Goal: Complete application form

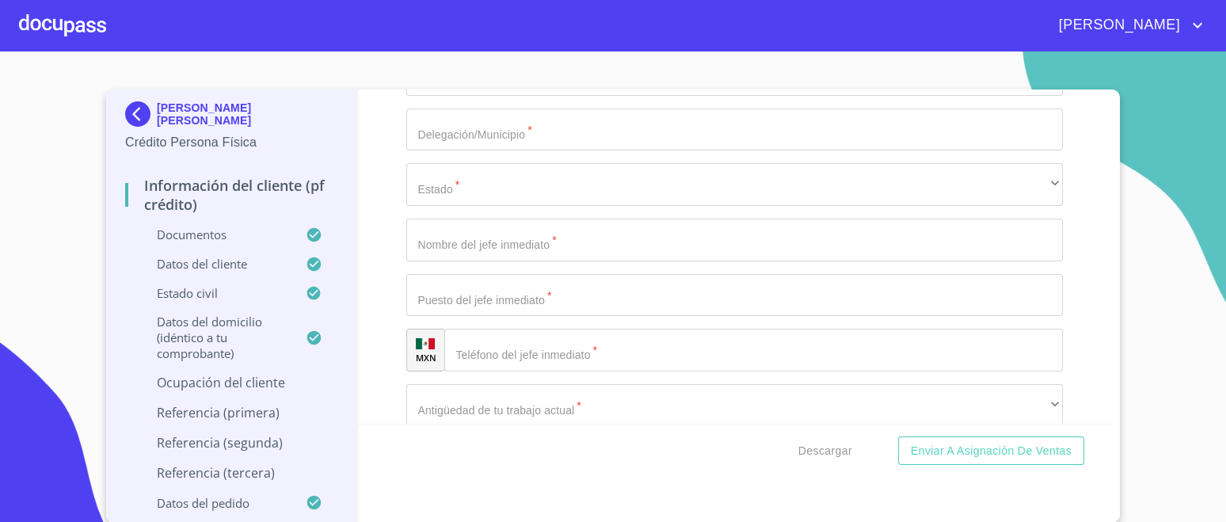
scroll to position [7045, 0]
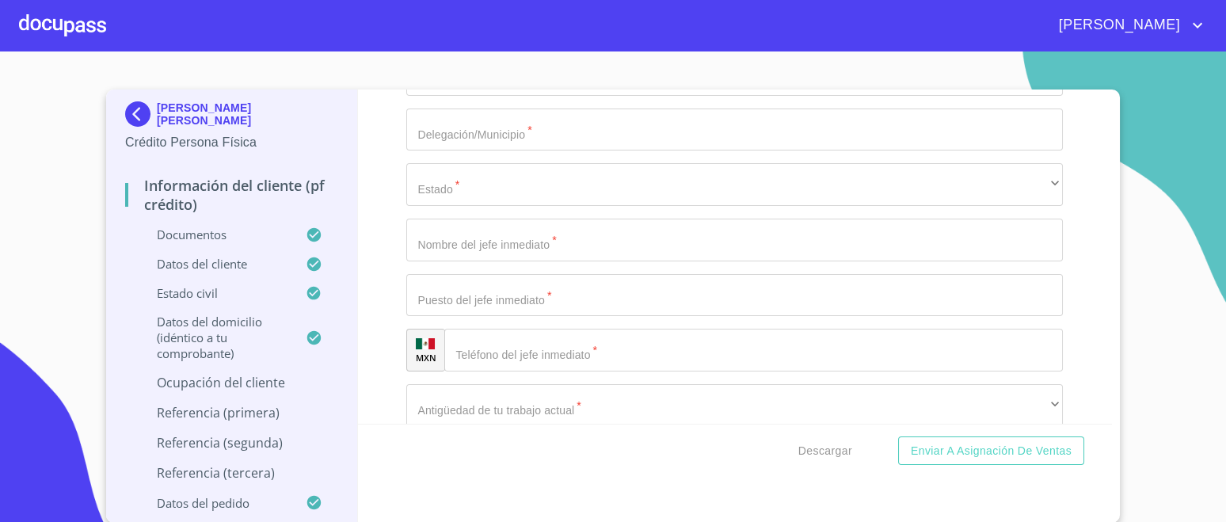
paste input "[PHONE_NUMBER]"
type input "[PHONE_NUMBER]"
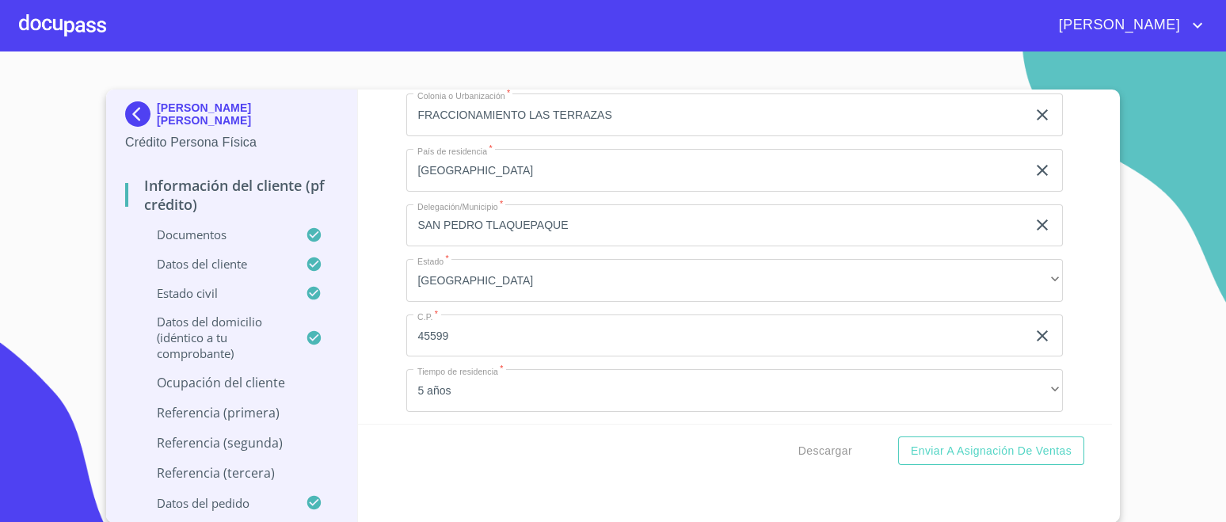
scroll to position [6056, 0]
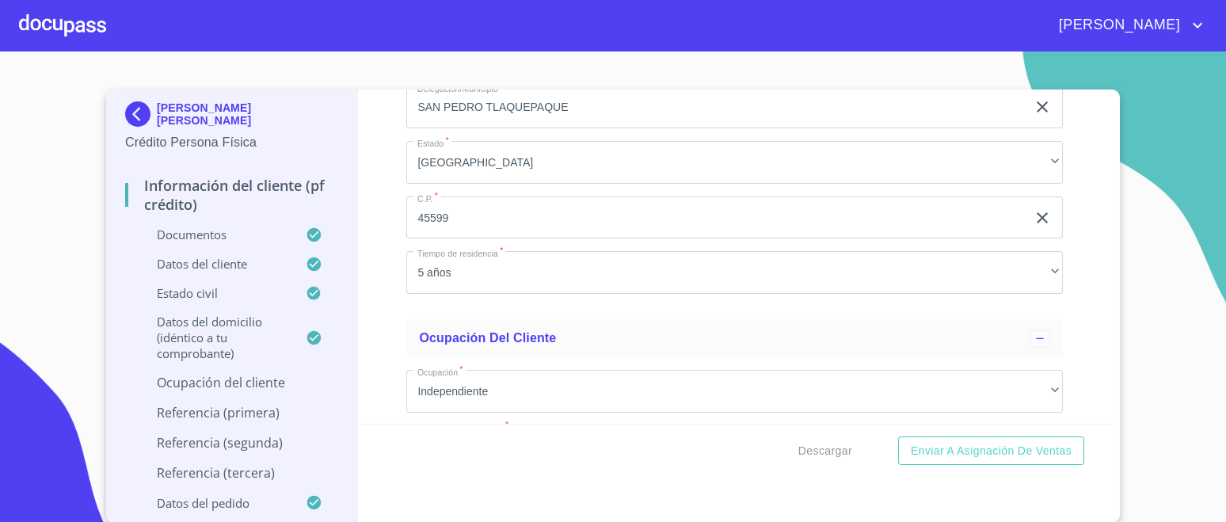
drag, startPoint x: 409, startPoint y: 131, endPoint x: 524, endPoint y: 133, distance: 114.8
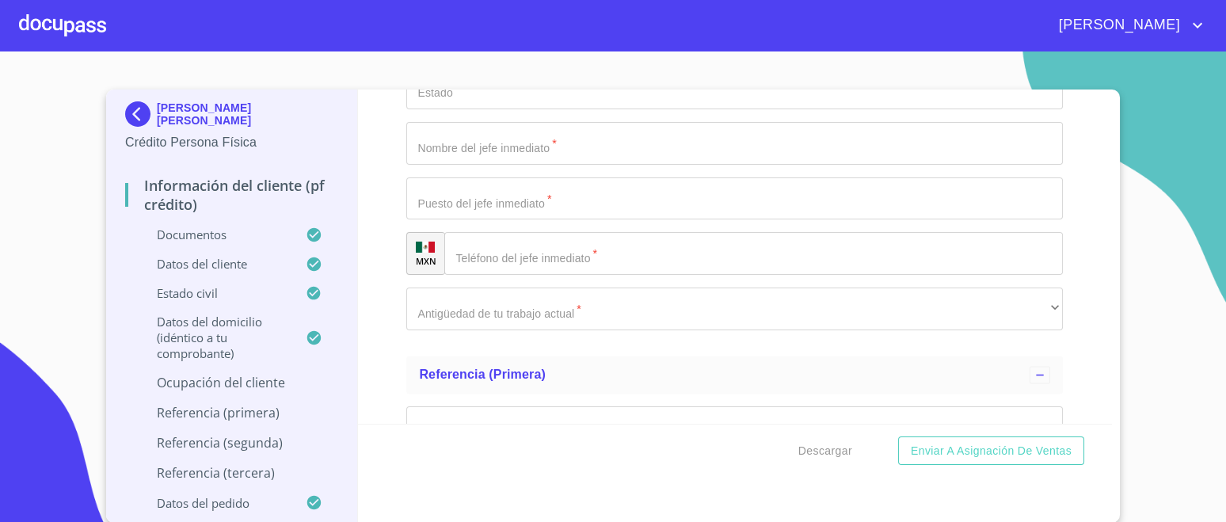
scroll to position [7342, 0]
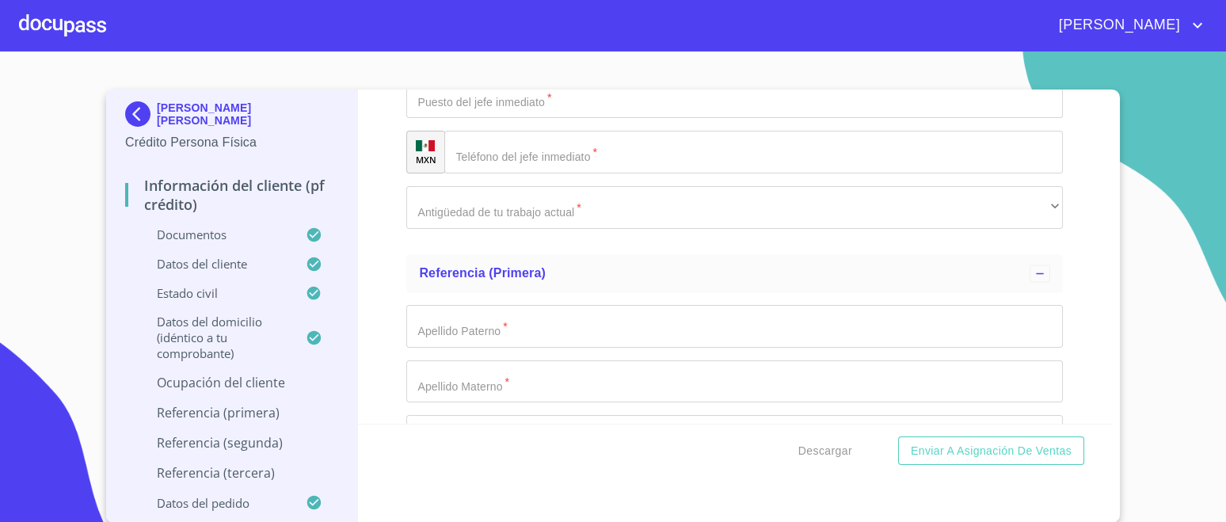
paste input "VISTA PRIMAVERA"
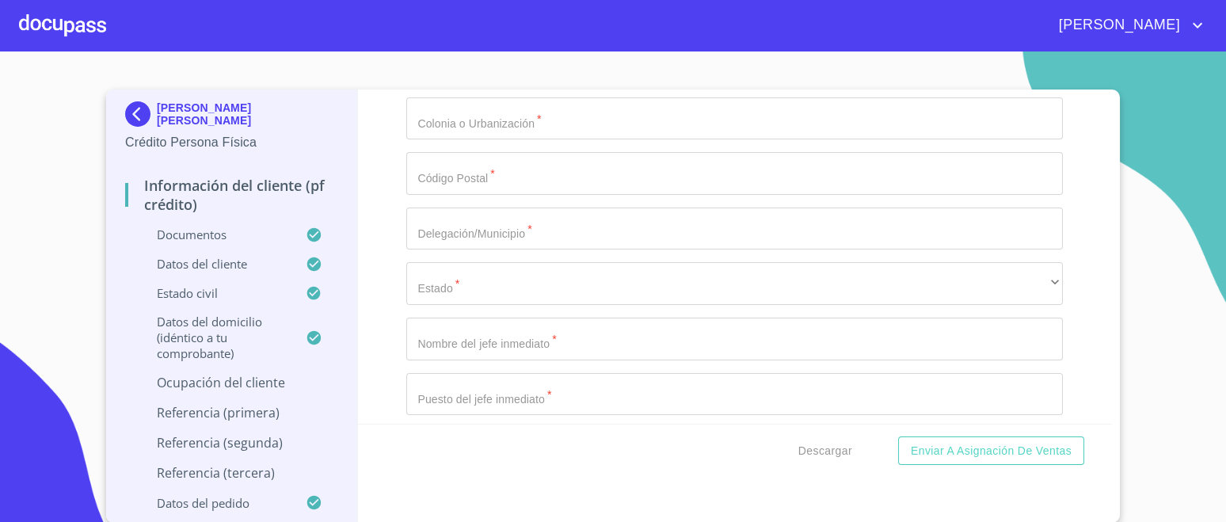
scroll to position [7243, 0]
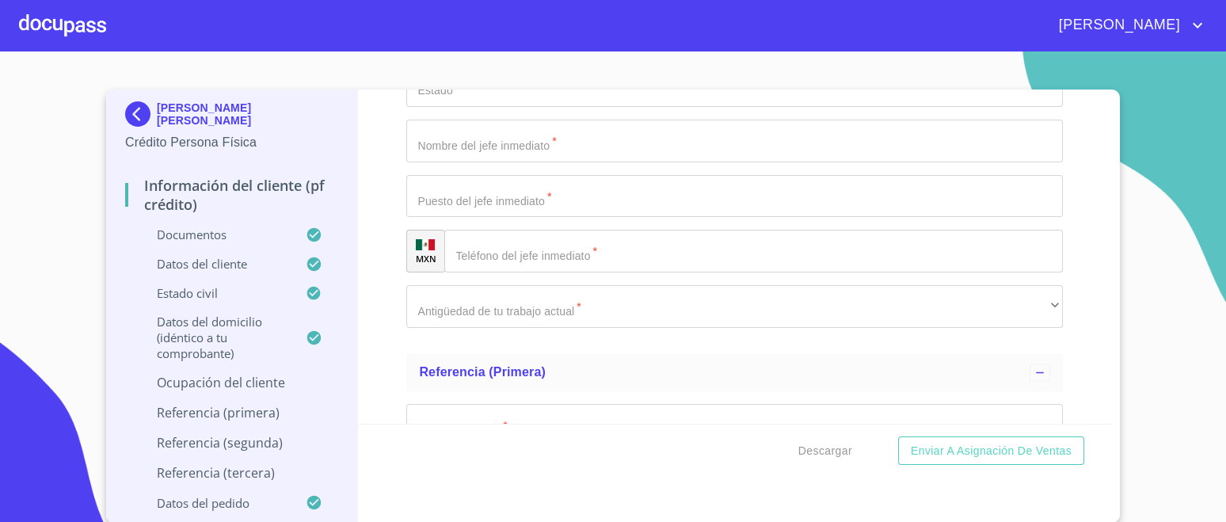
type input "VISTA PRIMAVERA"
type input "1490"
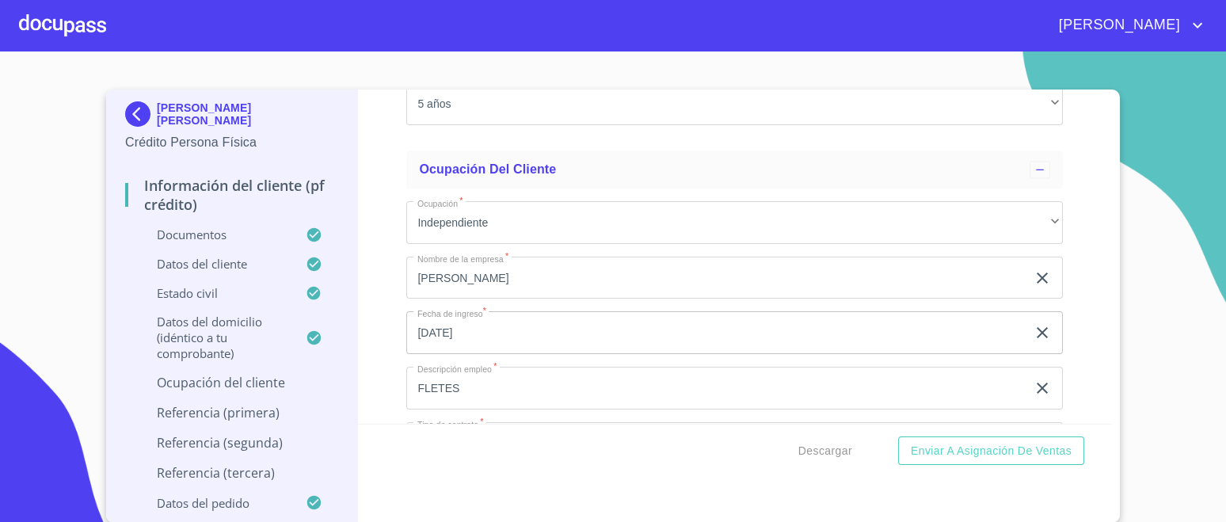
scroll to position [6254, 0]
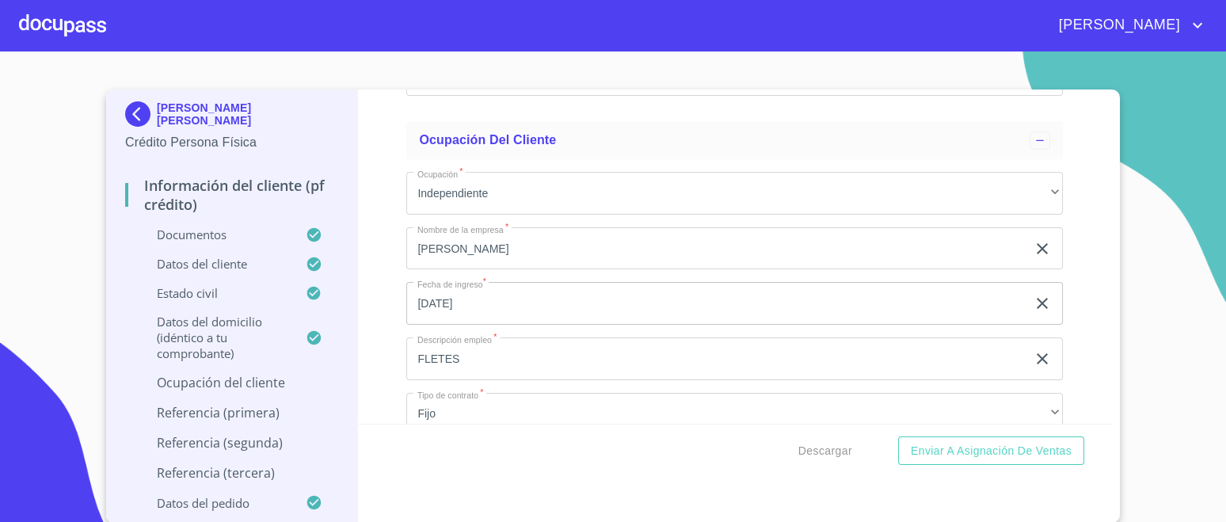
type input "4"
drag, startPoint x: 410, startPoint y: 264, endPoint x: 613, endPoint y: 259, distance: 202.8
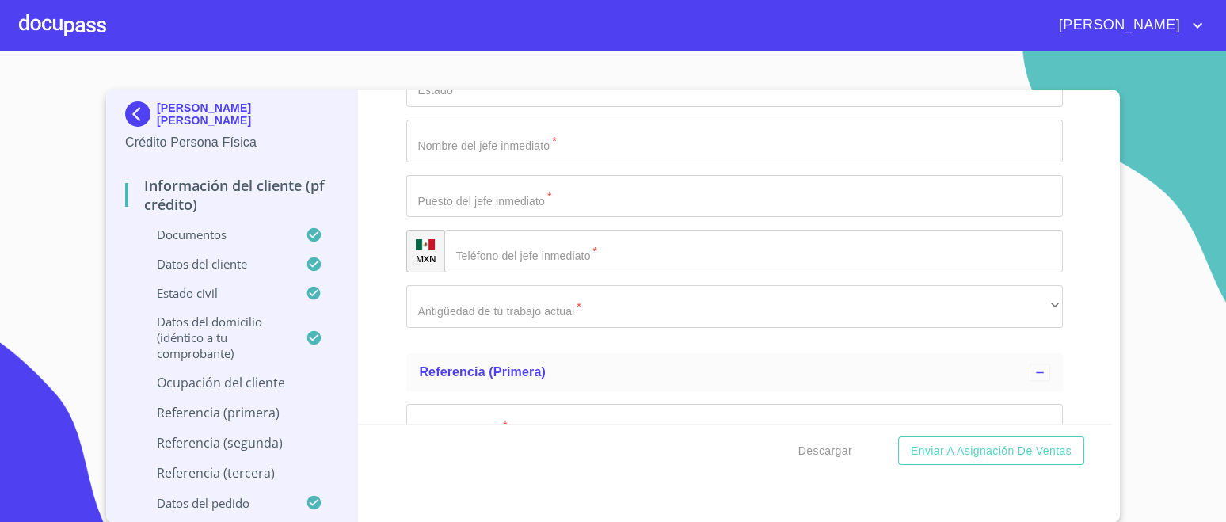
scroll to position [7342, 0]
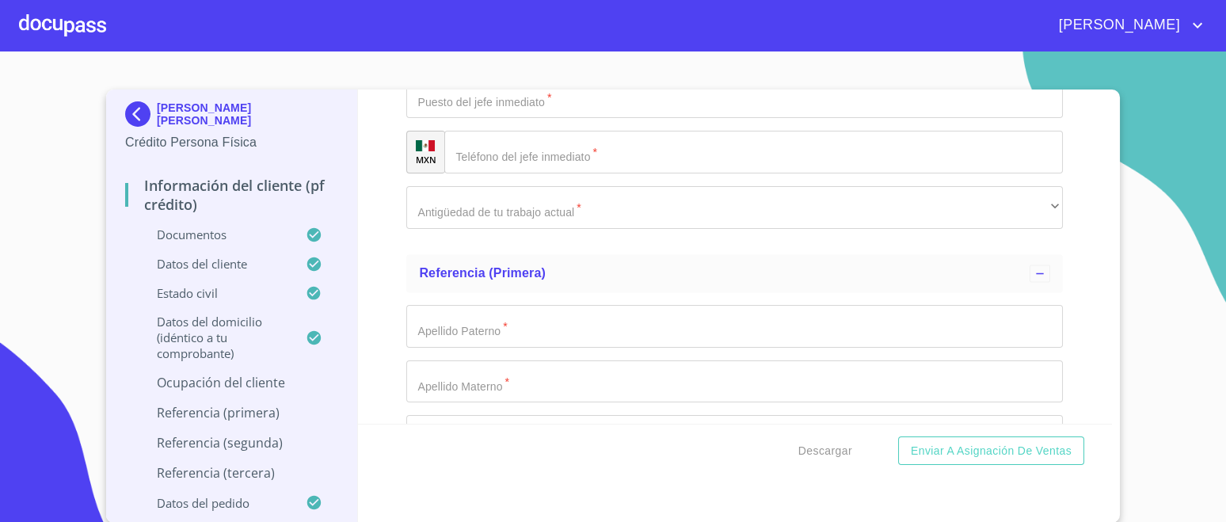
paste input "FRACCIONAMIENTO LAS TERRAZAS"
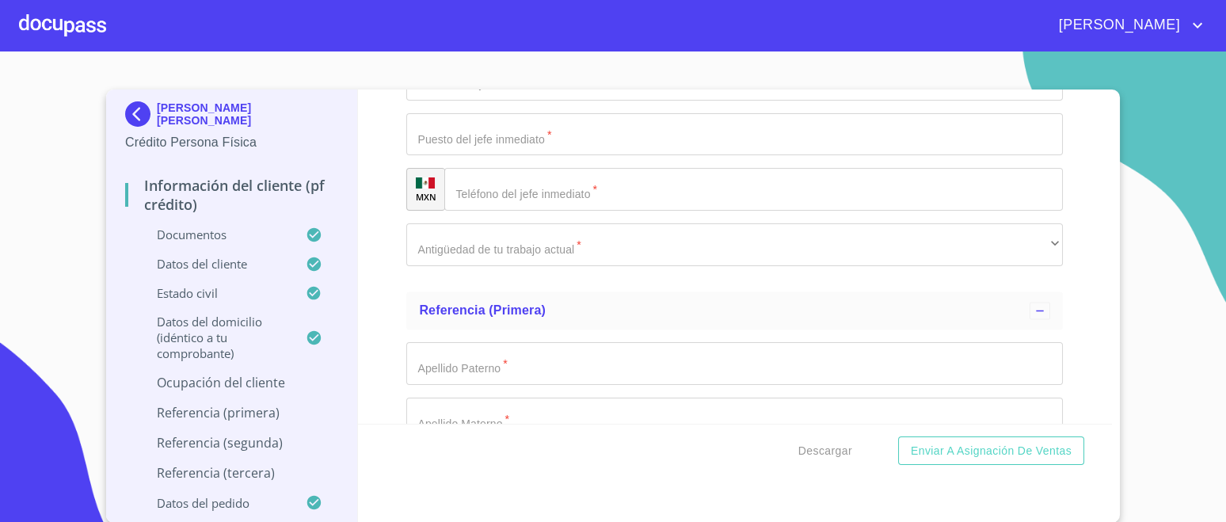
scroll to position [7441, 0]
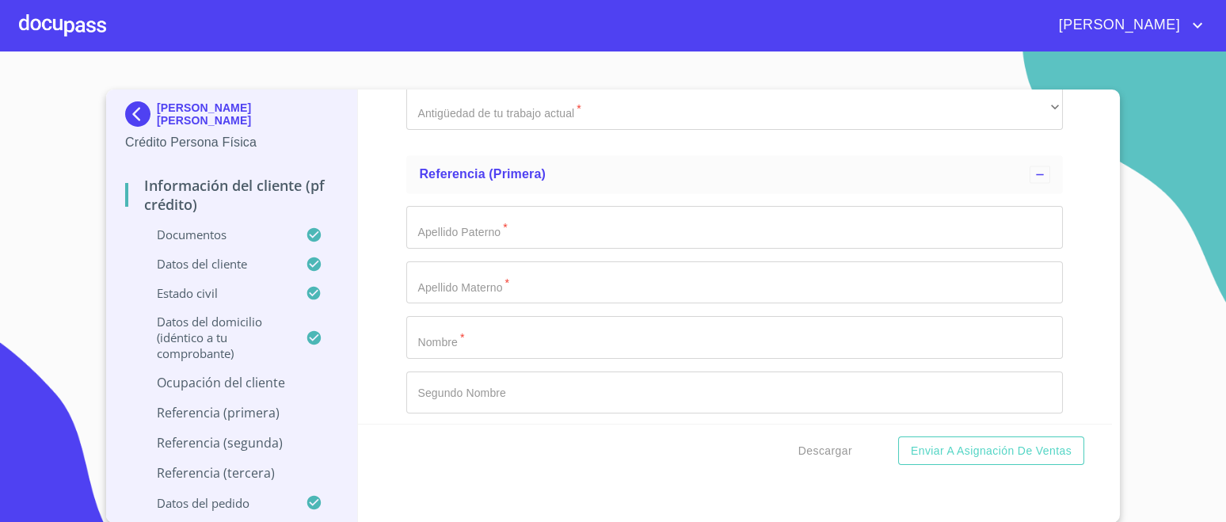
type input "FRACCIONAMIENTO LAS TERRAZAS"
type input "45599"
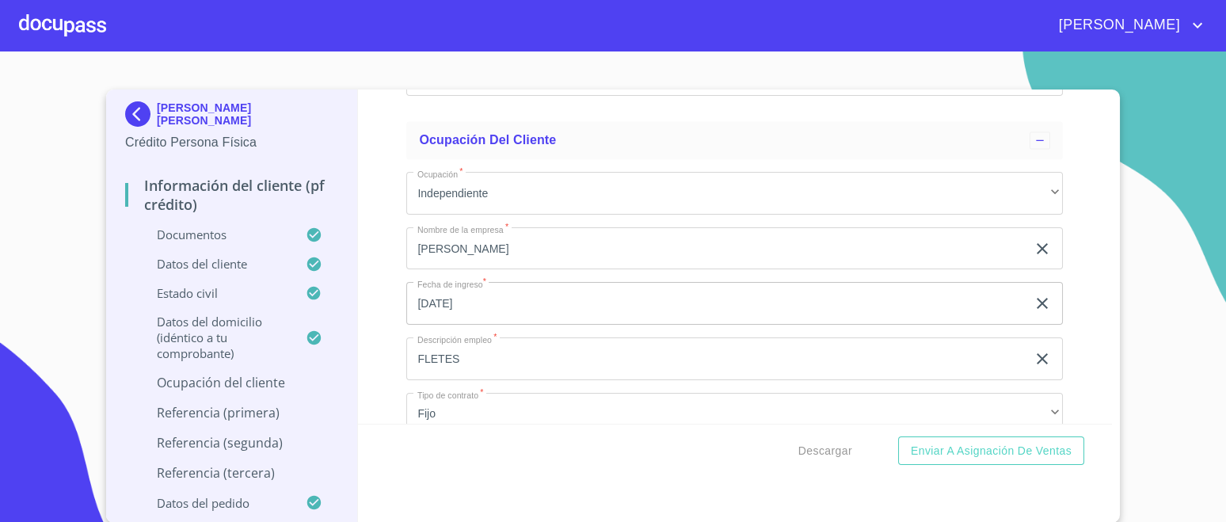
scroll to position [6353, 0]
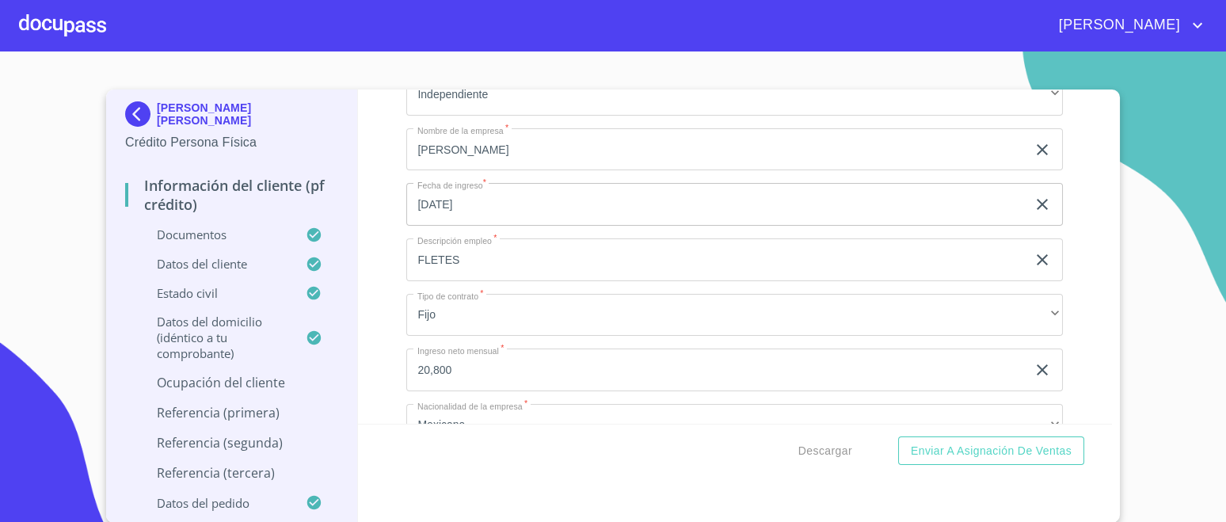
drag, startPoint x: 399, startPoint y: 275, endPoint x: 570, endPoint y: 274, distance: 171.0
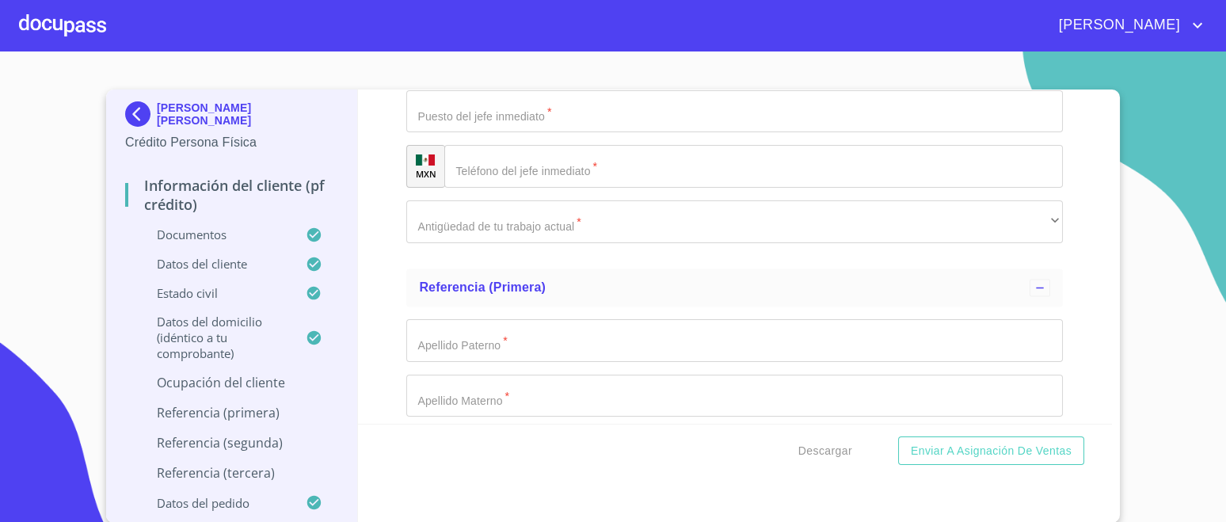
scroll to position [7441, 0]
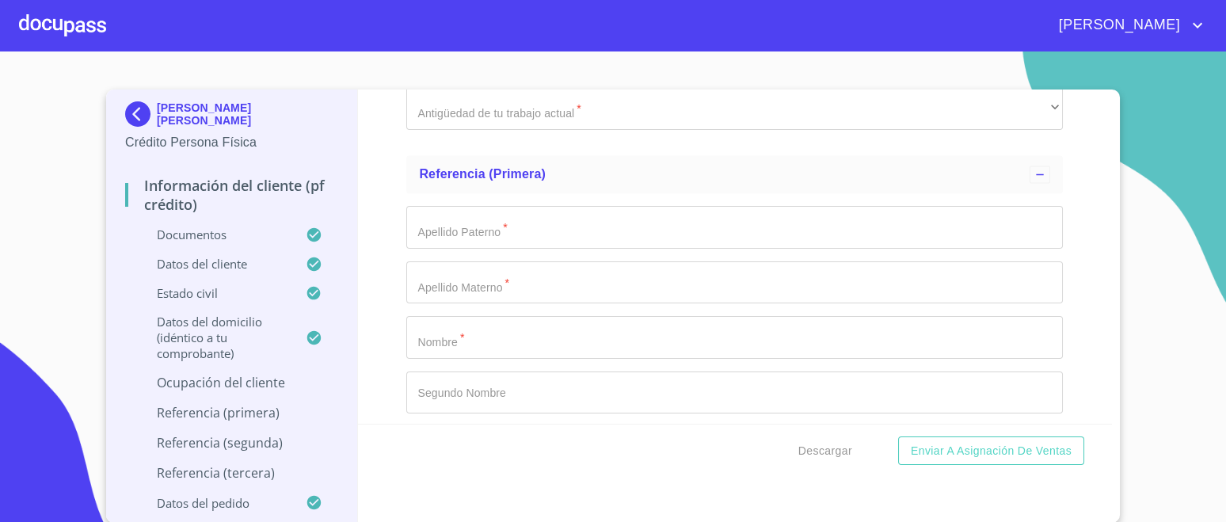
paste input "SAN PEDRO TLAQUEPAQUE"
type input "SAN PEDRO TLAQUEPAQUE"
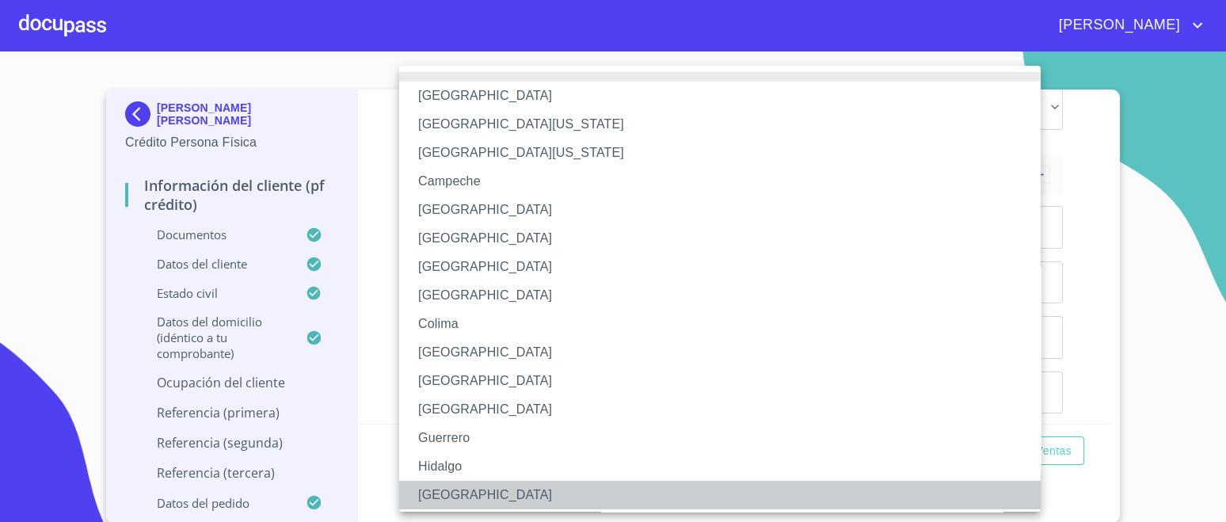
click at [452, 488] on li "[GEOGRAPHIC_DATA]" at bounding box center [727, 495] width 656 height 29
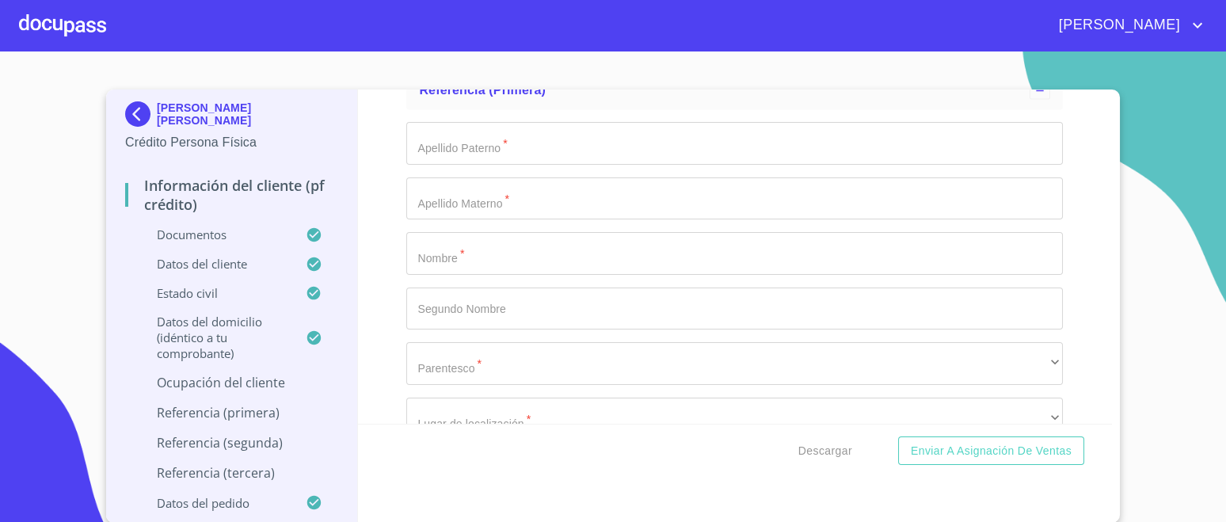
scroll to position [7540, 0]
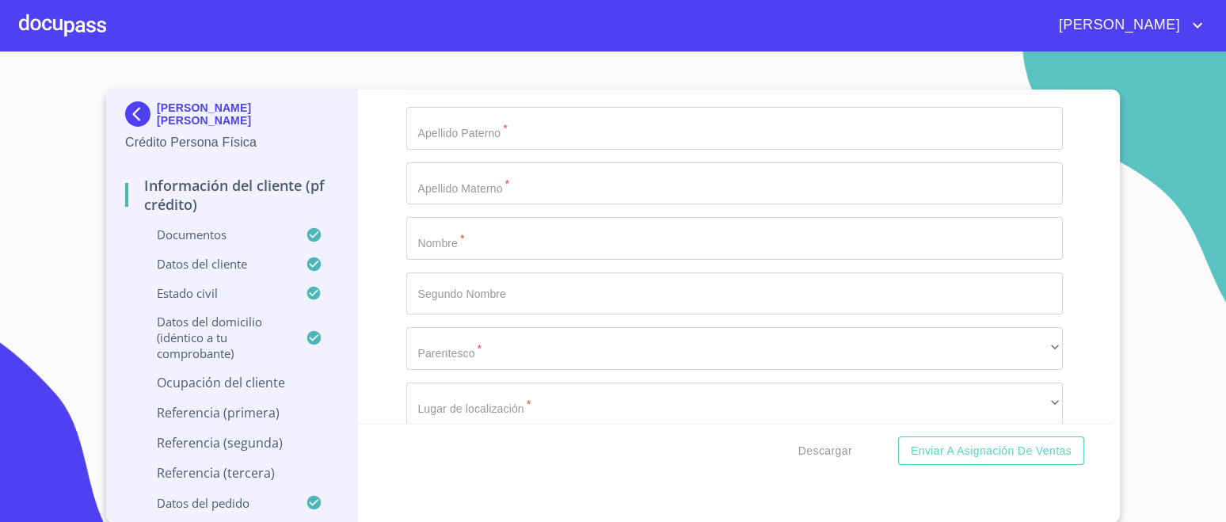
type input "[PERSON_NAME] [PERSON_NAME]"
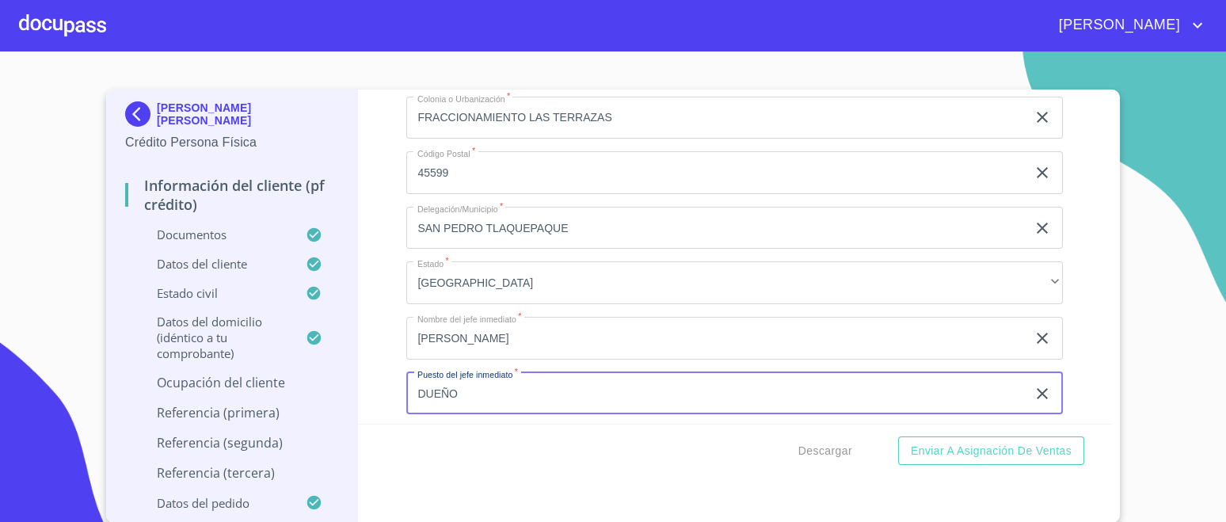
scroll to position [7045, 0]
type input "DUEÑO"
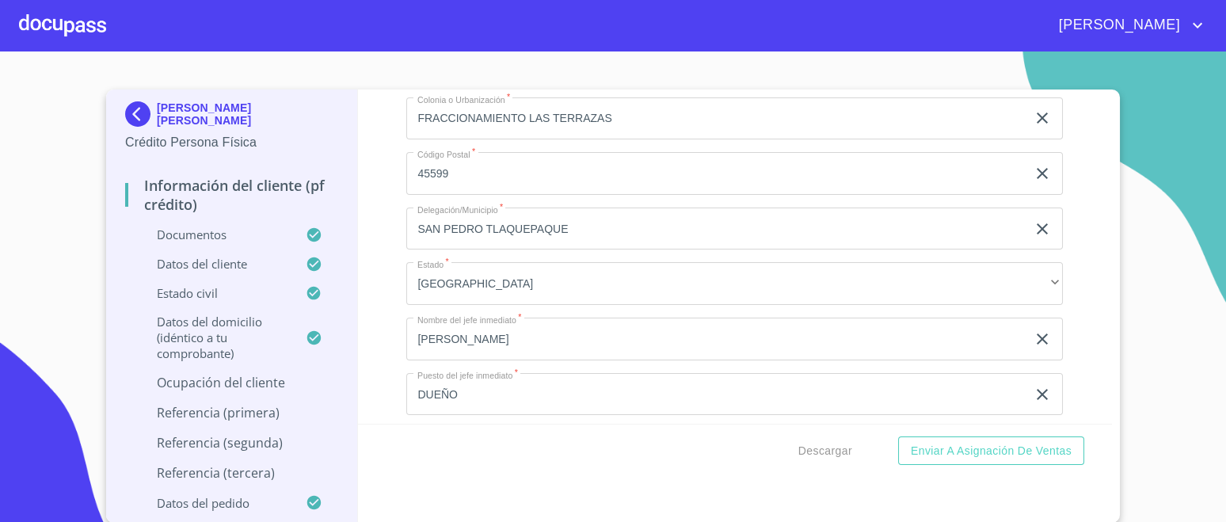
drag, startPoint x: 443, startPoint y: 365, endPoint x: 491, endPoint y: 367, distance: 47.6
drag, startPoint x: 477, startPoint y: 364, endPoint x: 558, endPoint y: 369, distance: 81.7
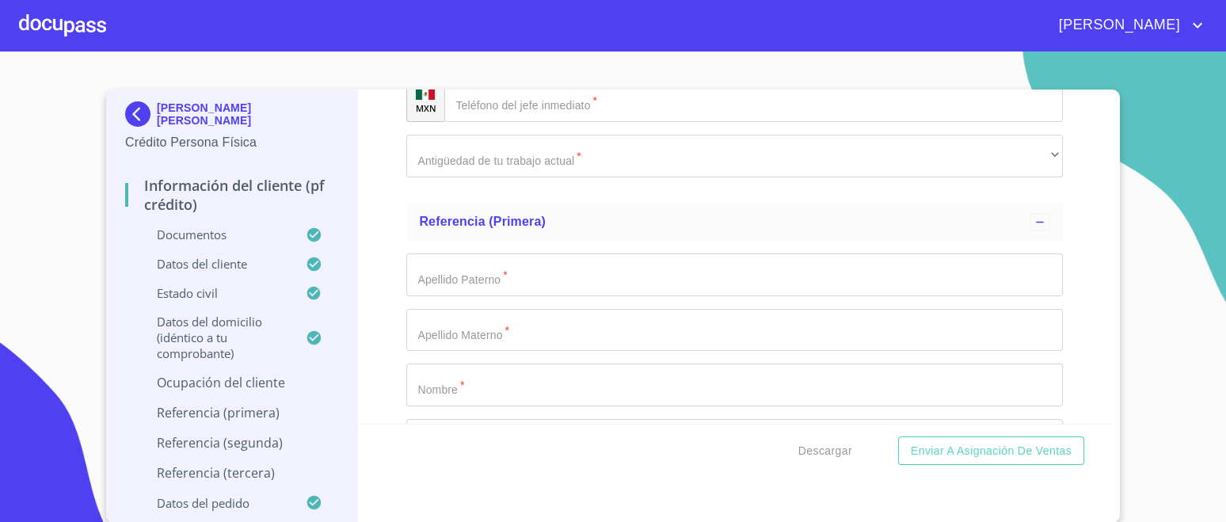
scroll to position [7639, 0]
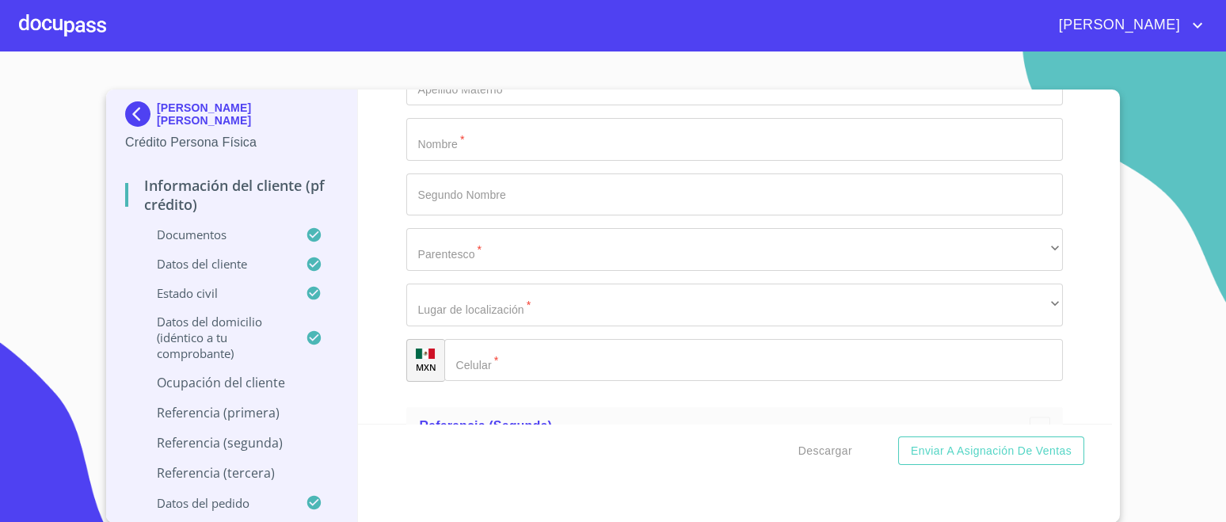
paste input "[PHONE_NUMBER]"
type input "[PHONE_NUMBER]"
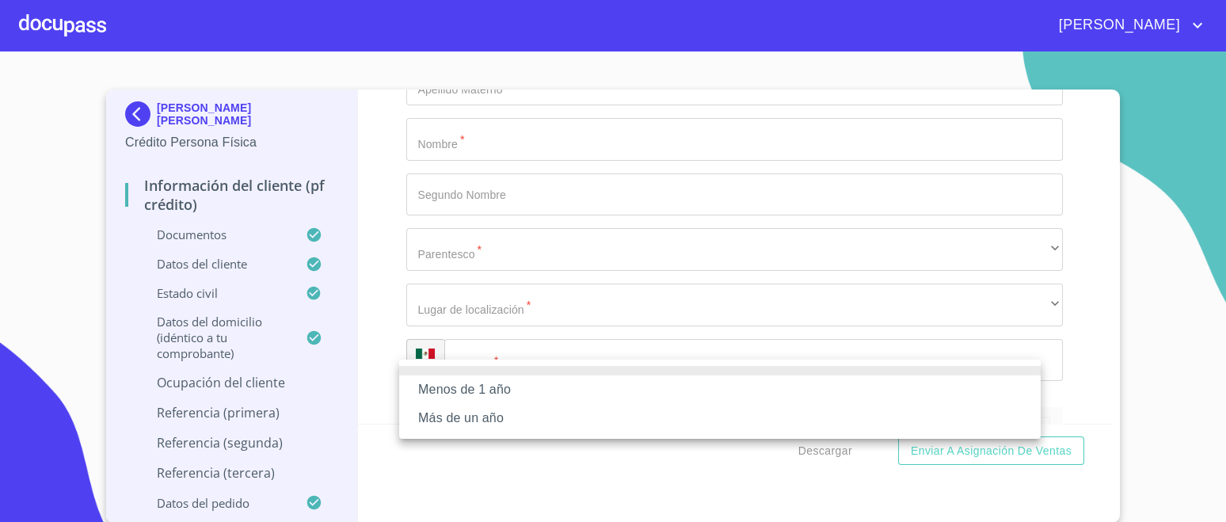
click at [482, 423] on li "Más de un año" at bounding box center [719, 418] width 641 height 29
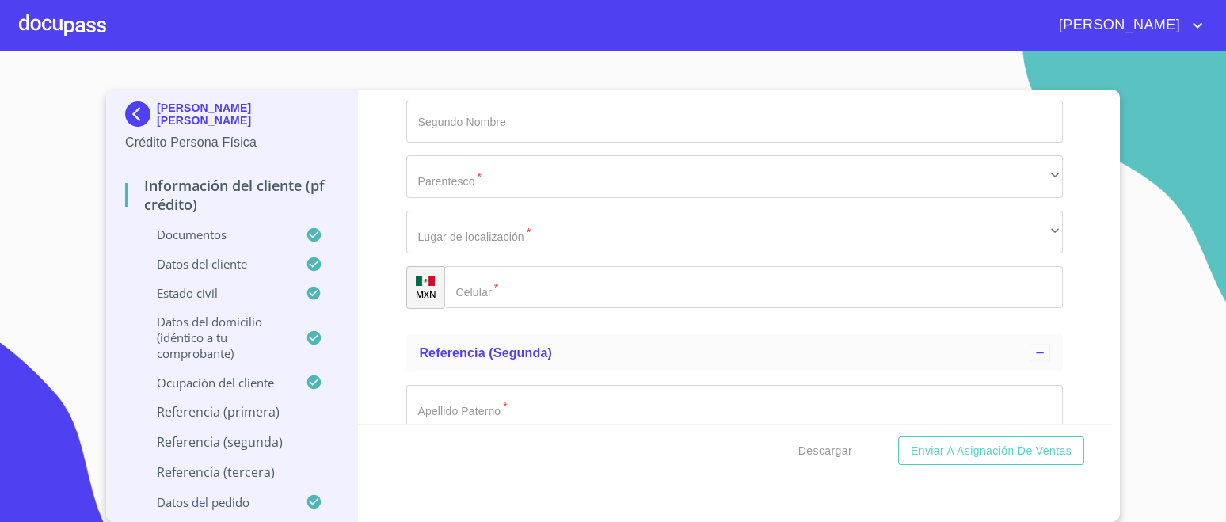
scroll to position [7837, 0]
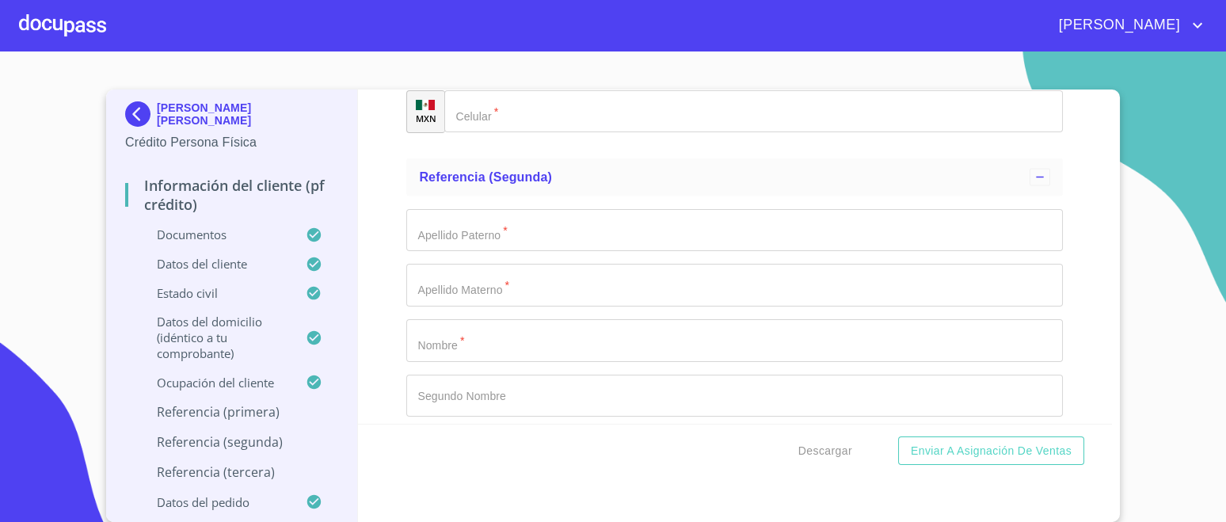
scroll to position [7862, 0]
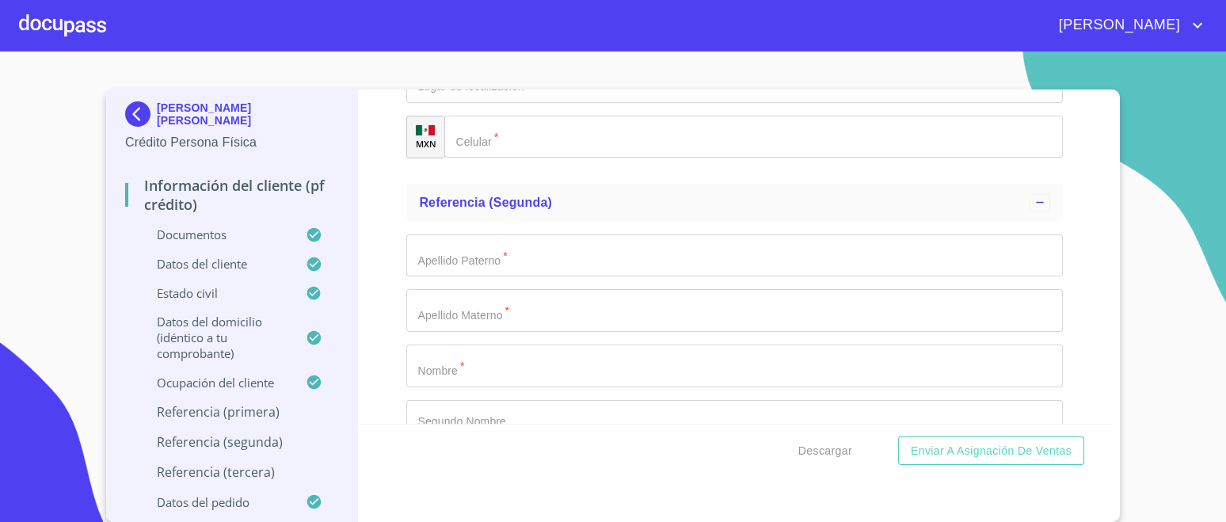
type input "M"
type input "GUERRERO"
type input "[PERSON_NAME]"
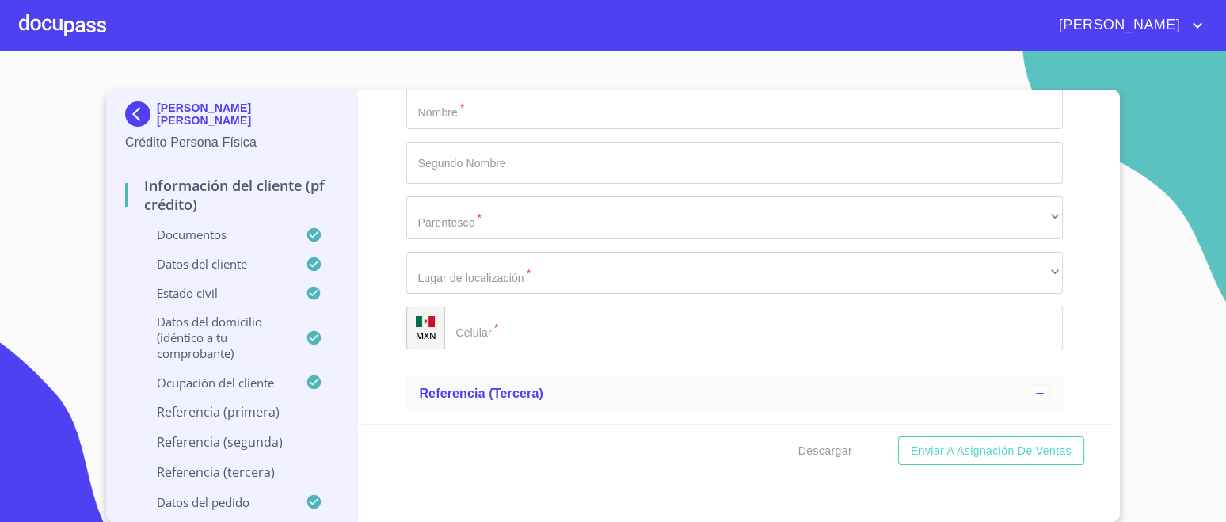
scroll to position [8061, 0]
type input "MAYA"
type input "SIBEL"
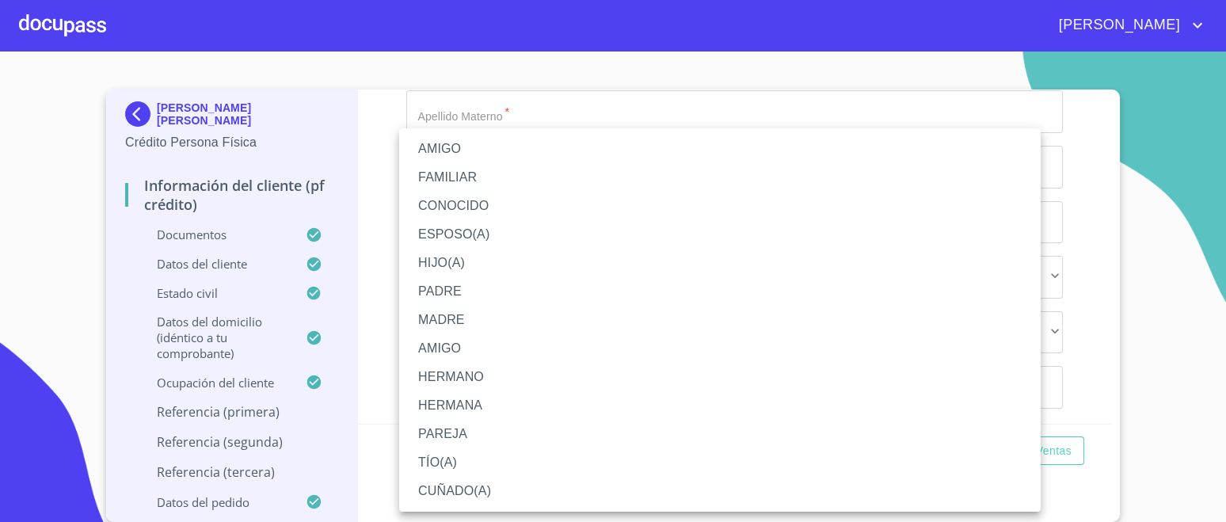
click at [471, 210] on li "CONOCIDO" at bounding box center [719, 206] width 641 height 29
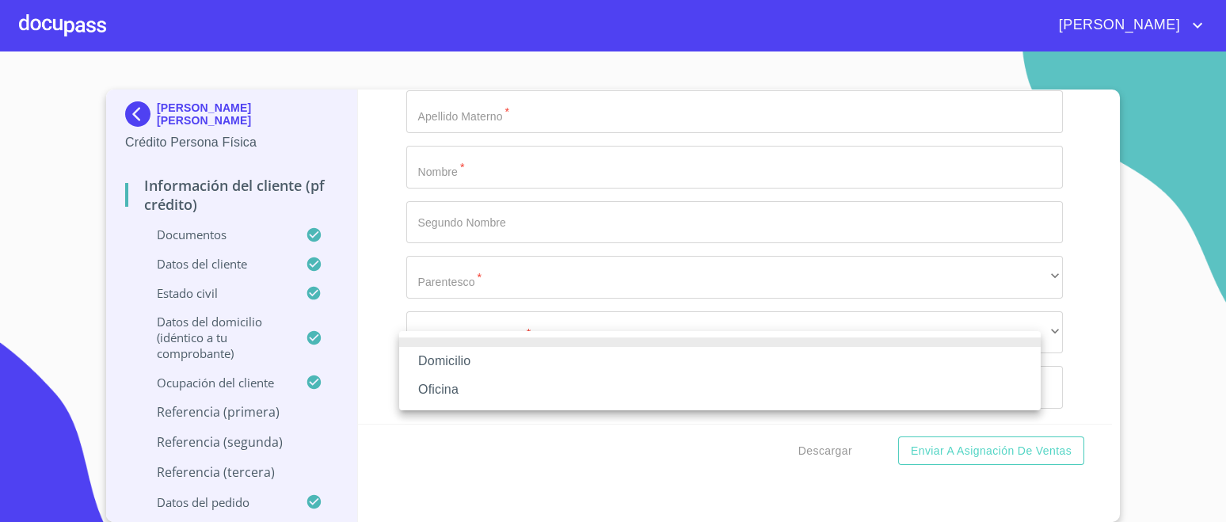
click at [464, 363] on li "Domicilio" at bounding box center [719, 361] width 641 height 29
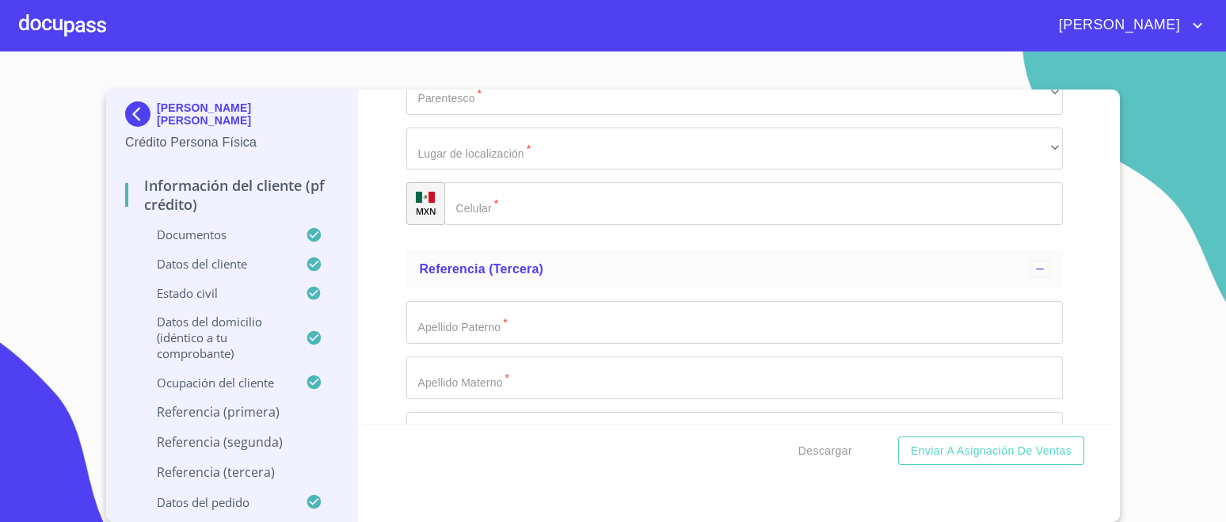
scroll to position [8258, 0]
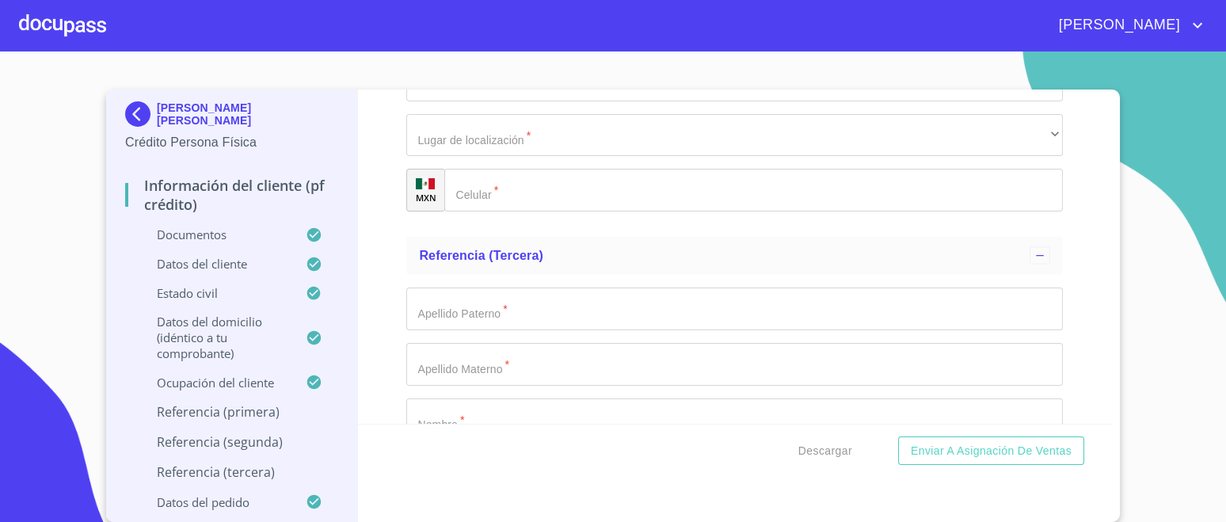
type input "[PHONE_NUMBER]"
type input "M"
type input "E"
type input "VERA"
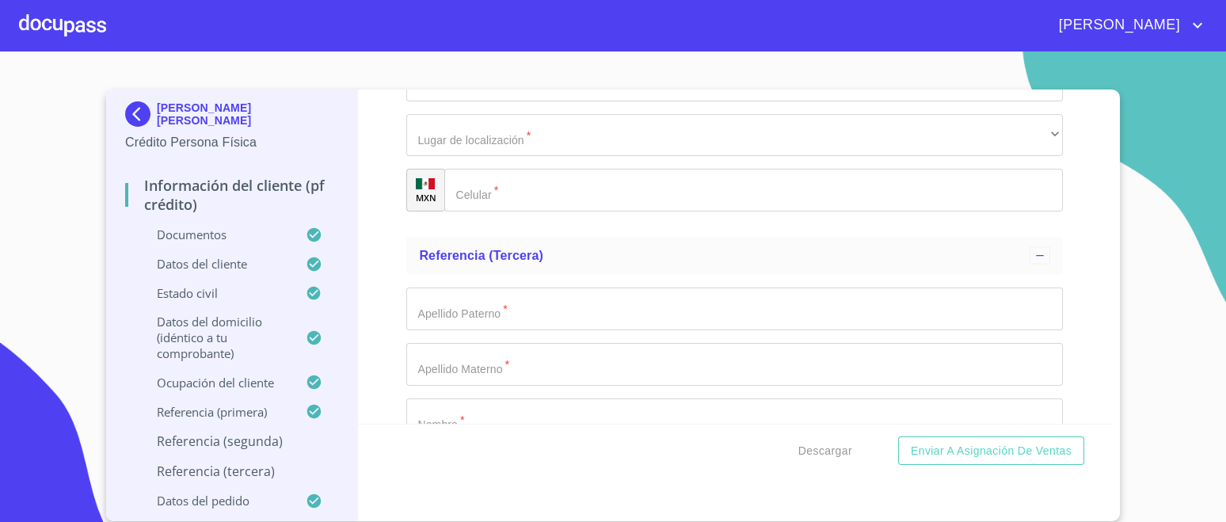
type input "[PERSON_NAME]"
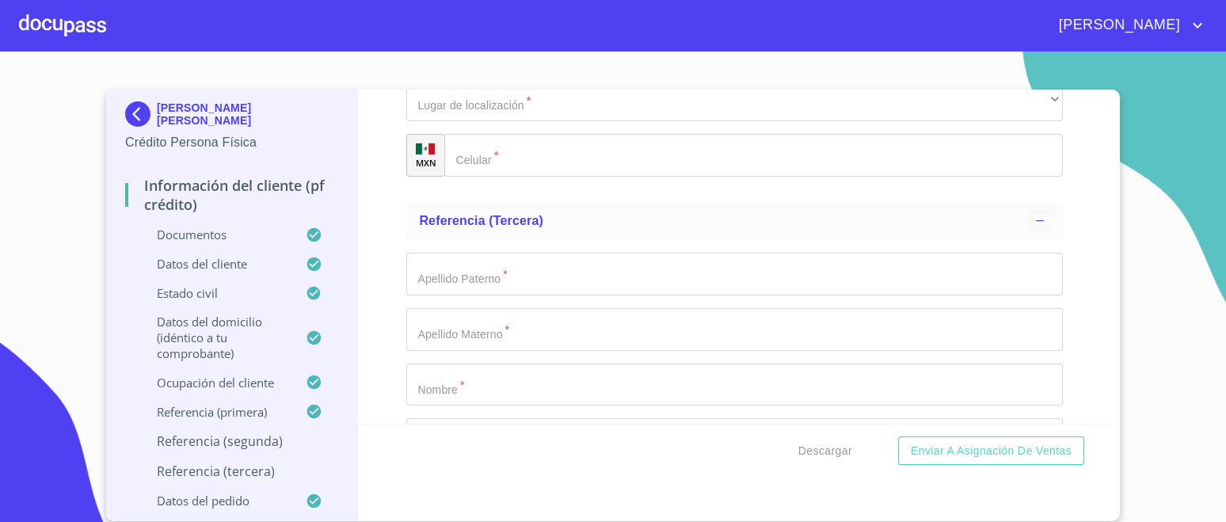
type input "[PERSON_NAME]"
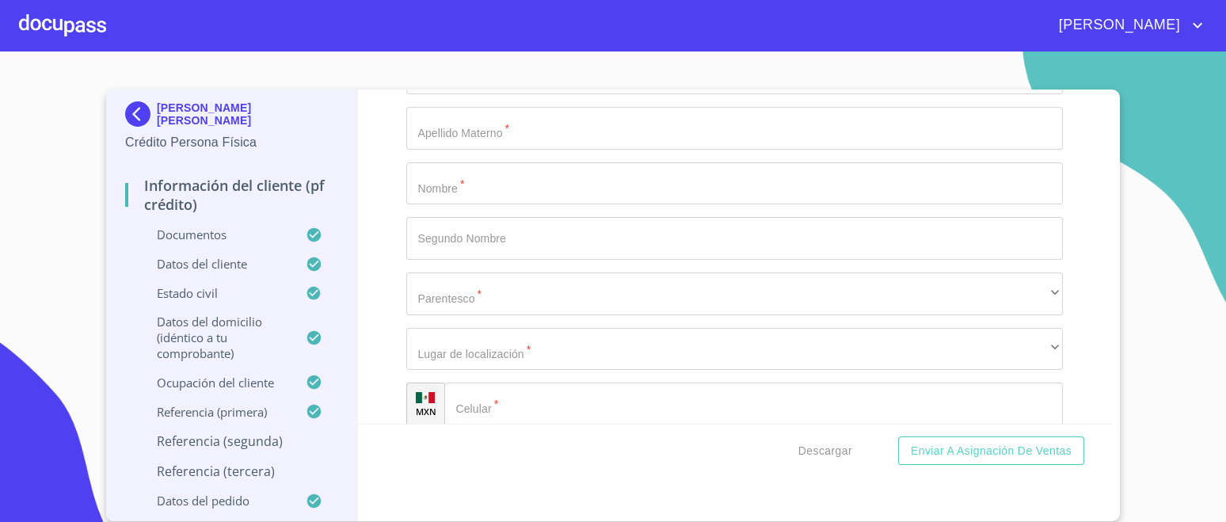
type input "[PERSON_NAME]"
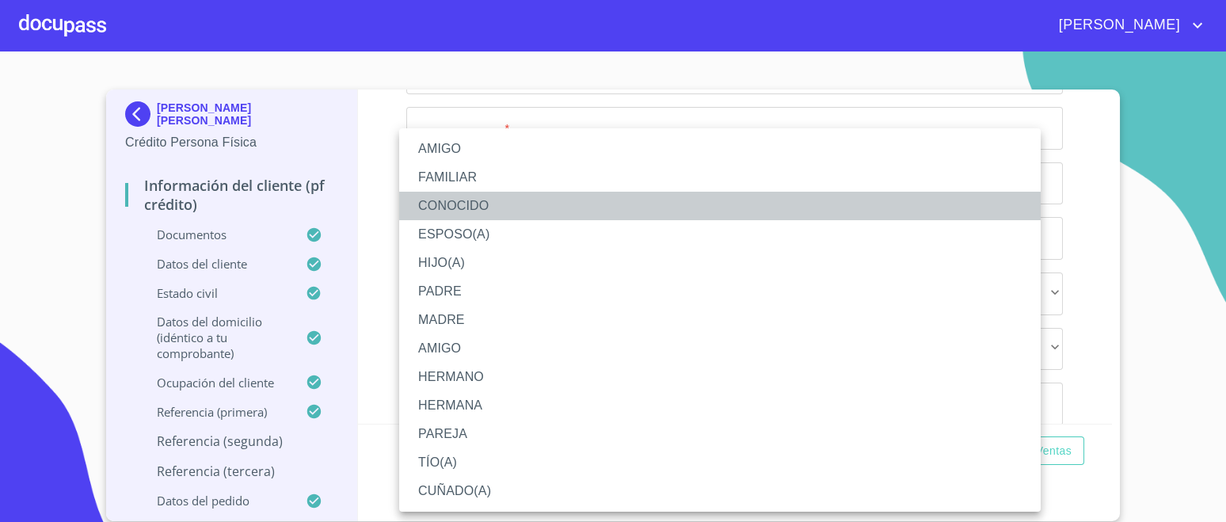
click at [462, 210] on li "CONOCIDO" at bounding box center [719, 206] width 641 height 29
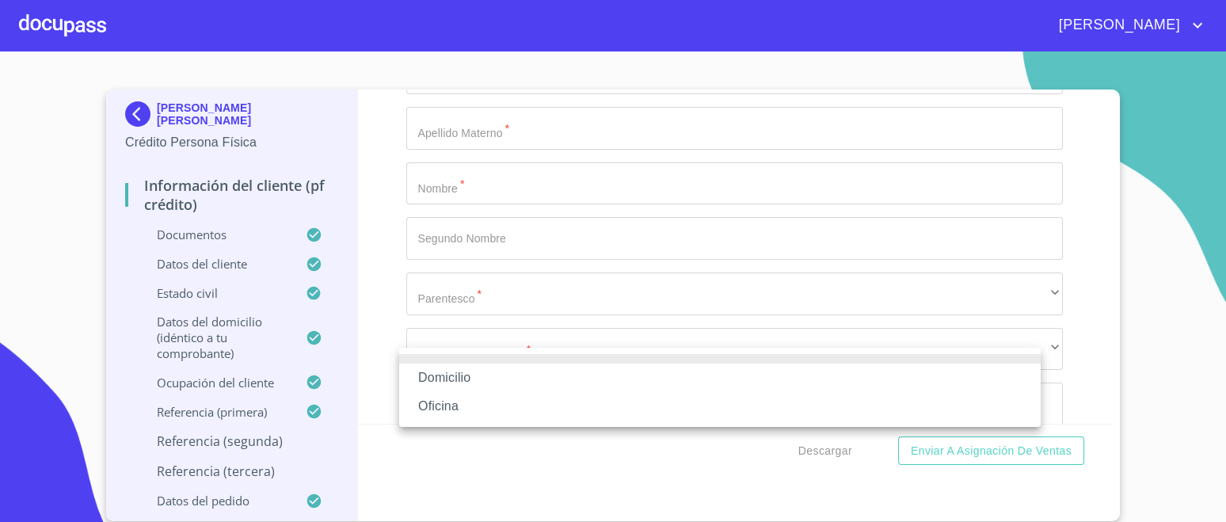
click at [462, 375] on li "Domicilio" at bounding box center [719, 377] width 641 height 29
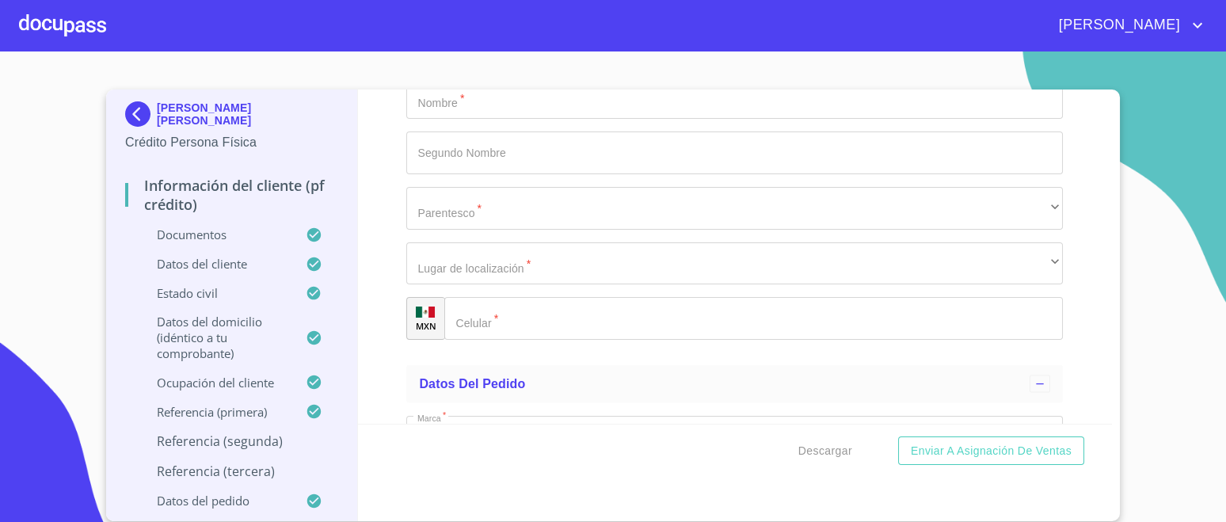
scroll to position [8692, 0]
type input "[PHONE_NUMBER]"
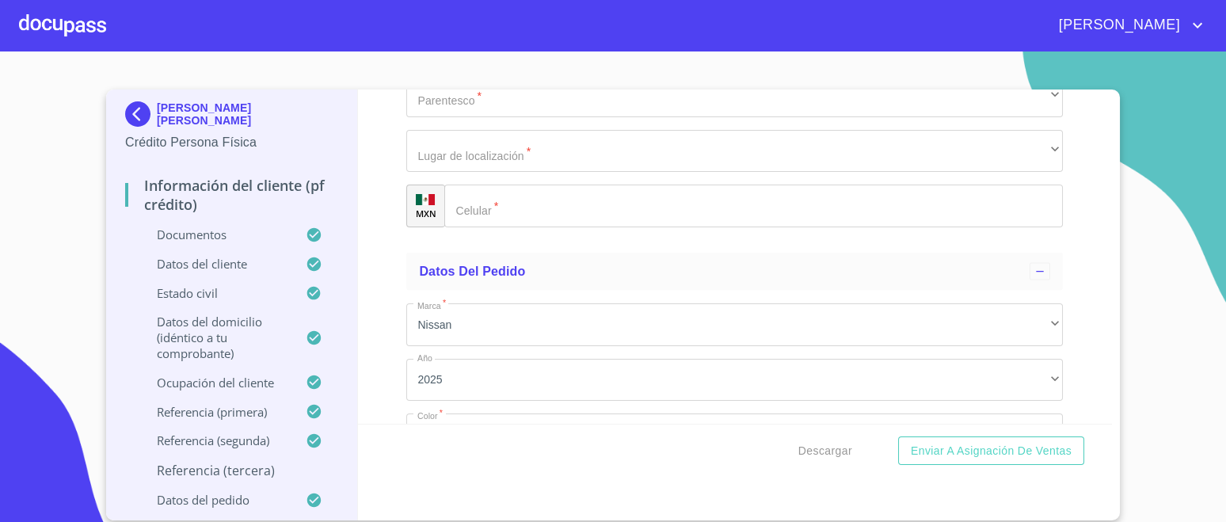
type input "A"
type input "GUERRERO"
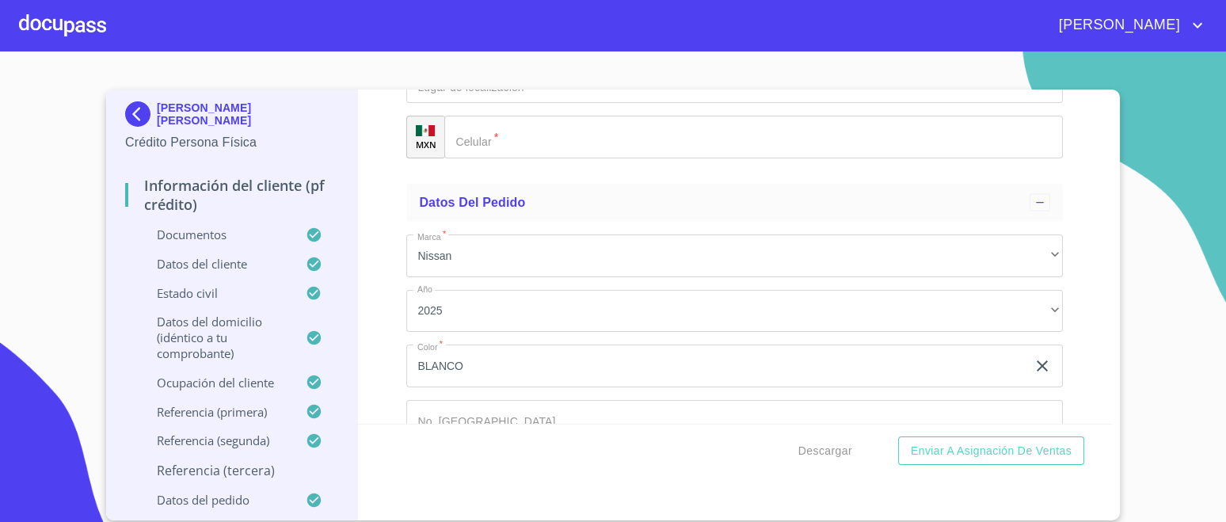
scroll to position [8791, 0]
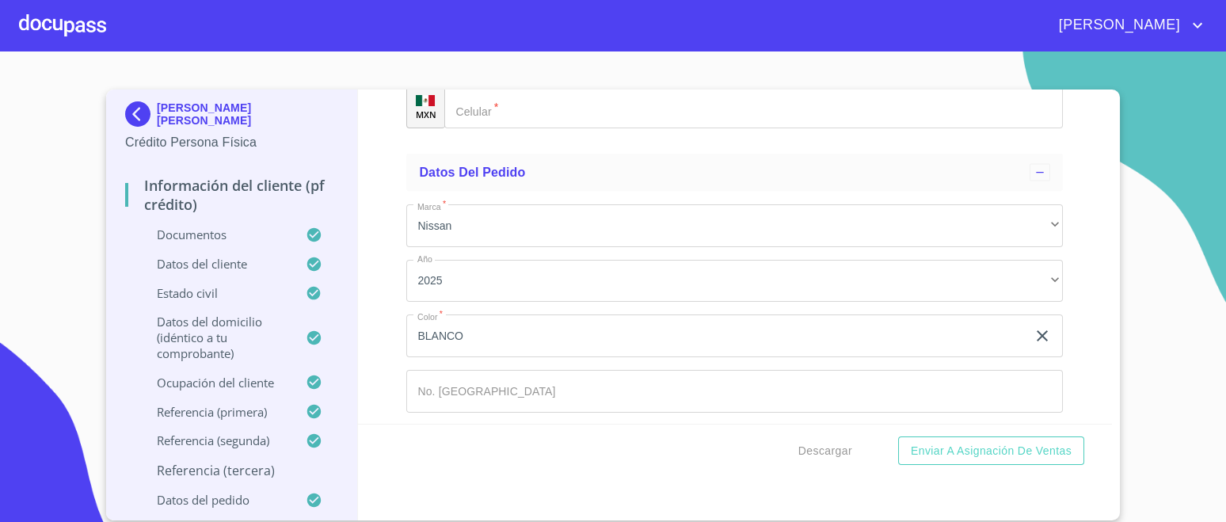
type input "[PERSON_NAME]"
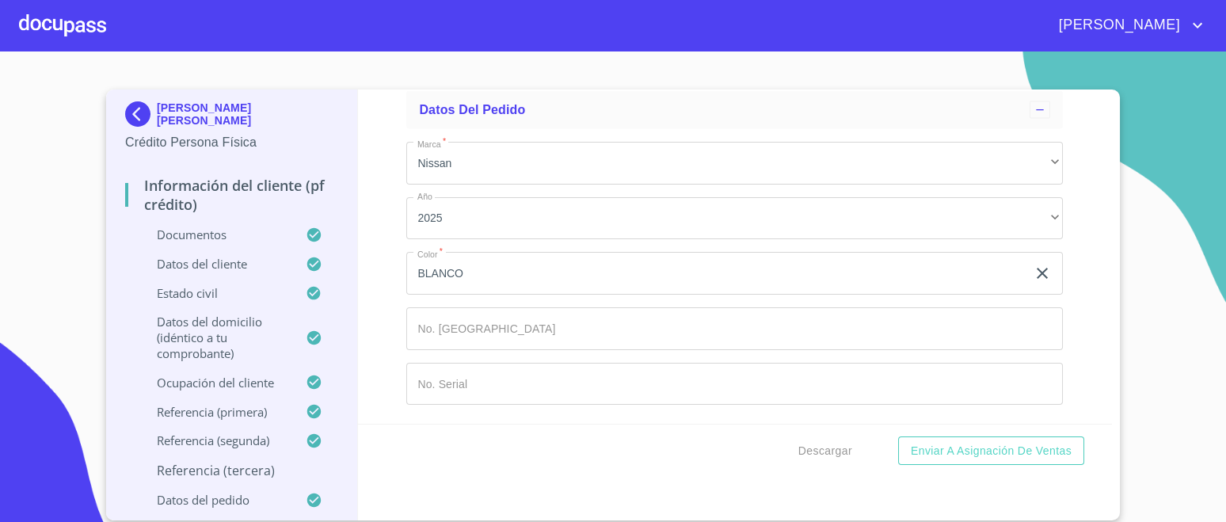
scroll to position [9088, 0]
type input "[PERSON_NAME]"
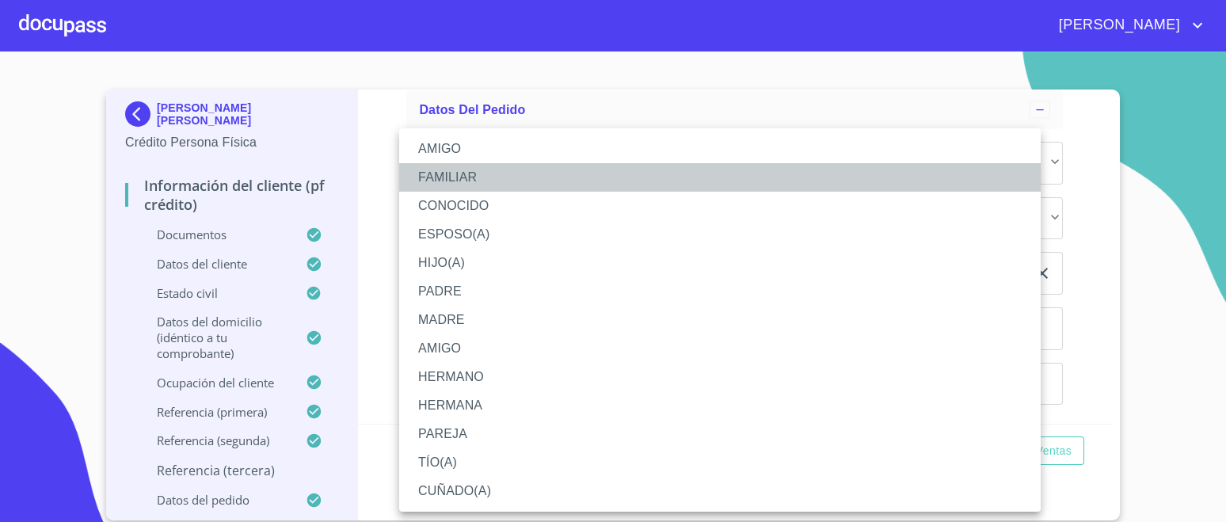
click at [469, 165] on li "FAMILIAR" at bounding box center [719, 177] width 641 height 29
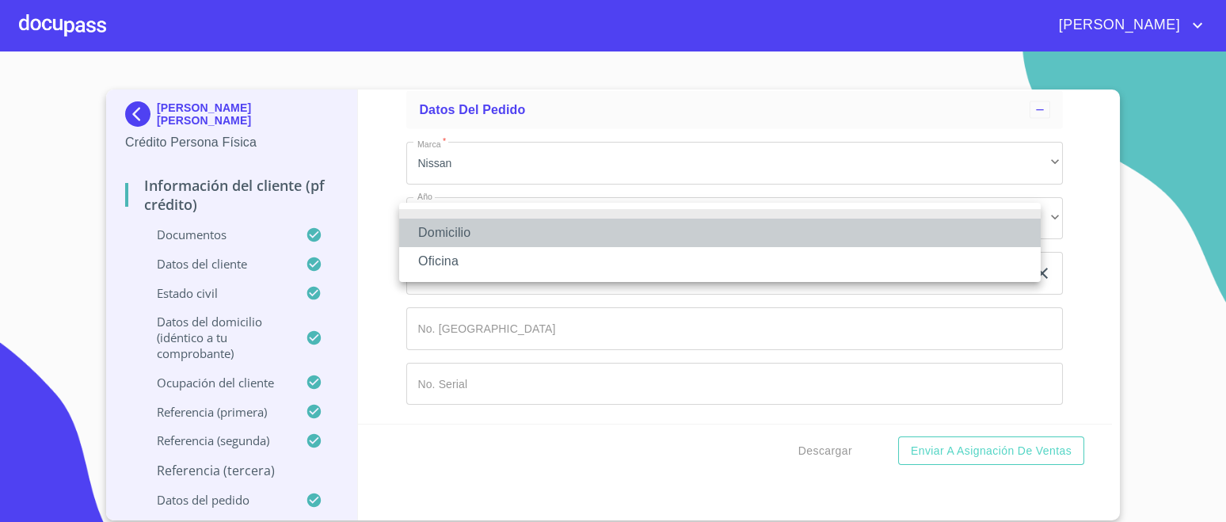
click at [468, 237] on li "Domicilio" at bounding box center [719, 233] width 641 height 29
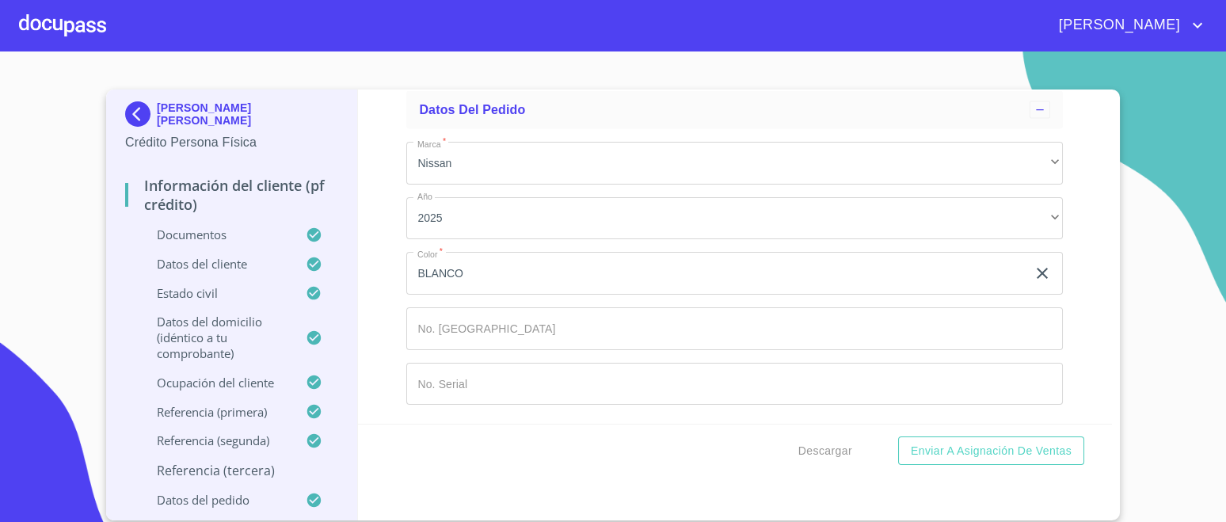
click at [507, 66] on input "Documento de identificación.   *" at bounding box center [753, 44] width 618 height 43
type input "[PHONE_NUMBER]"
click at [329, 386] on icon at bounding box center [322, 382] width 32 height 17
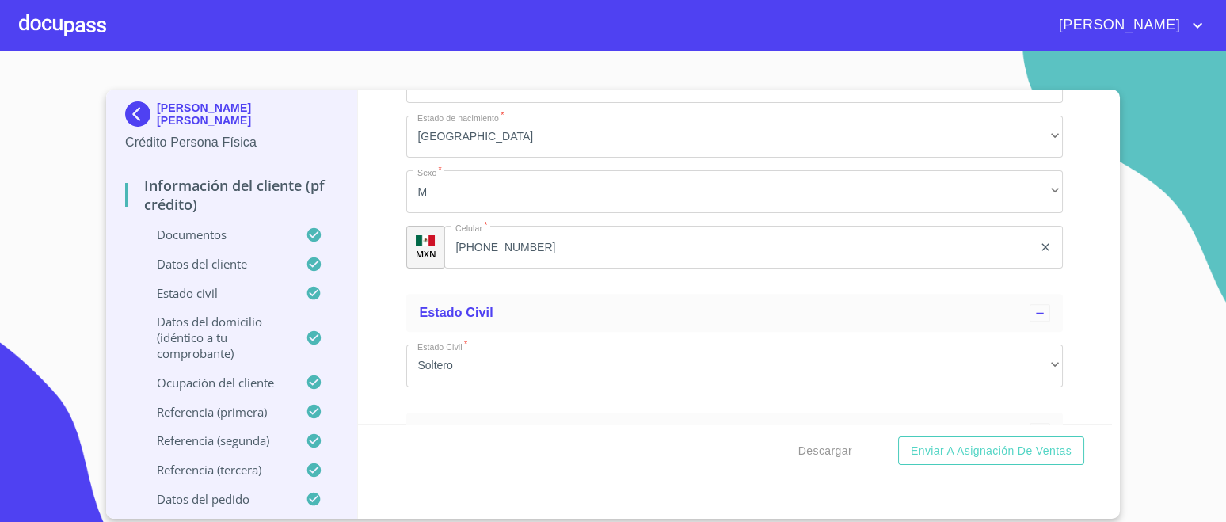
scroll to position [4868, 0]
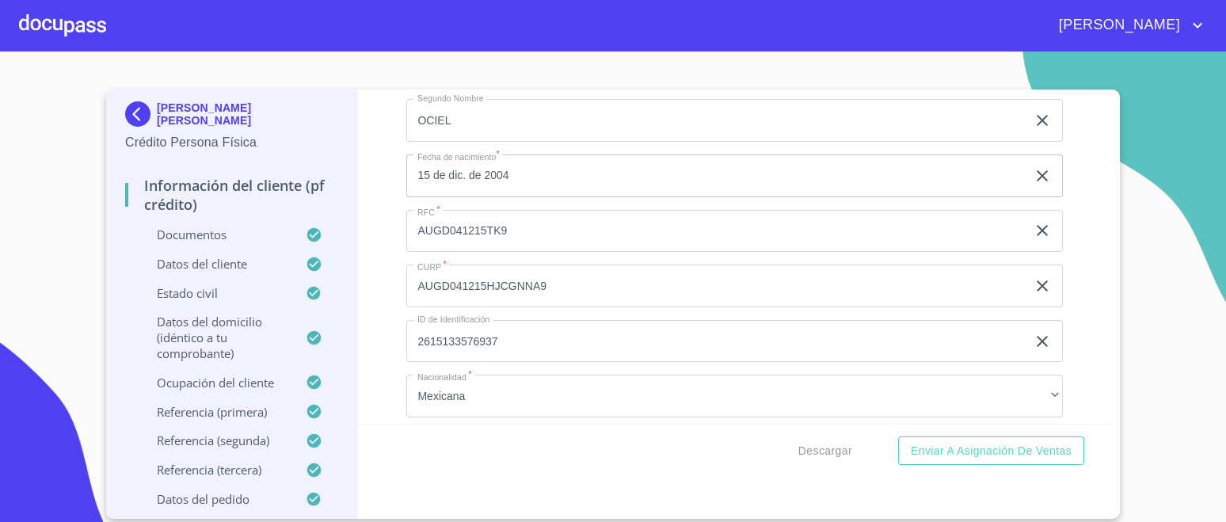
click at [971, 454] on span "Enviar a Asignación de Ventas" at bounding box center [990, 451] width 161 height 20
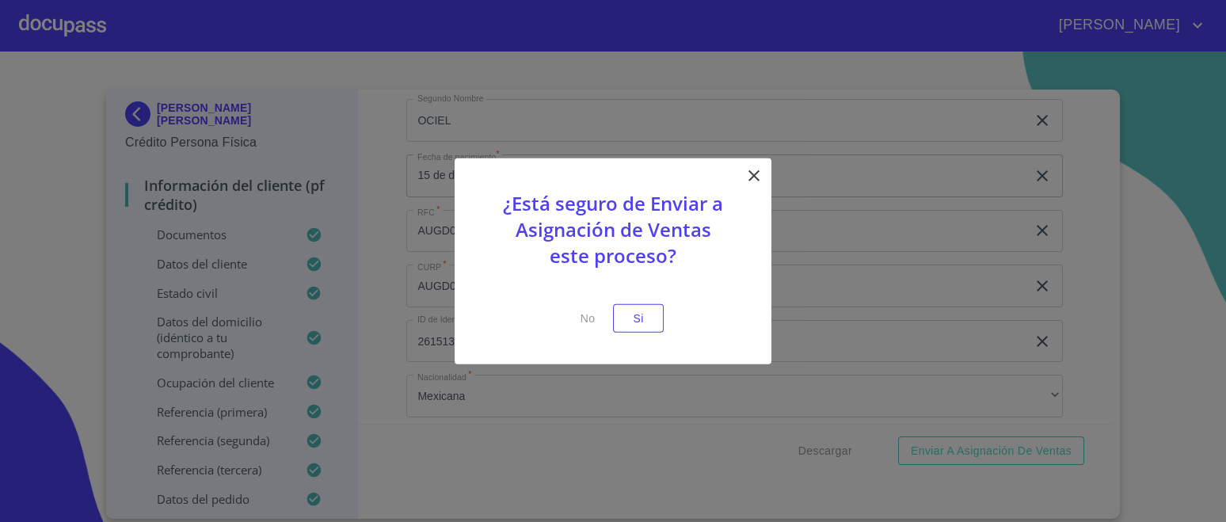
click at [648, 315] on span "Si" at bounding box center [637, 318] width 25 height 20
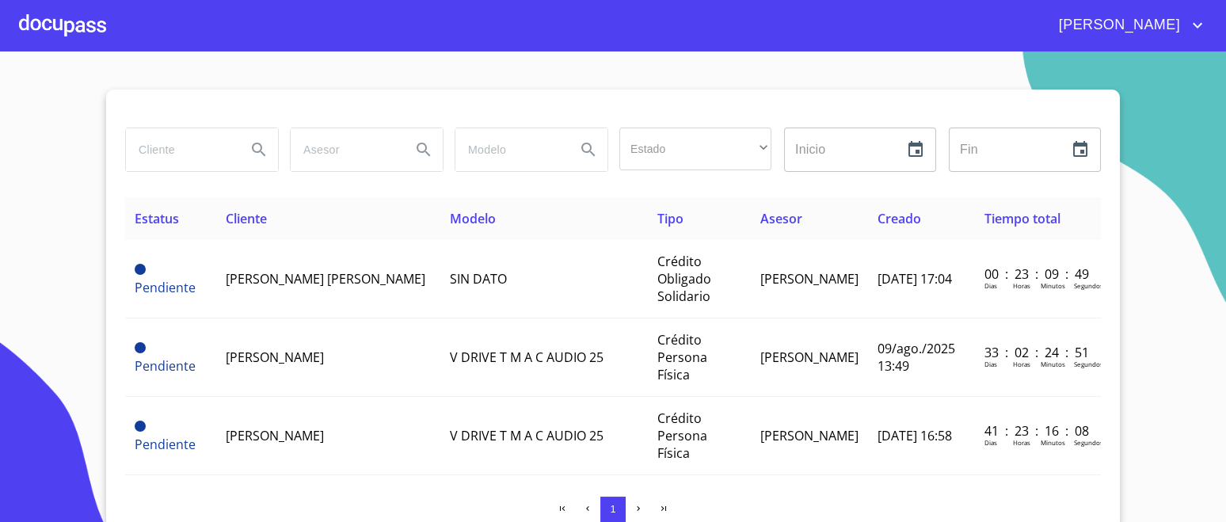
click at [291, 273] on span "[PERSON_NAME] [PERSON_NAME]" at bounding box center [275, 278] width 98 height 35
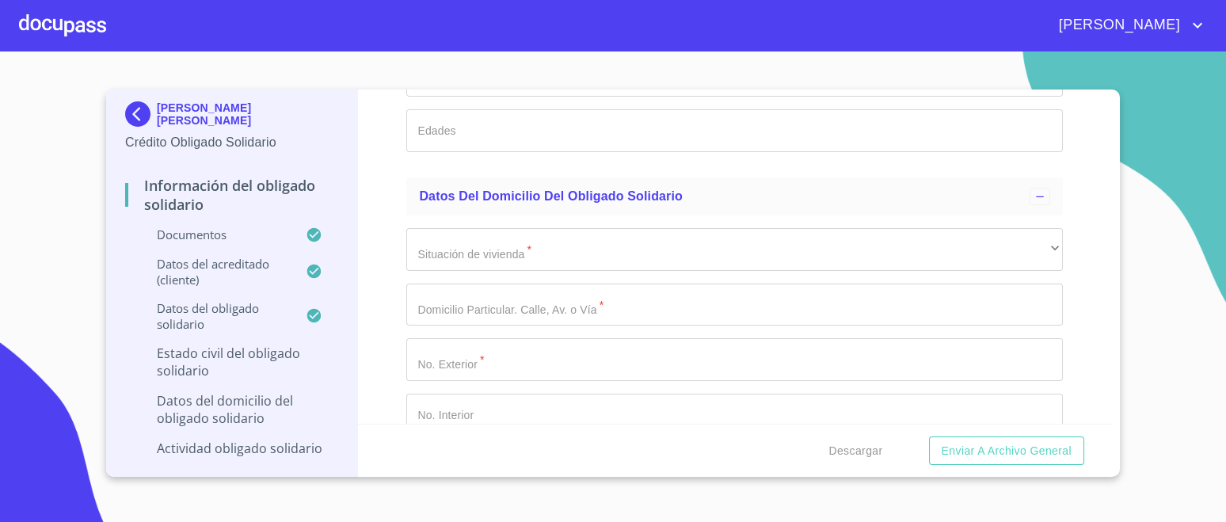
scroll to position [5641, 0]
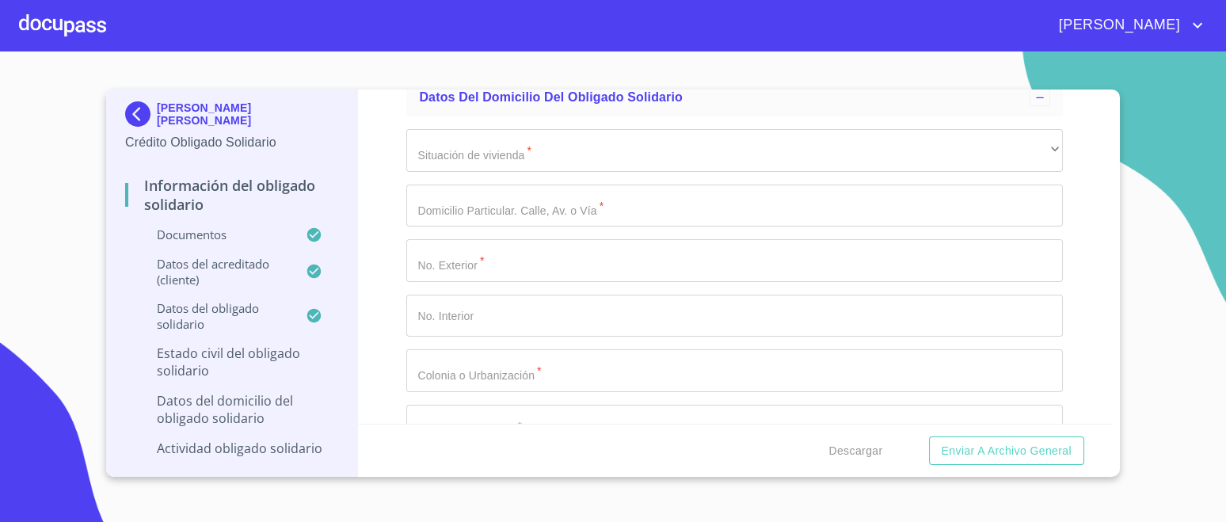
type input "[PERSON_NAME]"
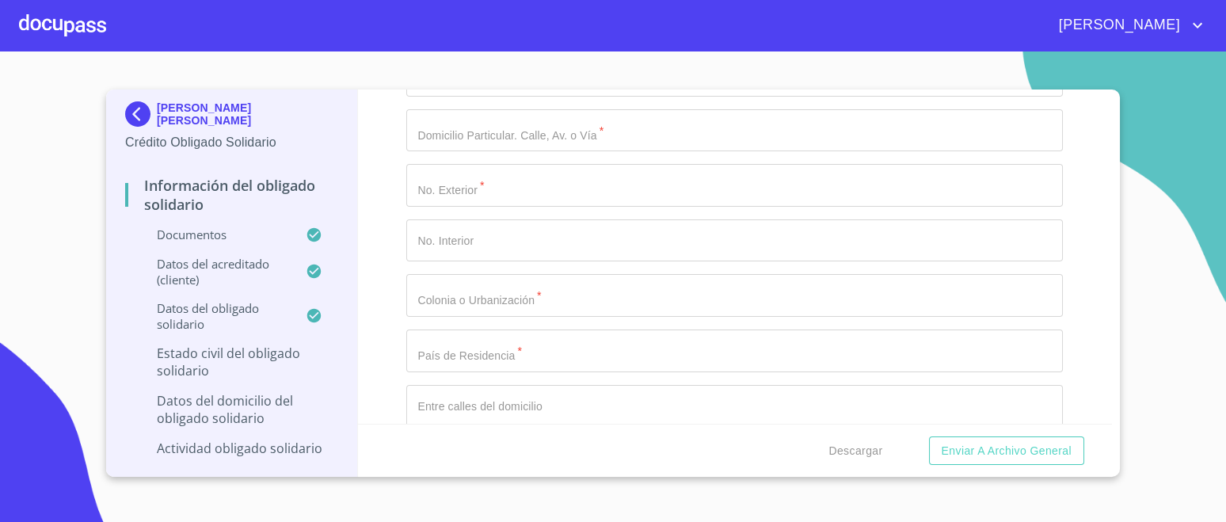
scroll to position [5838, 0]
type input "[PERSON_NAME]"
type input "4"
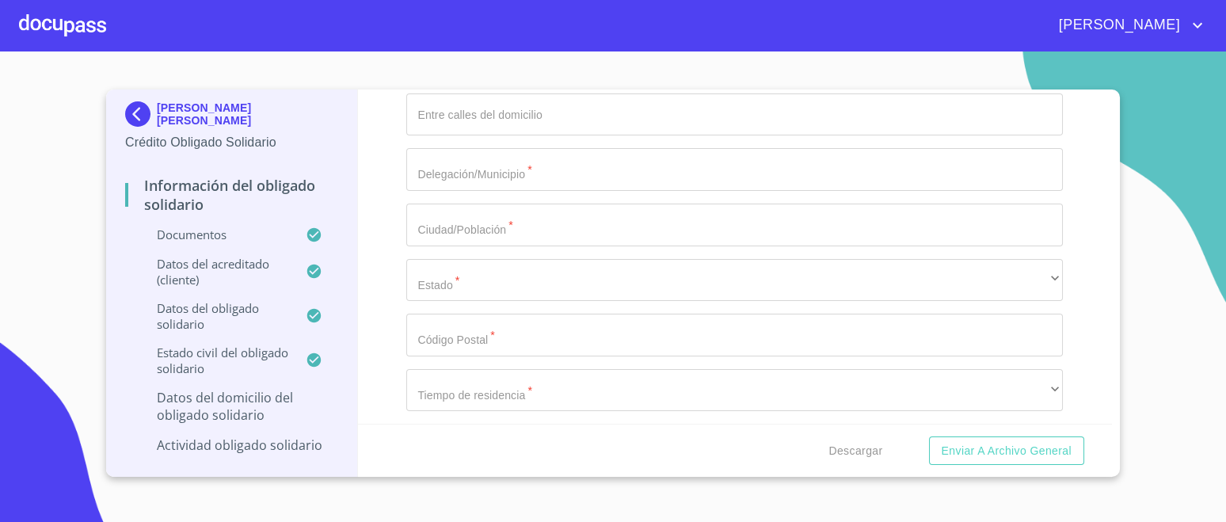
scroll to position [6037, 0]
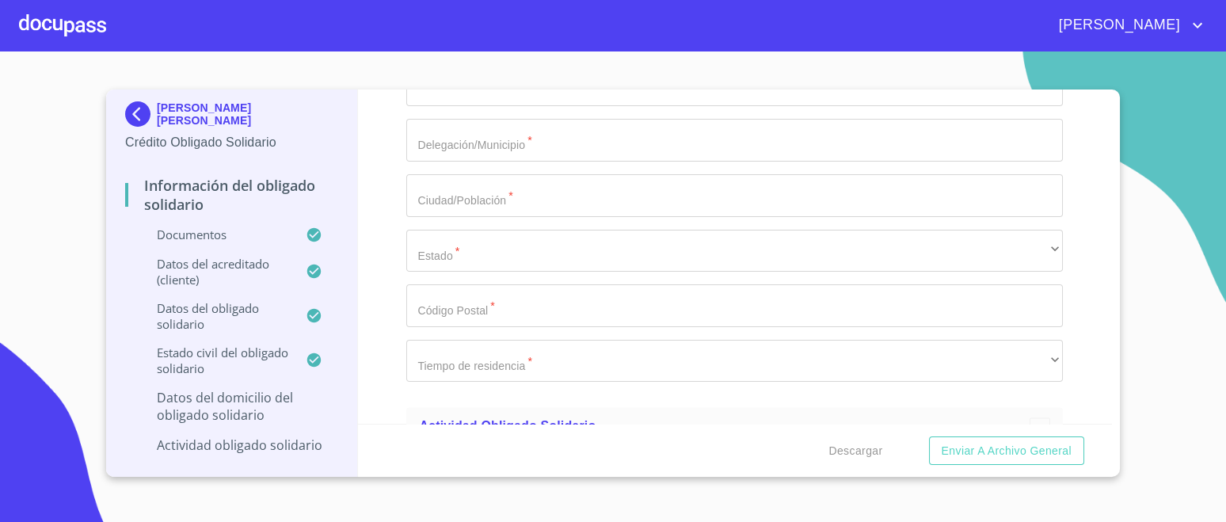
type input "45 AÑOS, 20 AÑOS, 16 AÑOS"
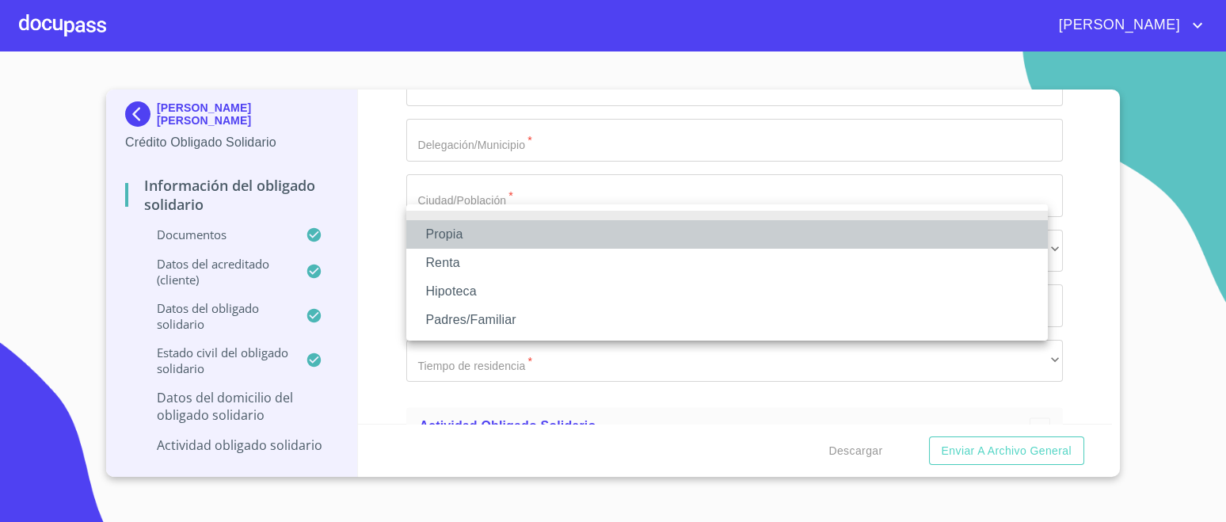
click at [455, 234] on li "Propia" at bounding box center [726, 234] width 641 height 29
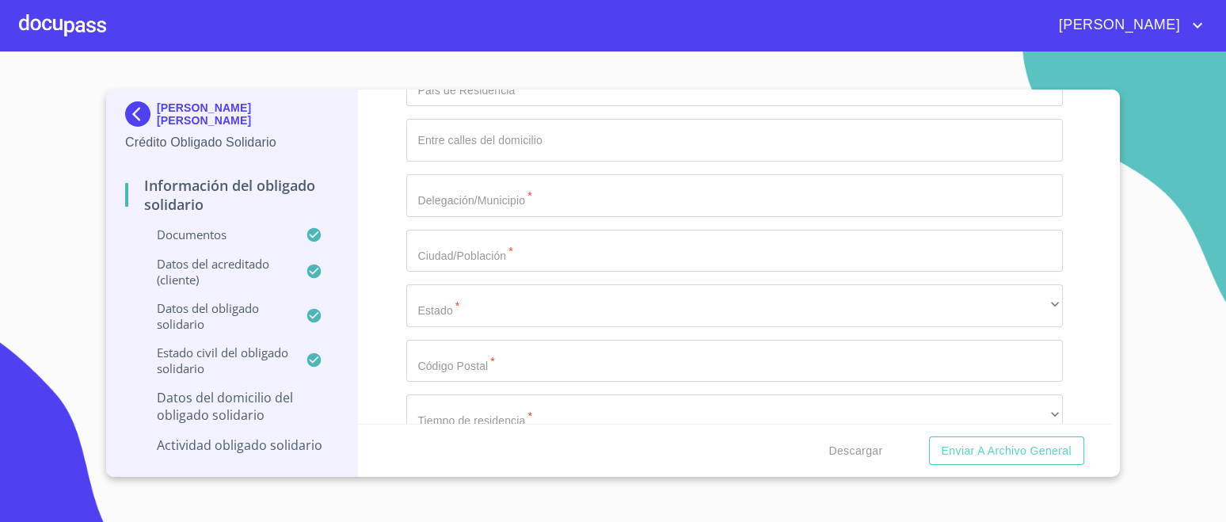
type input "$3,500,000"
type input "VISTA PRIMAVERA"
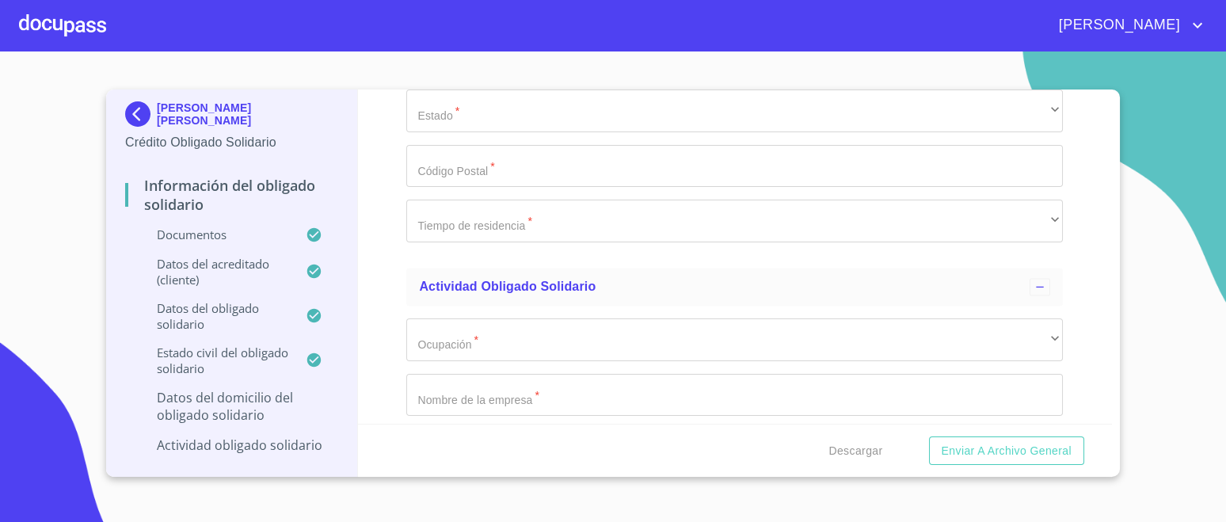
scroll to position [6234, 0]
type input "1490"
type input "4"
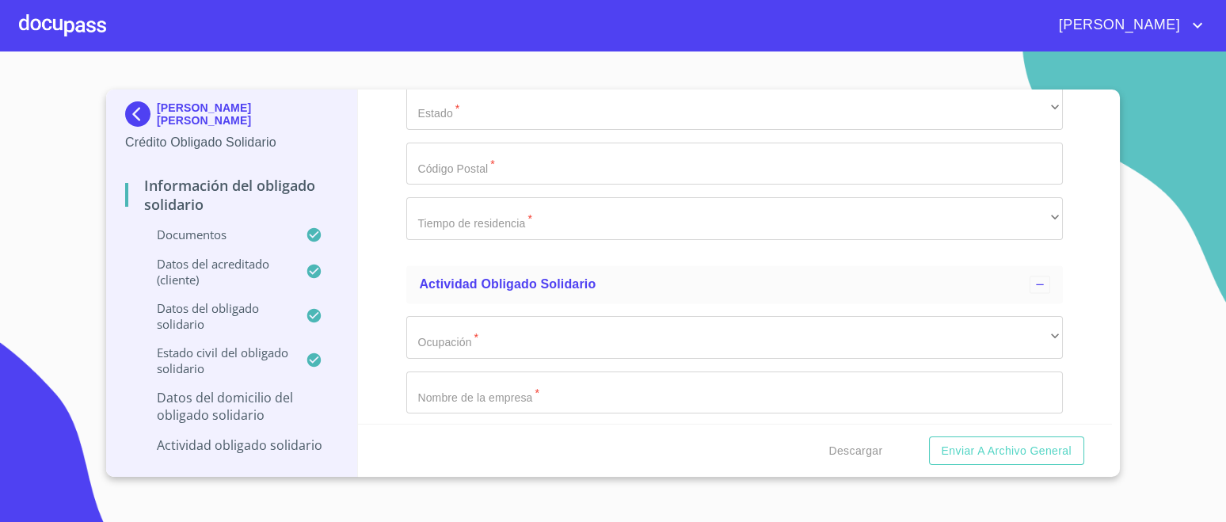
type input "FRACCIONAMIENTO LAS TERRAZAS"
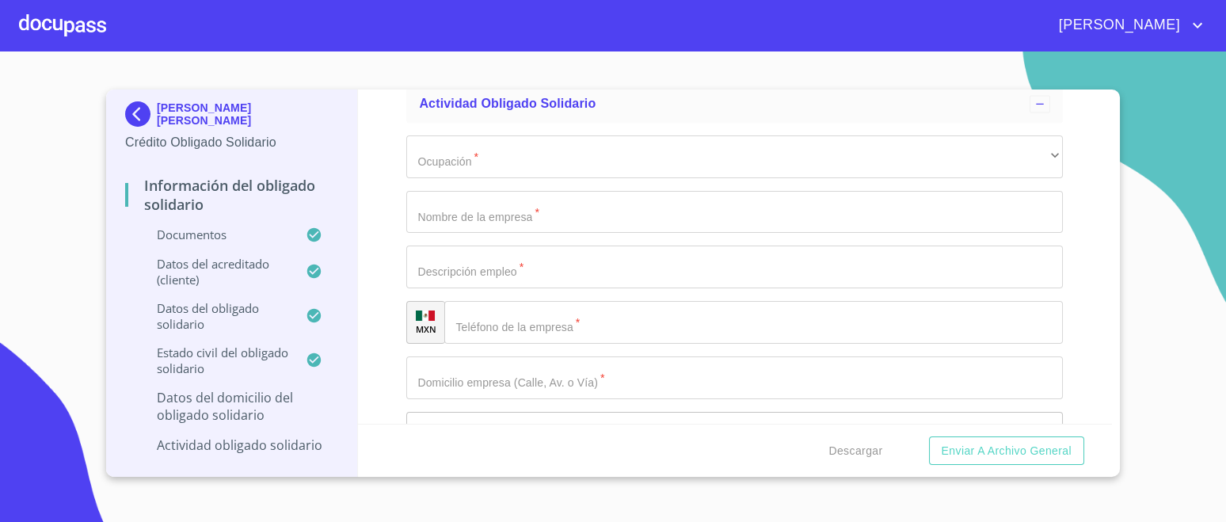
scroll to position [6433, 0]
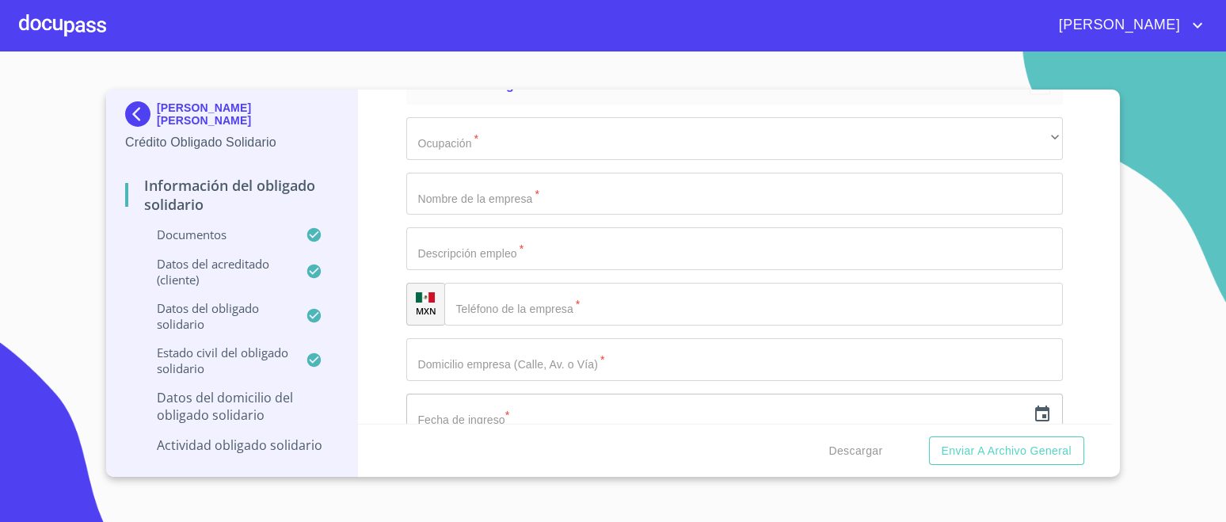
type input "[GEOGRAPHIC_DATA]"
click at [131, 106] on img at bounding box center [141, 113] width 32 height 25
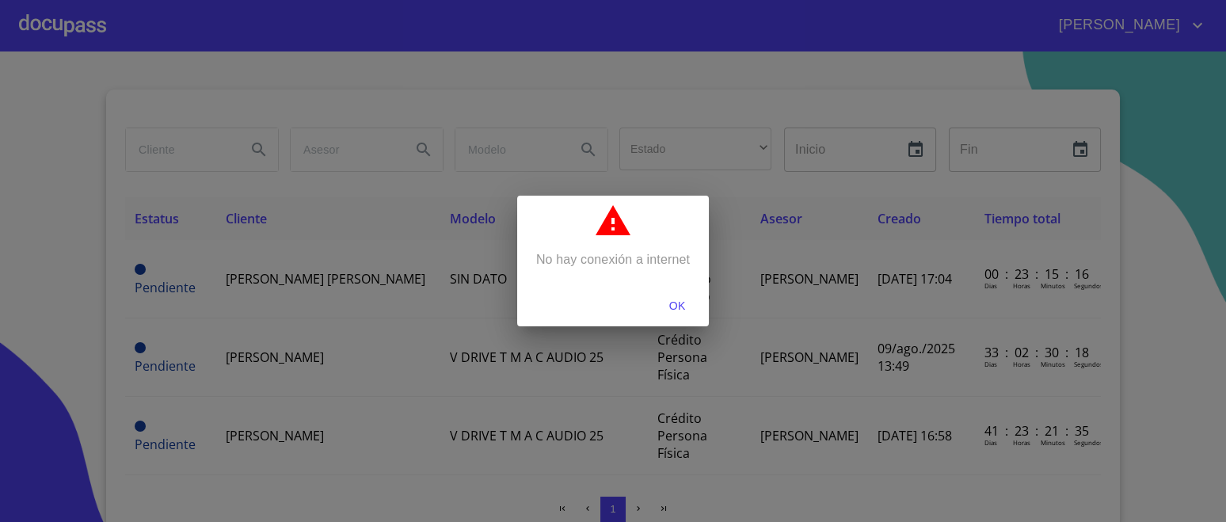
click at [676, 300] on span "OK" at bounding box center [677, 306] width 38 height 20
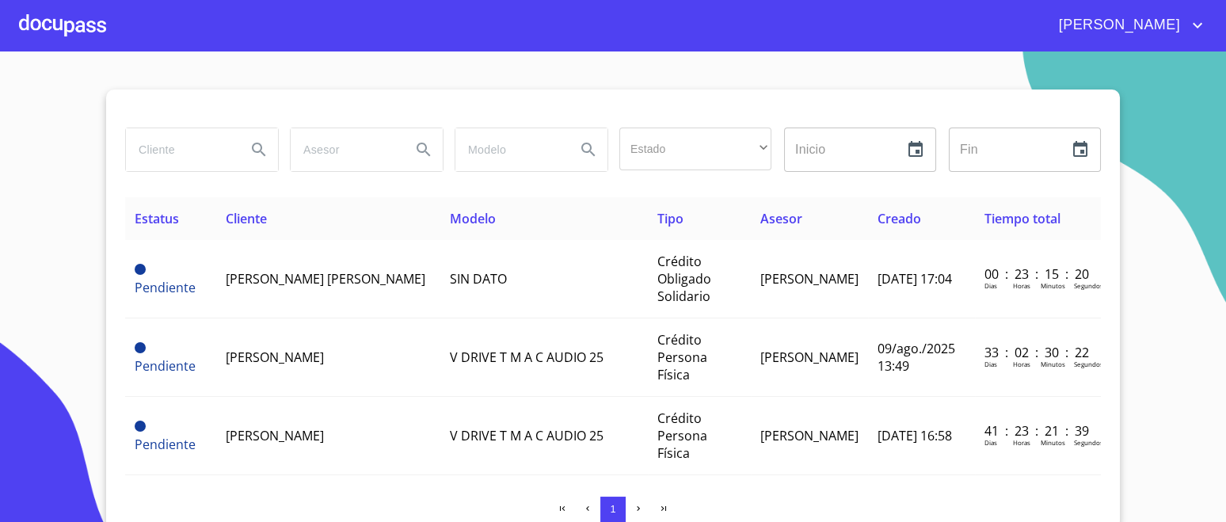
click at [625, 286] on td "Crédito Obligado Solidario" at bounding box center [675, 279] width 100 height 78
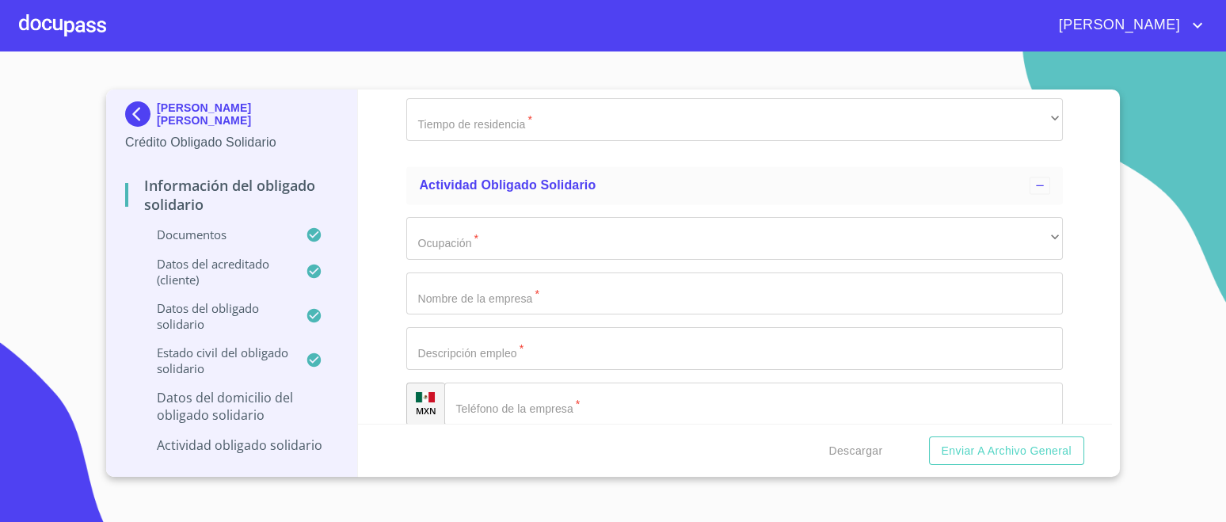
scroll to position [6433, 0]
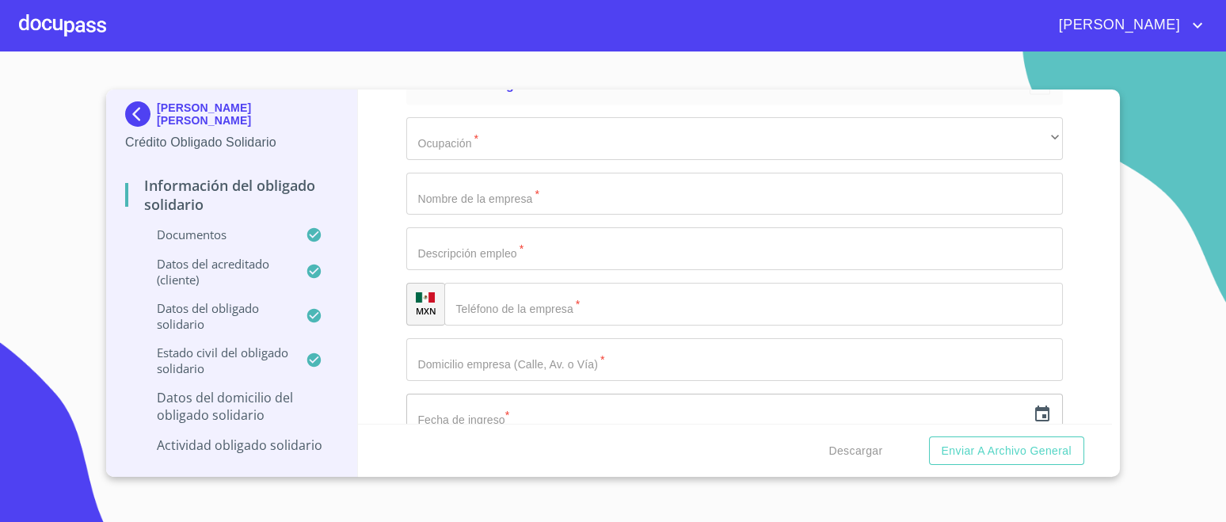
click at [144, 119] on img at bounding box center [141, 113] width 32 height 25
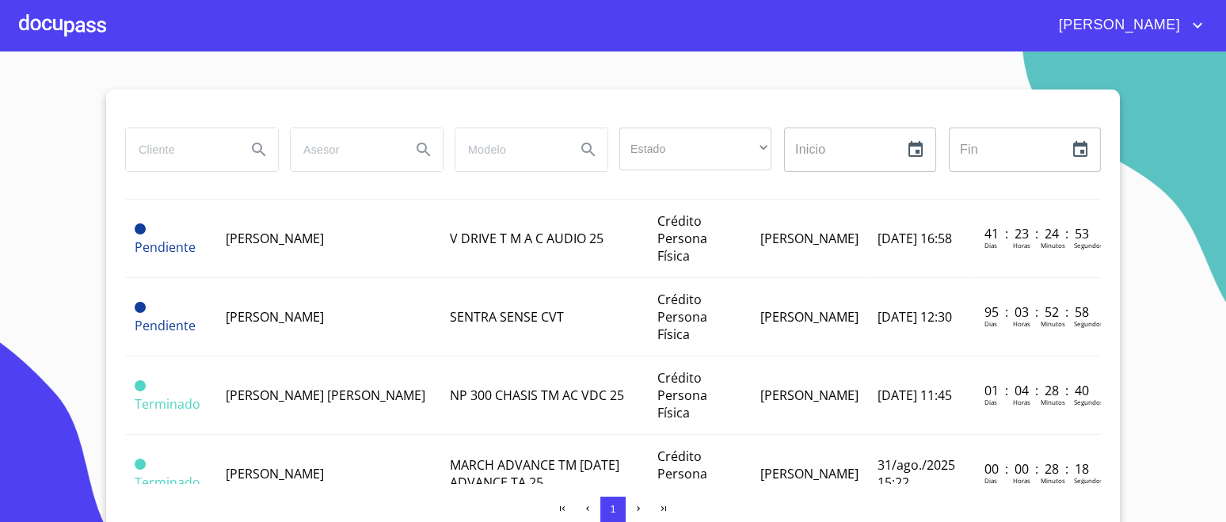
scroll to position [297, 0]
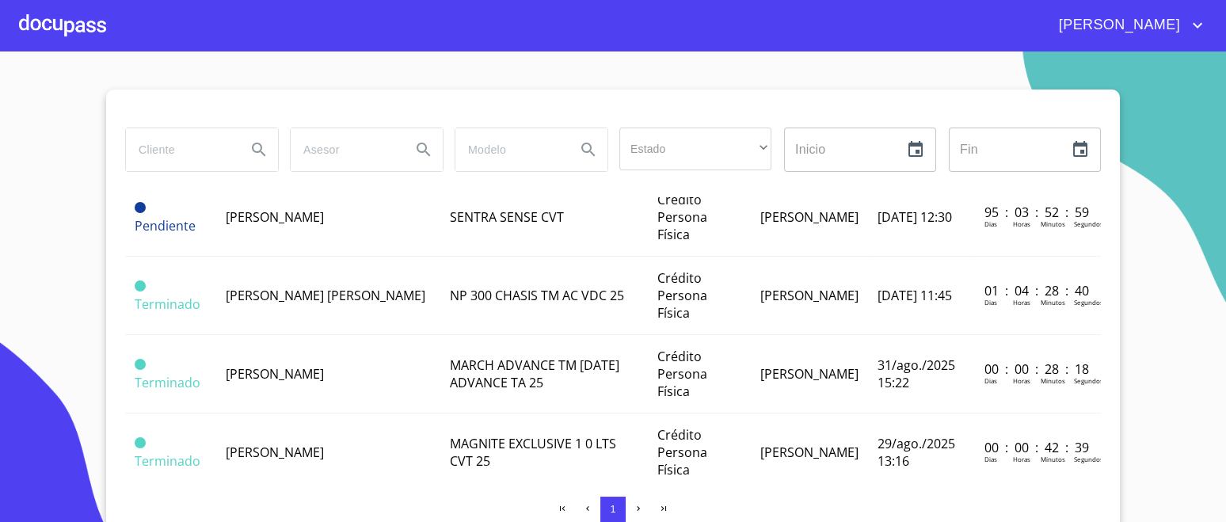
click at [325, 303] on td "[PERSON_NAME] [PERSON_NAME]" at bounding box center [323, 296] width 214 height 78
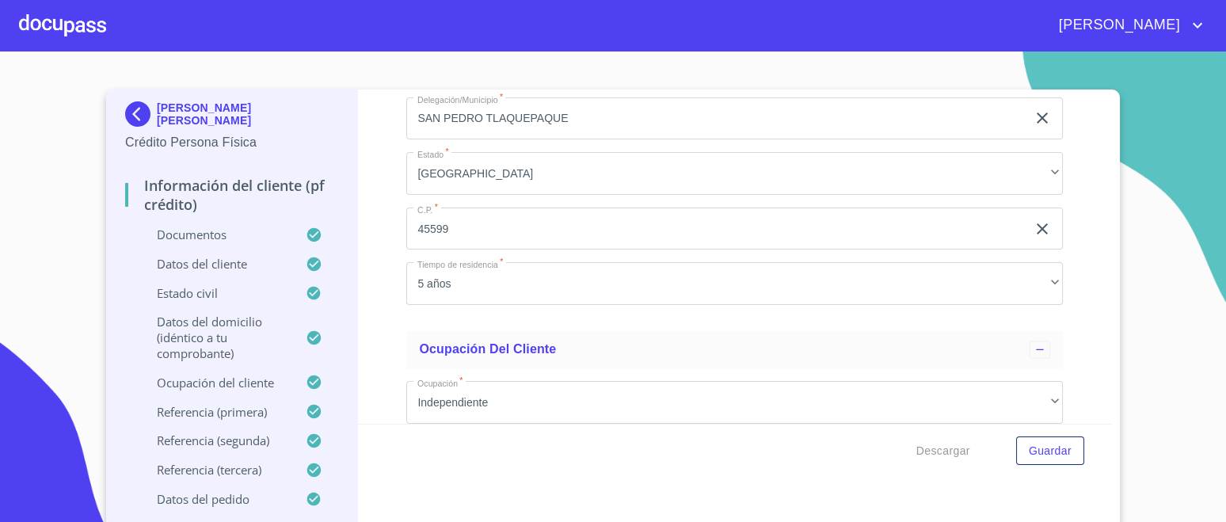
scroll to position [6046, 0]
click at [129, 108] on img at bounding box center [141, 113] width 32 height 25
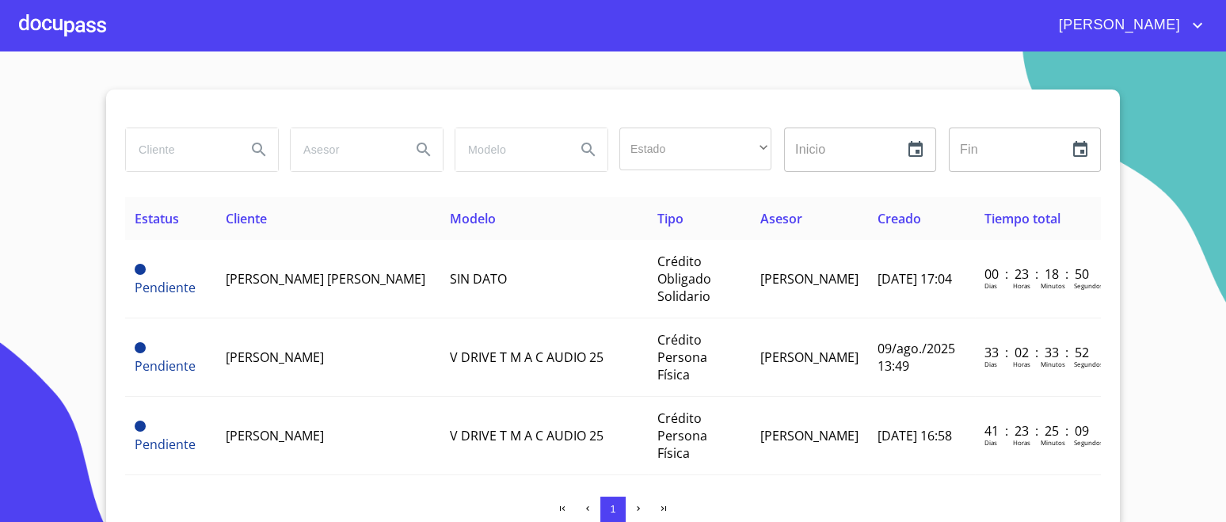
click at [300, 270] on span "[PERSON_NAME] [PERSON_NAME]" at bounding box center [275, 278] width 98 height 35
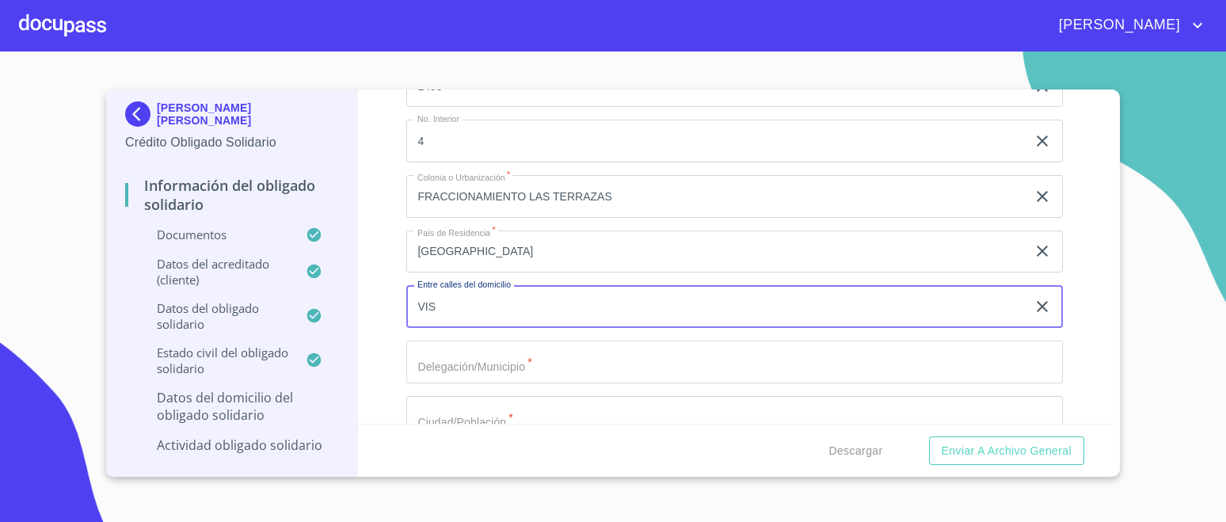
scroll to position [6323, 0]
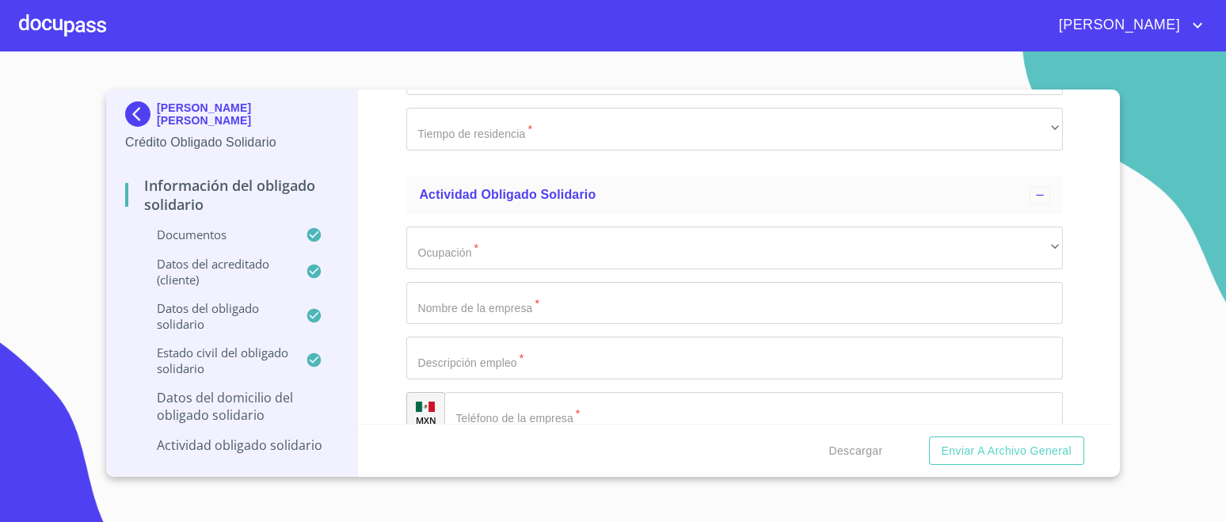
type input "VISTA DEL MONTE Y CERRADA"
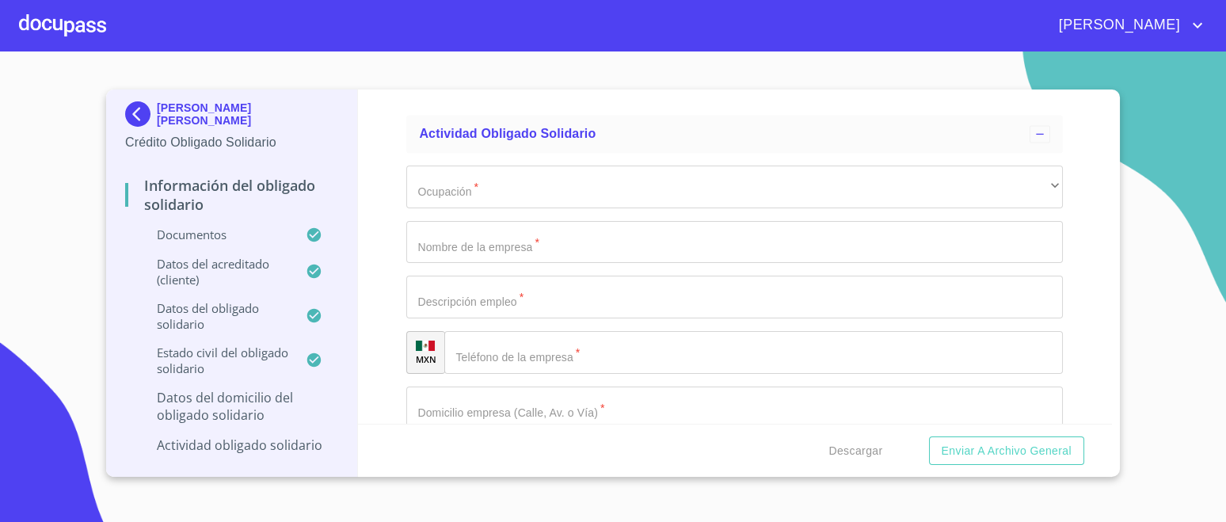
scroll to position [6521, 0]
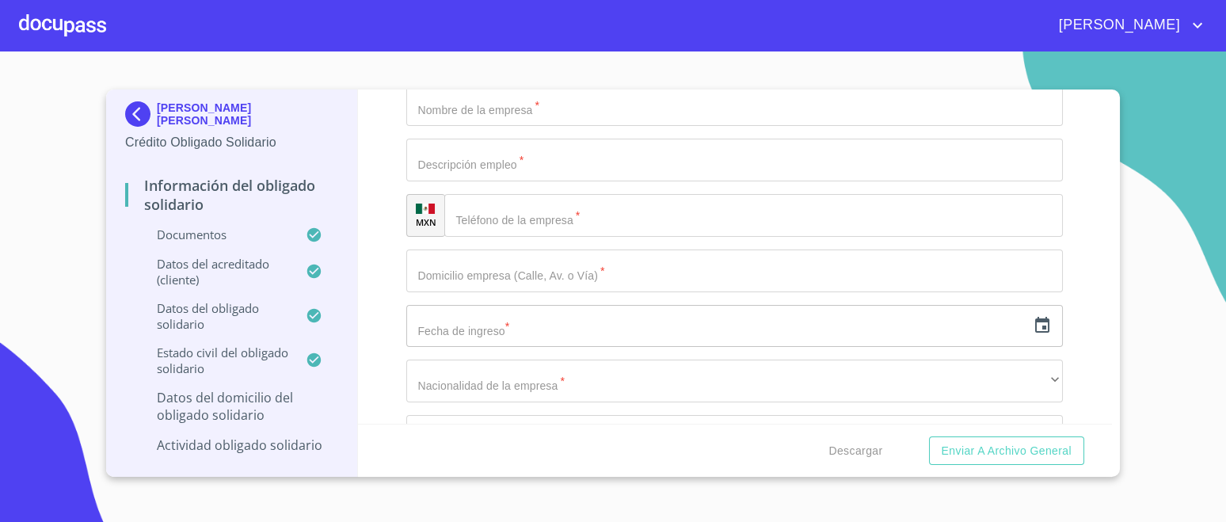
type input "SAN PEDRO TLAQUEPAQUE"
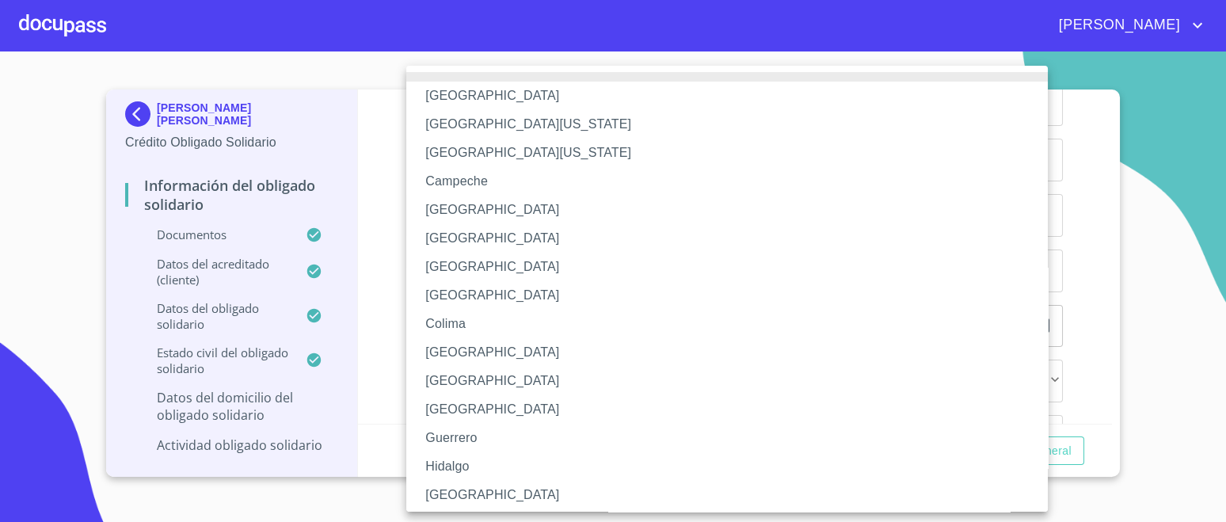
click at [457, 487] on li "[GEOGRAPHIC_DATA]" at bounding box center [734, 495] width 656 height 29
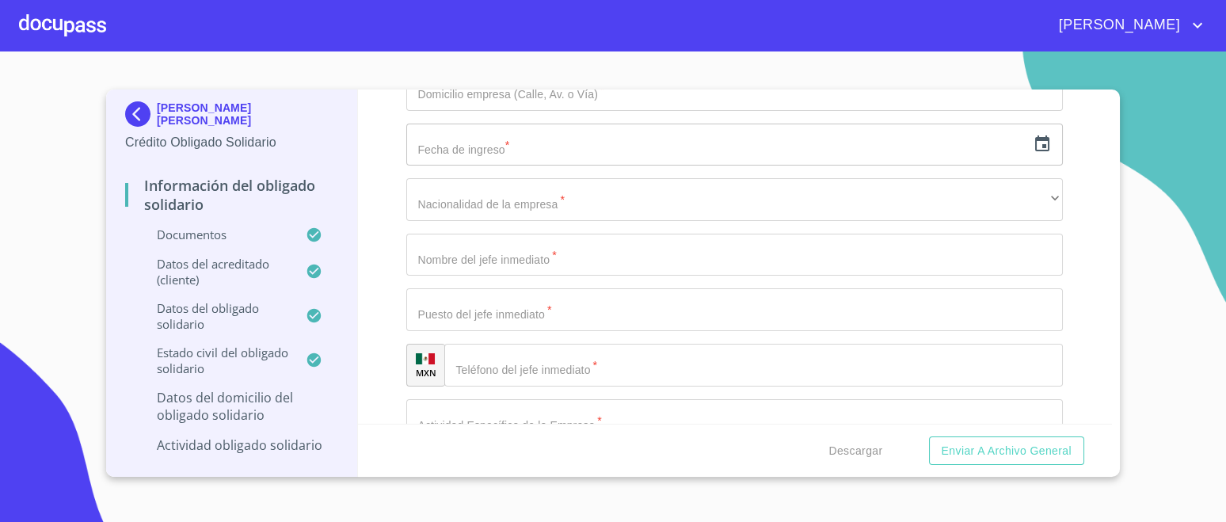
scroll to position [6718, 0]
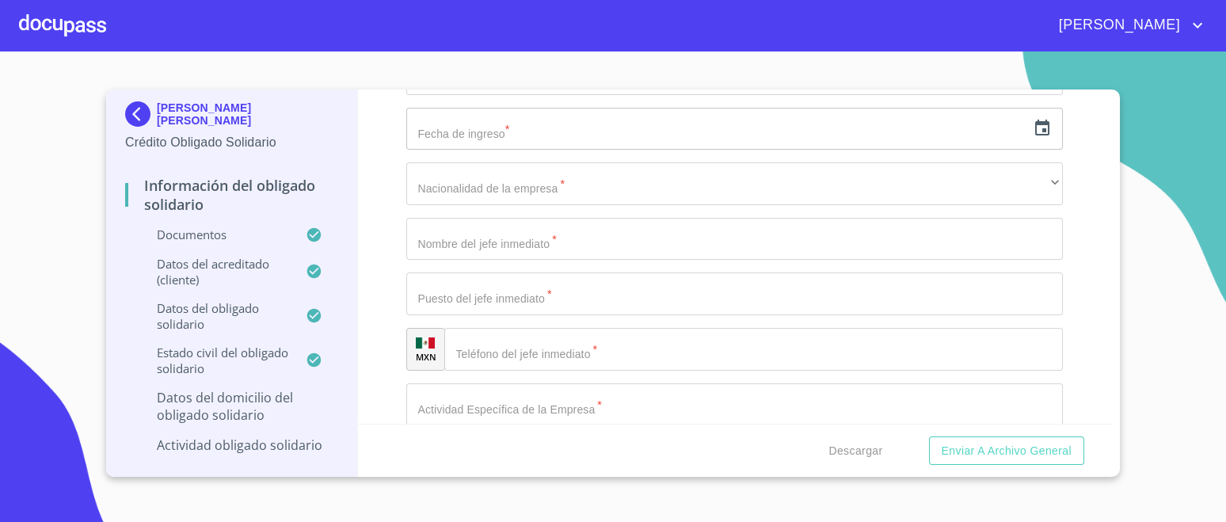
type input "45599"
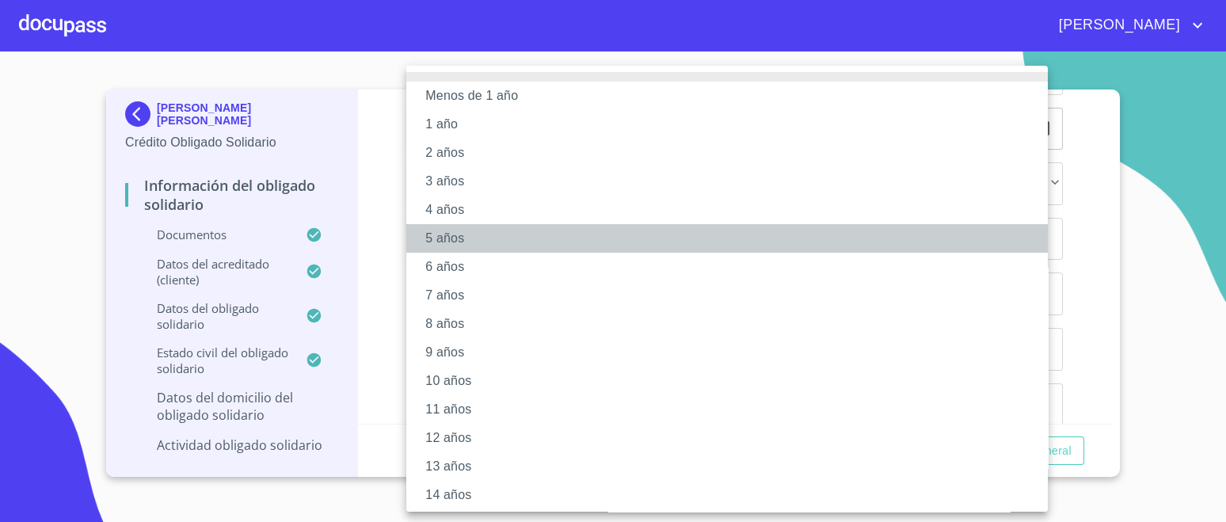
click at [447, 236] on li "5 años" at bounding box center [734, 238] width 656 height 29
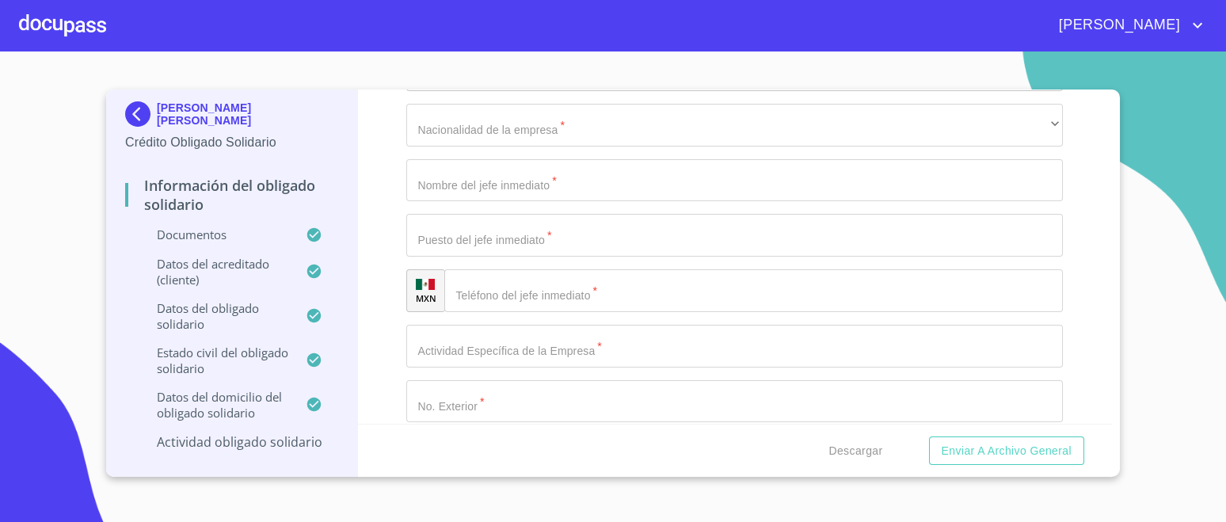
scroll to position [6818, 0]
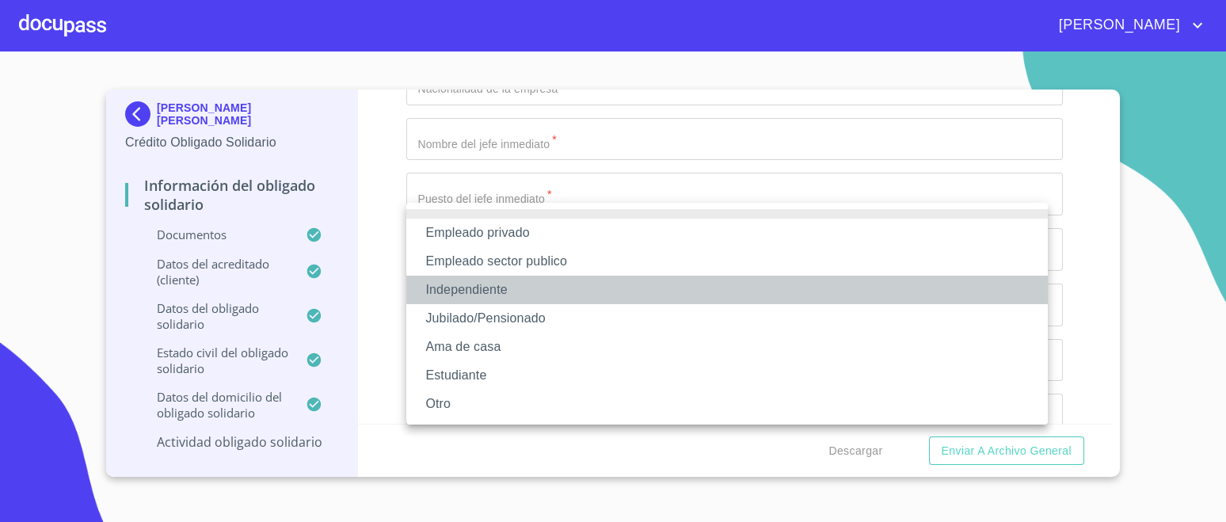
click at [490, 287] on li "Independiente" at bounding box center [726, 290] width 641 height 29
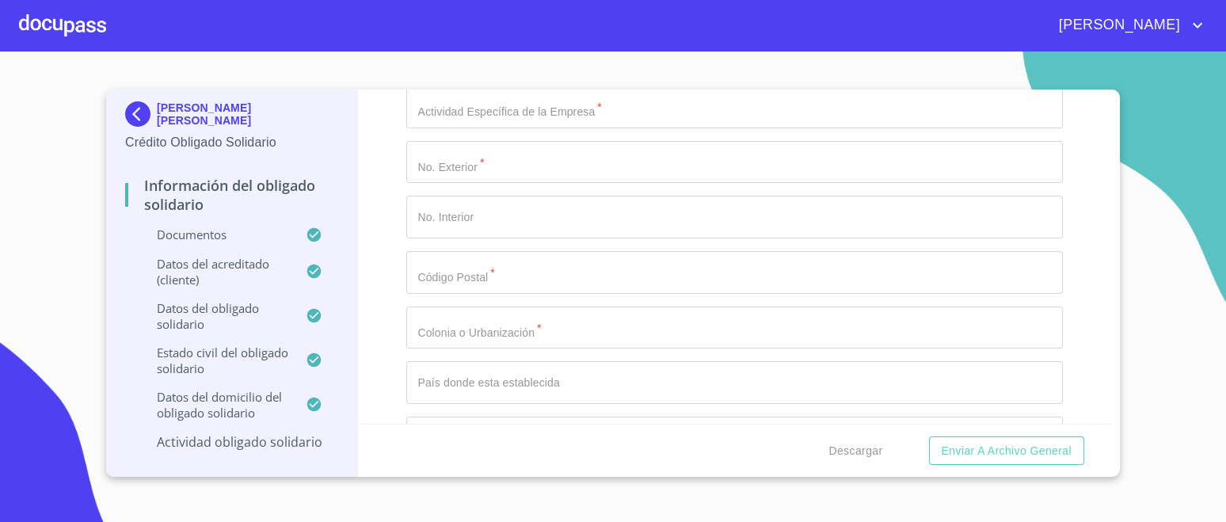
type input "[PERSON_NAME] [PERSON_NAME]"
type input "FLETES"
paste input "[PHONE_NUMBER]"
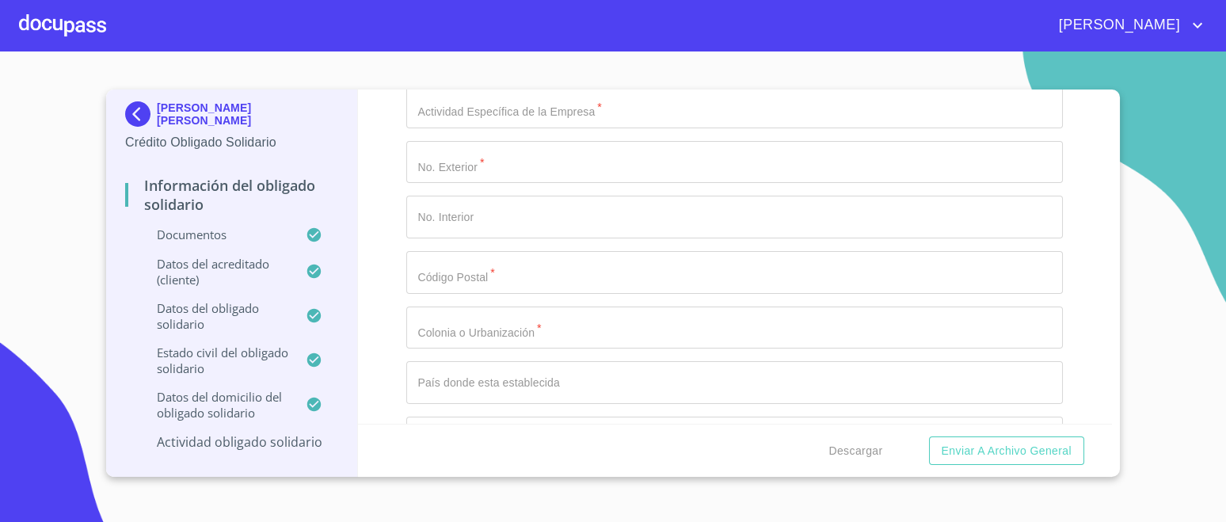
type input "[PHONE_NUMBER]"
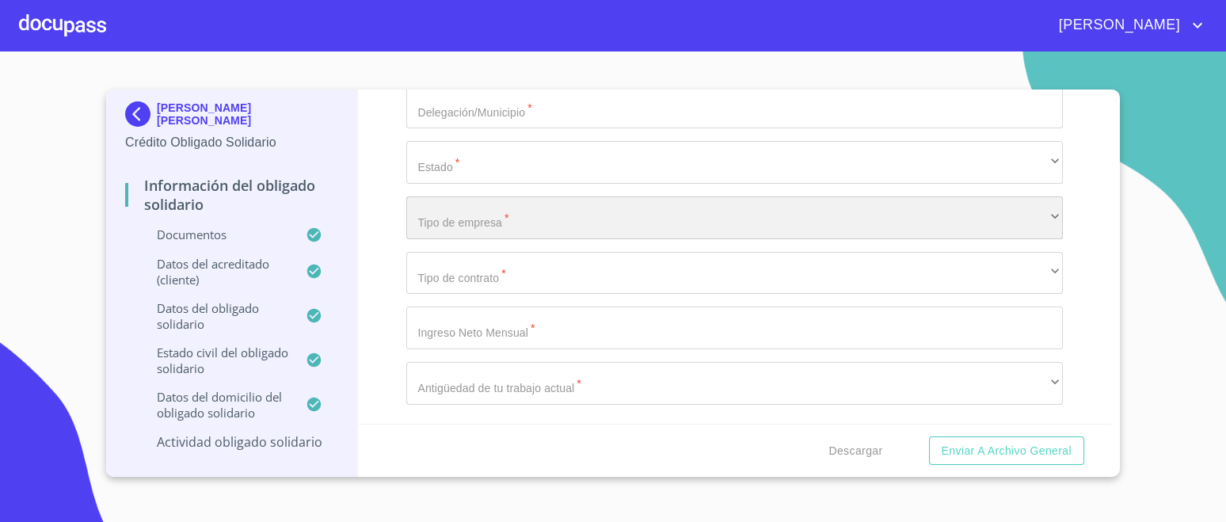
click at [681, 226] on div "​" at bounding box center [734, 217] width 656 height 43
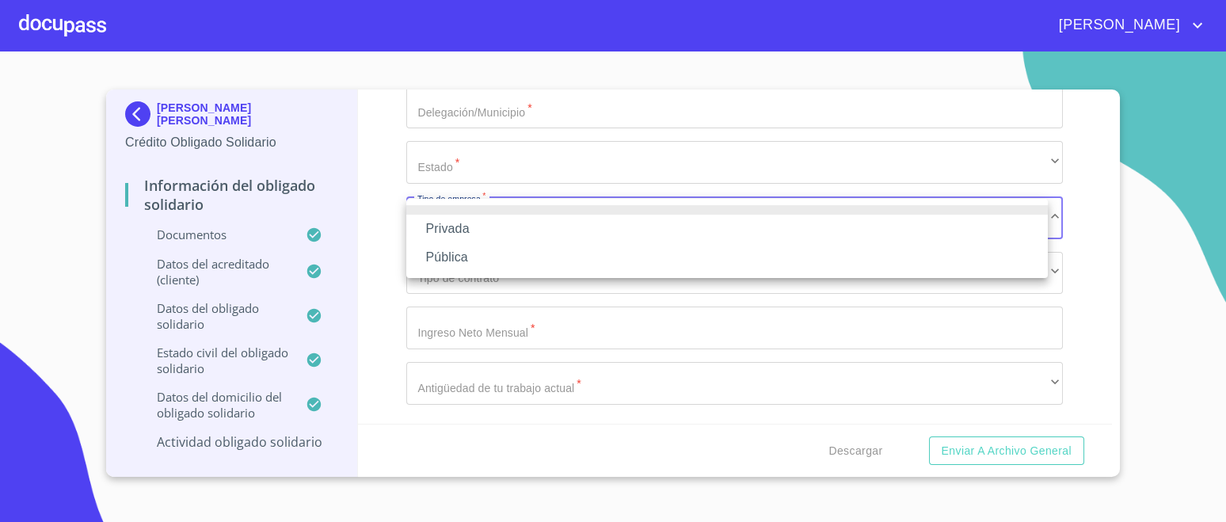
click at [681, 226] on li "Privada" at bounding box center [726, 229] width 641 height 29
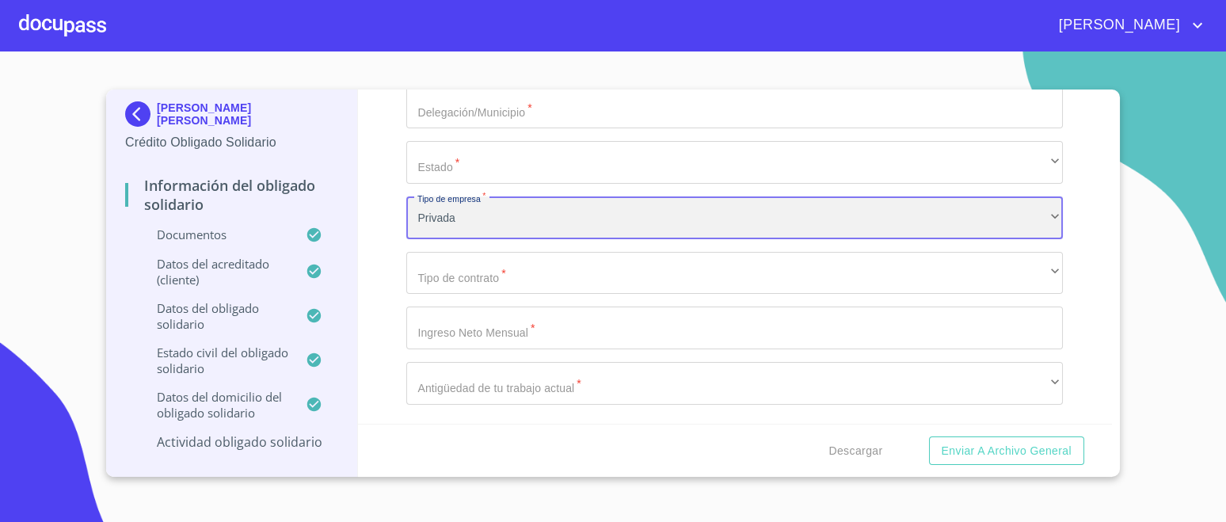
click at [576, 215] on div "Privada" at bounding box center [734, 217] width 656 height 43
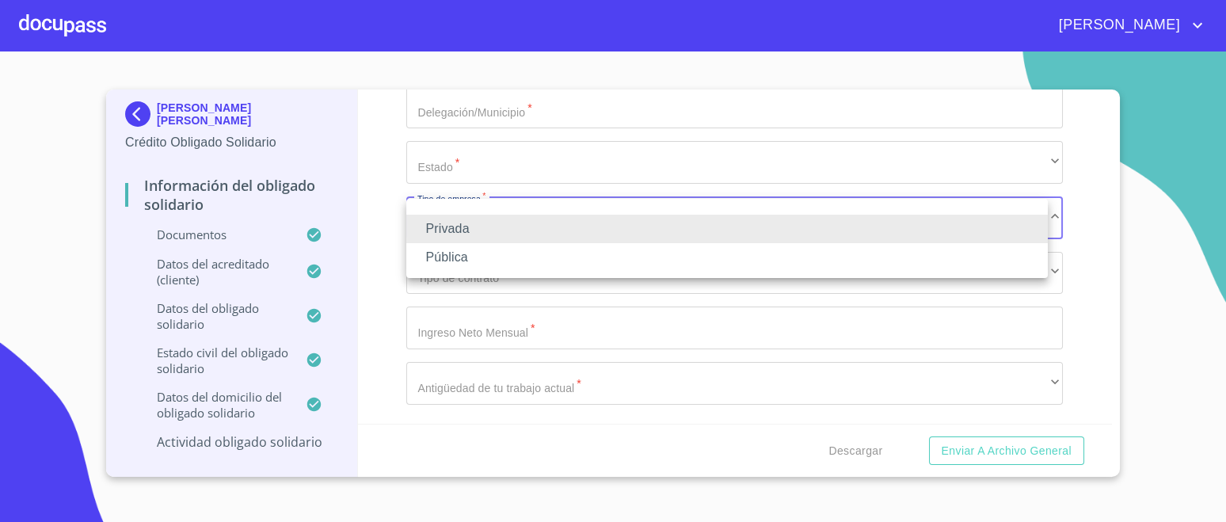
click at [575, 215] on li "Privada" at bounding box center [726, 229] width 641 height 29
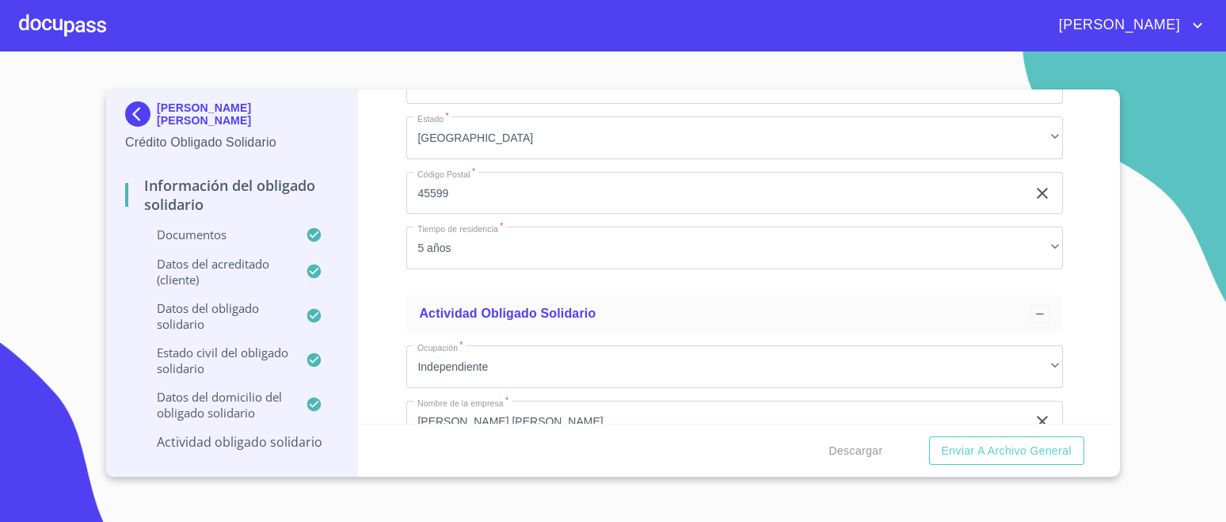
scroll to position [6231, 0]
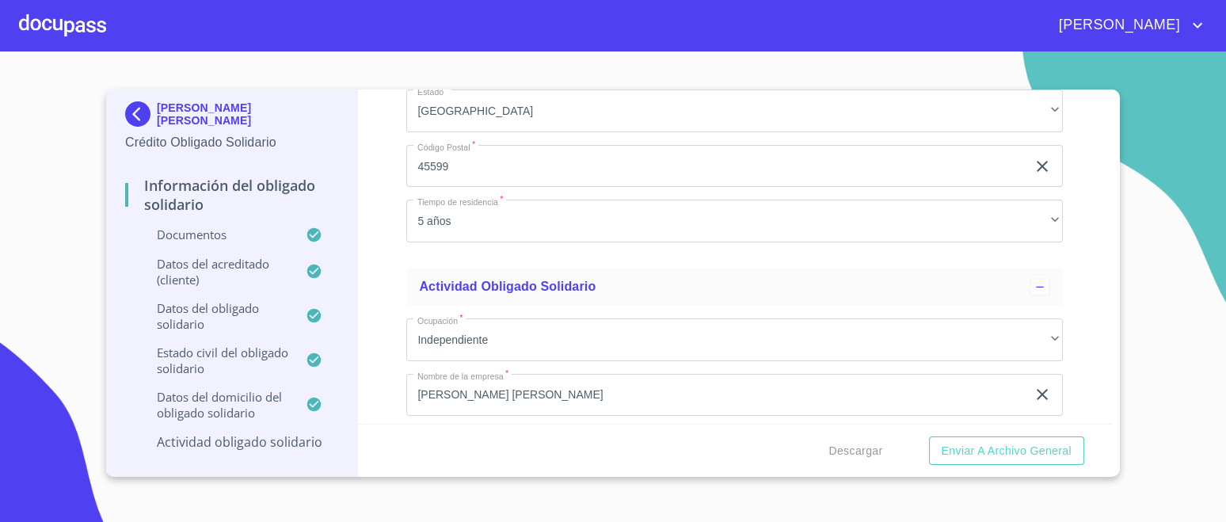
drag, startPoint x: 412, startPoint y: 138, endPoint x: 524, endPoint y: 141, distance: 111.7
paste input "[PHONE_NUMBER]"
type input "("
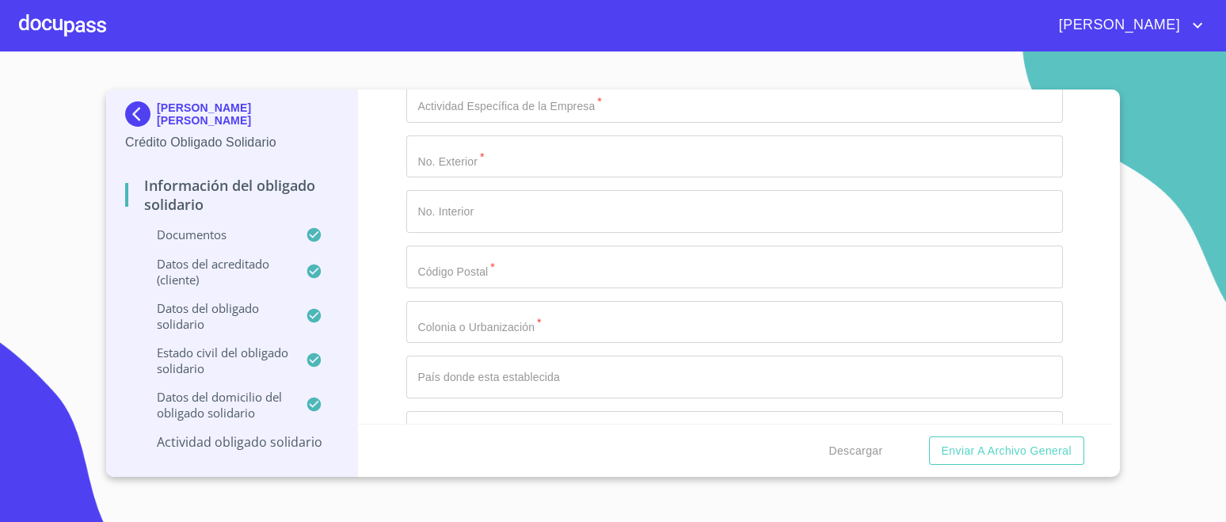
scroll to position [7023, 0]
type input "VISTA PRIMAVERA"
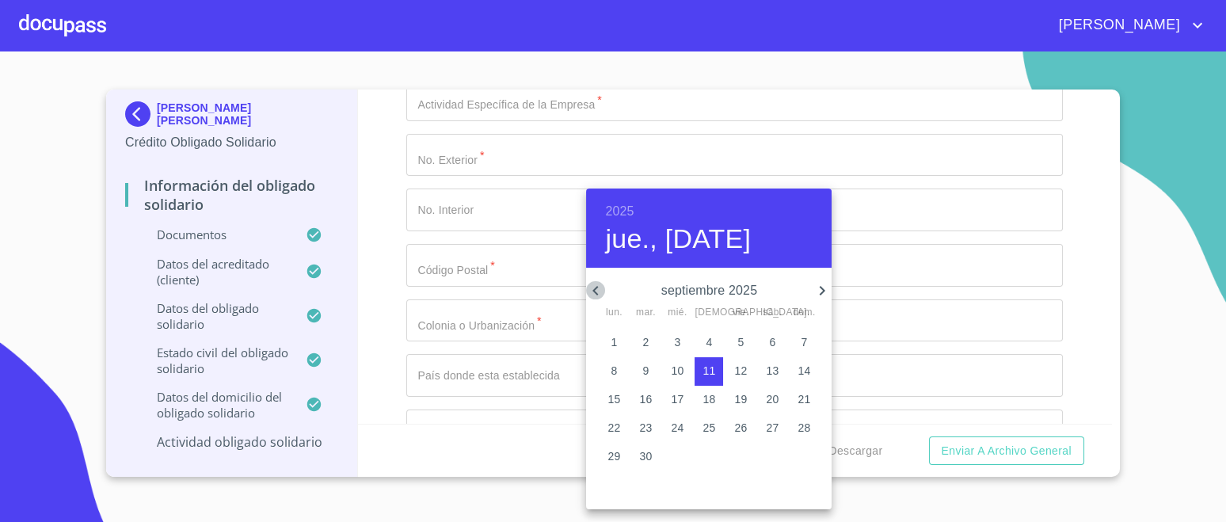
click at [599, 289] on icon "button" at bounding box center [595, 290] width 19 height 19
click at [1166, 198] on div at bounding box center [613, 261] width 1226 height 522
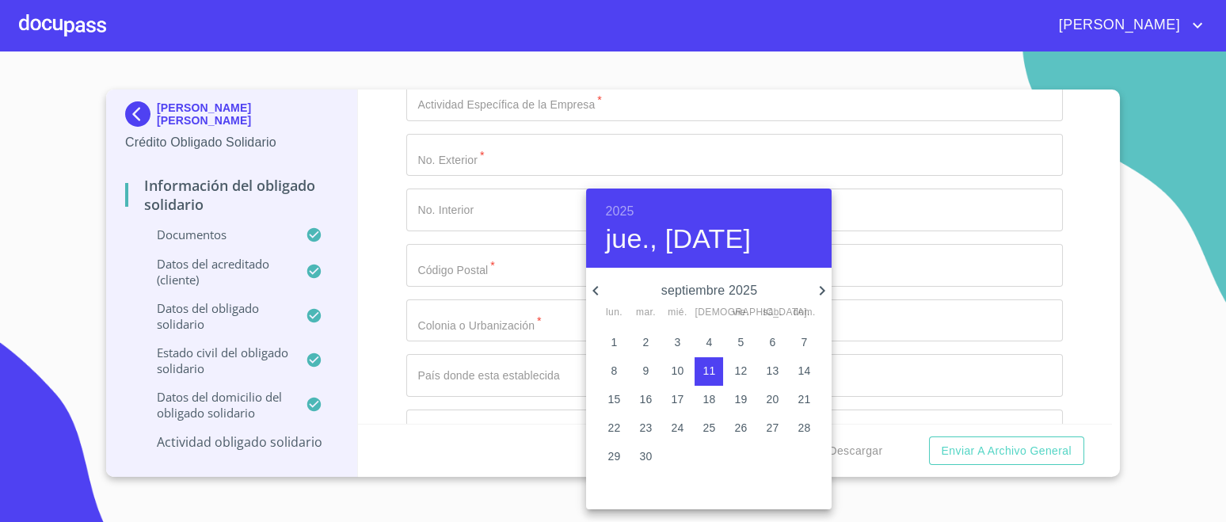
click at [599, 292] on icon "button" at bounding box center [595, 290] width 19 height 19
click at [747, 397] on span "15" at bounding box center [740, 399] width 29 height 16
click at [624, 203] on h6 "2025" at bounding box center [619, 211] width 29 height 22
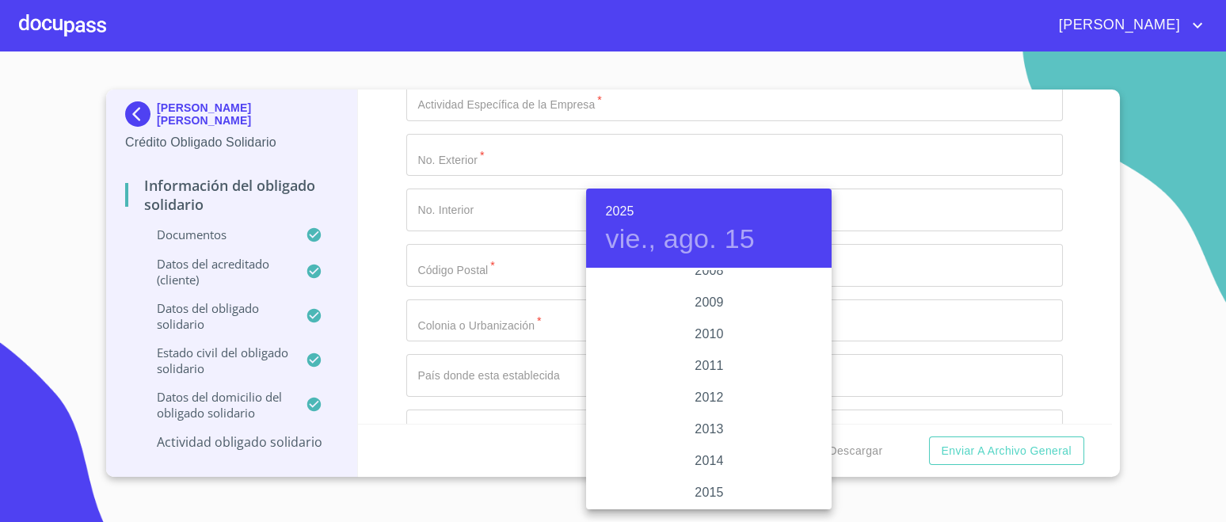
scroll to position [2636, 0]
click at [710, 340] on div "2010" at bounding box center [708, 342] width 245 height 32
type input "15 de ago. de 2010"
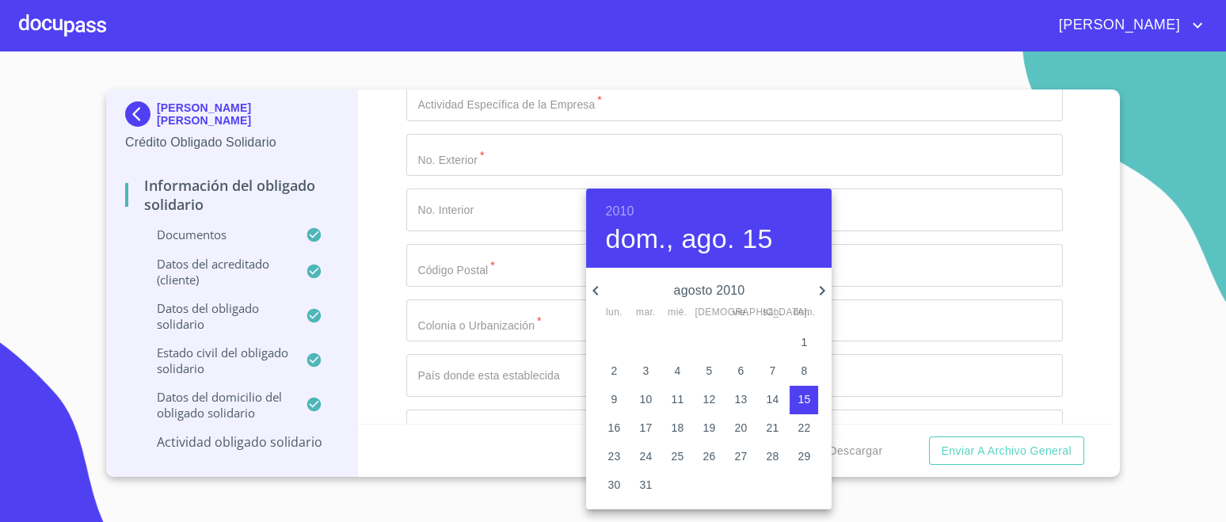
click at [450, 341] on div at bounding box center [613, 261] width 1226 height 522
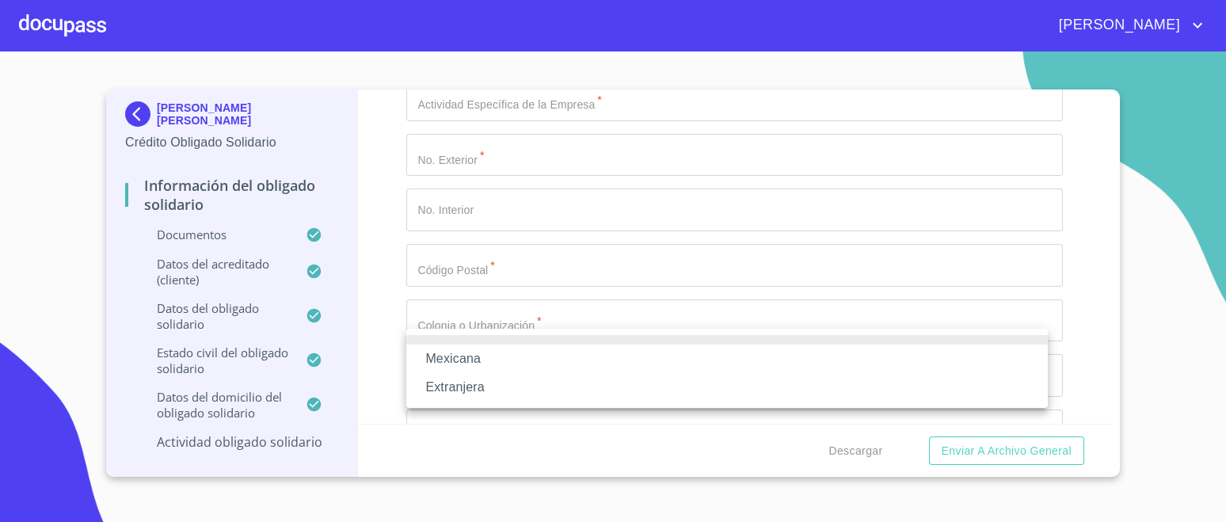
click at [540, 234] on div at bounding box center [613, 261] width 1226 height 522
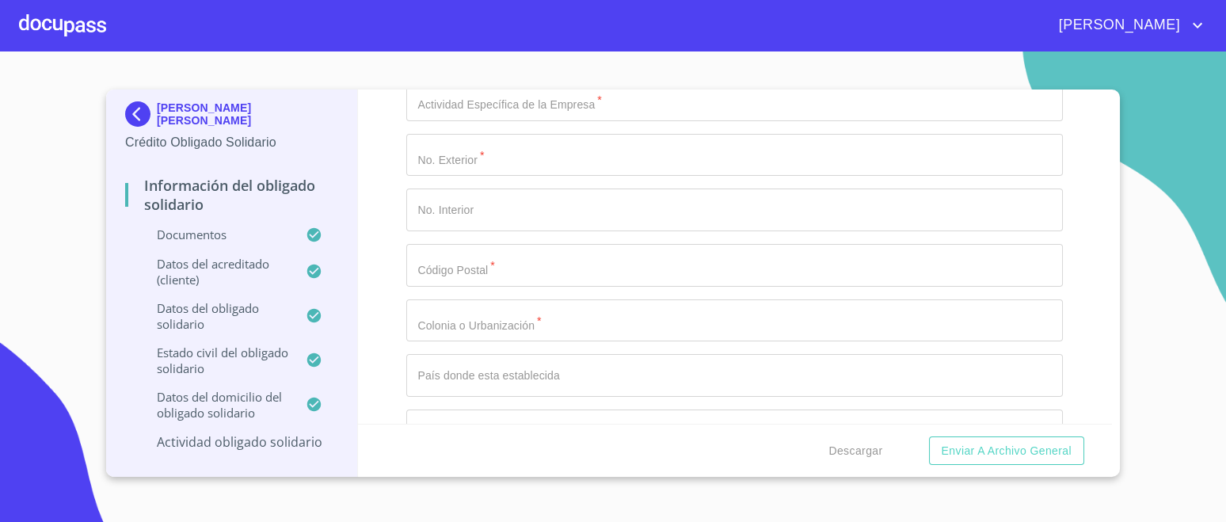
type input "VISTA PRIMAVERA 1490 INT 4 FRACCIONAMIENTO LAS [PERSON_NAME]"
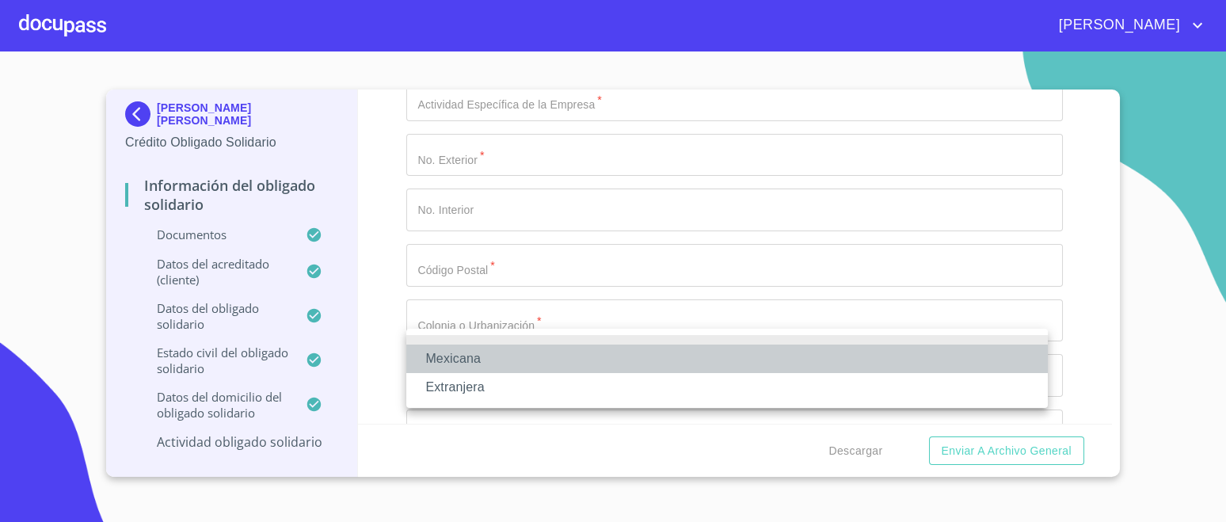
click at [471, 360] on li "Mexicana" at bounding box center [726, 358] width 641 height 29
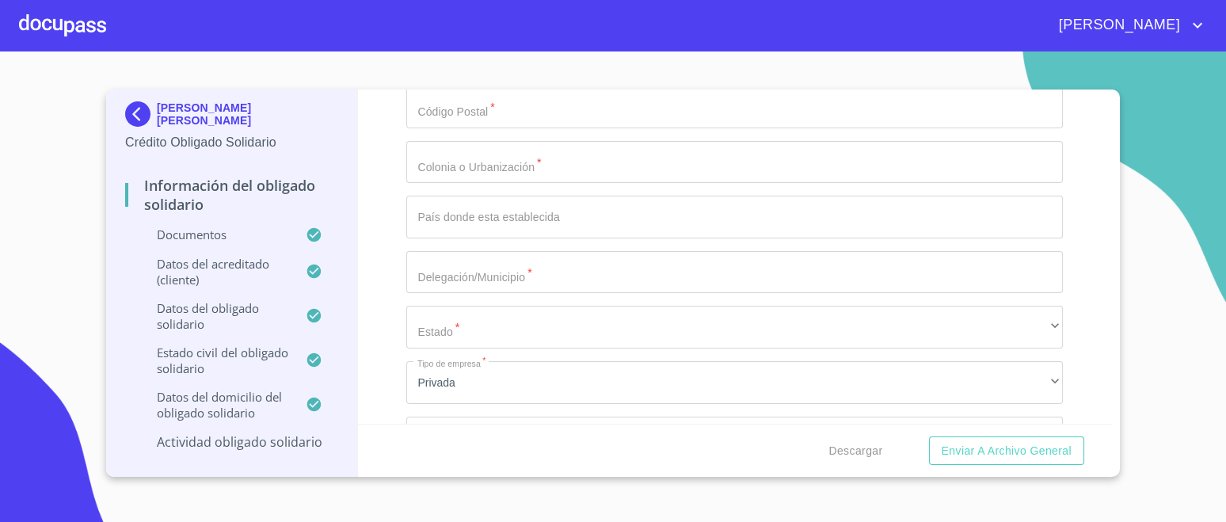
scroll to position [7221, 0]
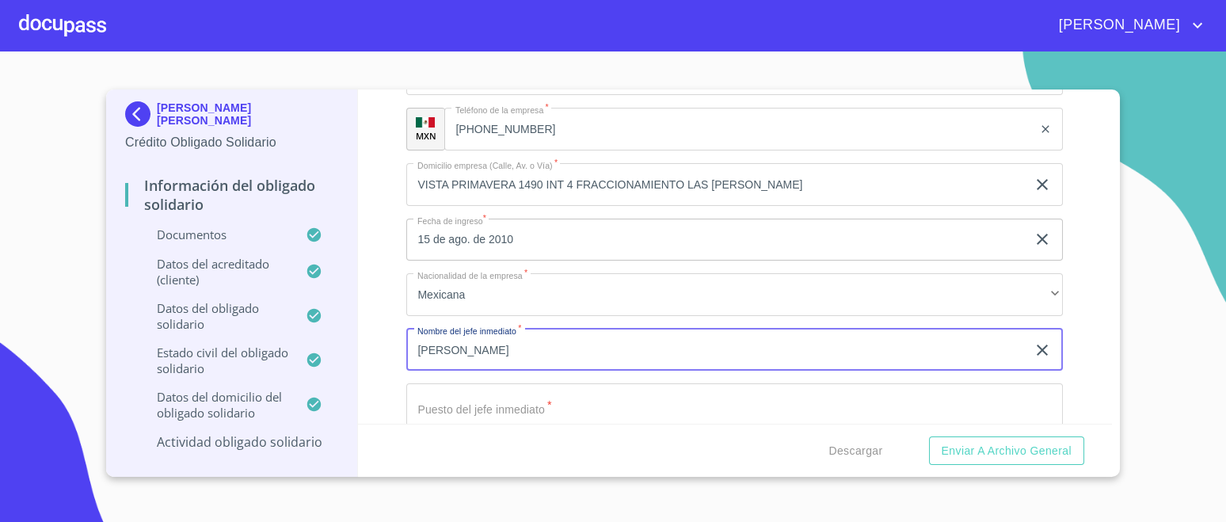
scroll to position [6825, 0]
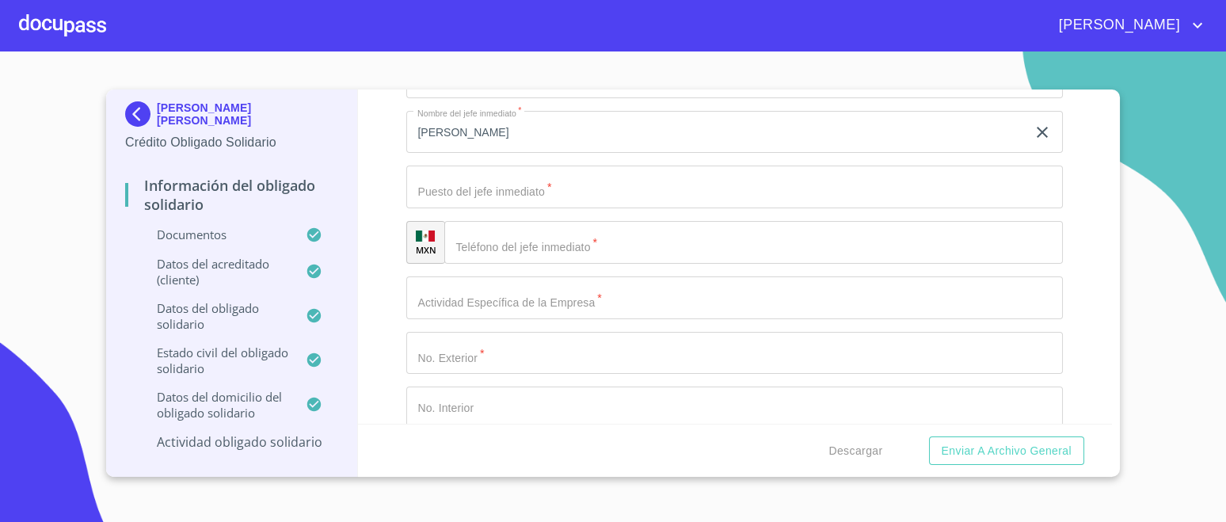
drag, startPoint x: 412, startPoint y: 267, endPoint x: 601, endPoint y: 265, distance: 188.4
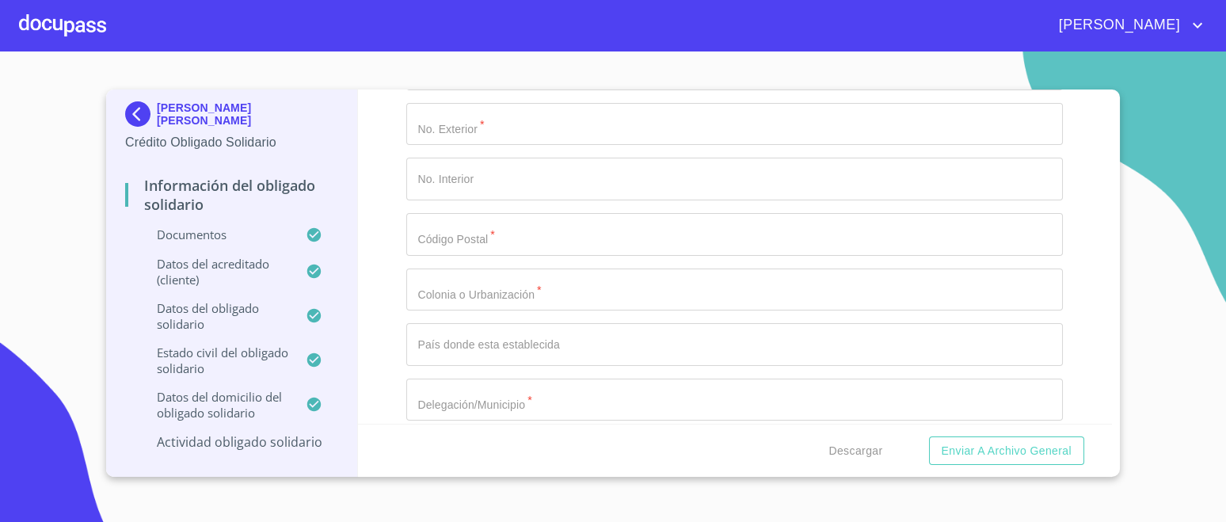
scroll to position [7221, 0]
type input "P"
paste input "[PERSON_NAME] [PERSON_NAME]"
type input "[PERSON_NAME] [PERSON_NAME]"
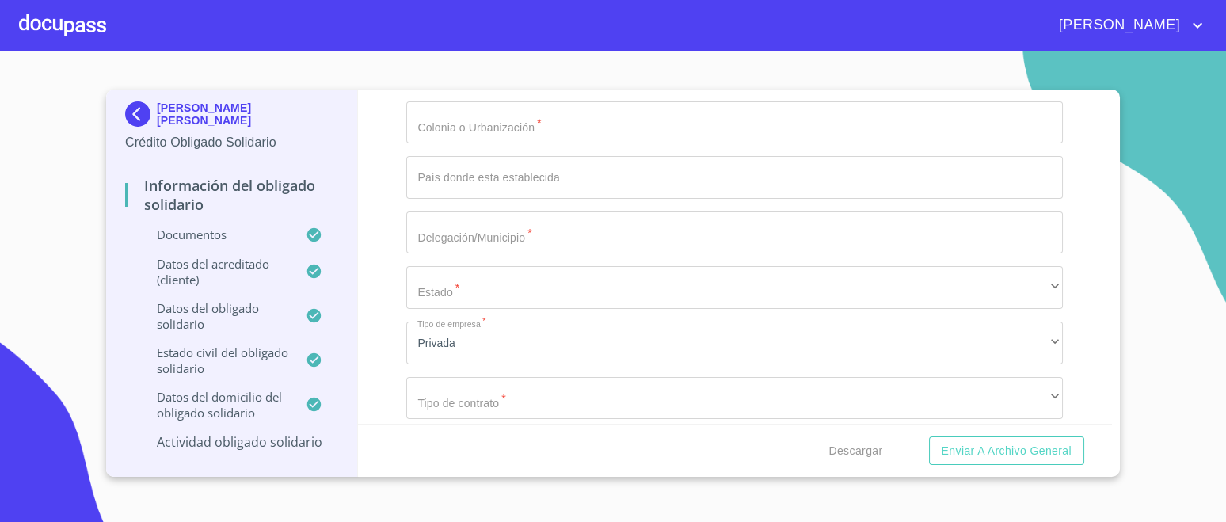
type input "DUEÑO"
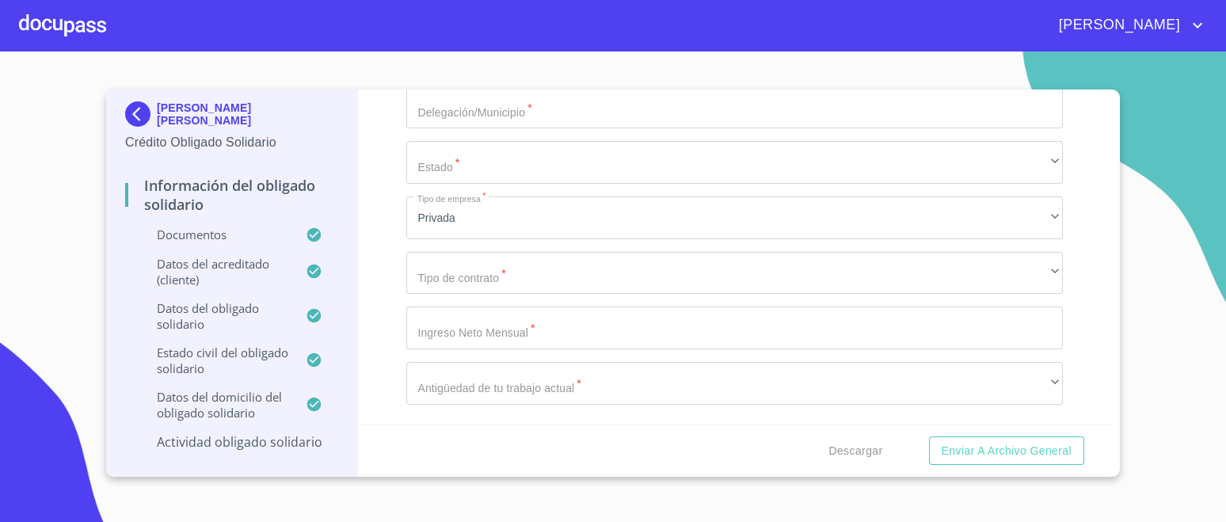
scroll to position [7419, 0]
paste input "(PE)DRO [PERSON_NAME]"
type input "PE"
drag, startPoint x: 457, startPoint y: 181, endPoint x: 591, endPoint y: 184, distance: 133.8
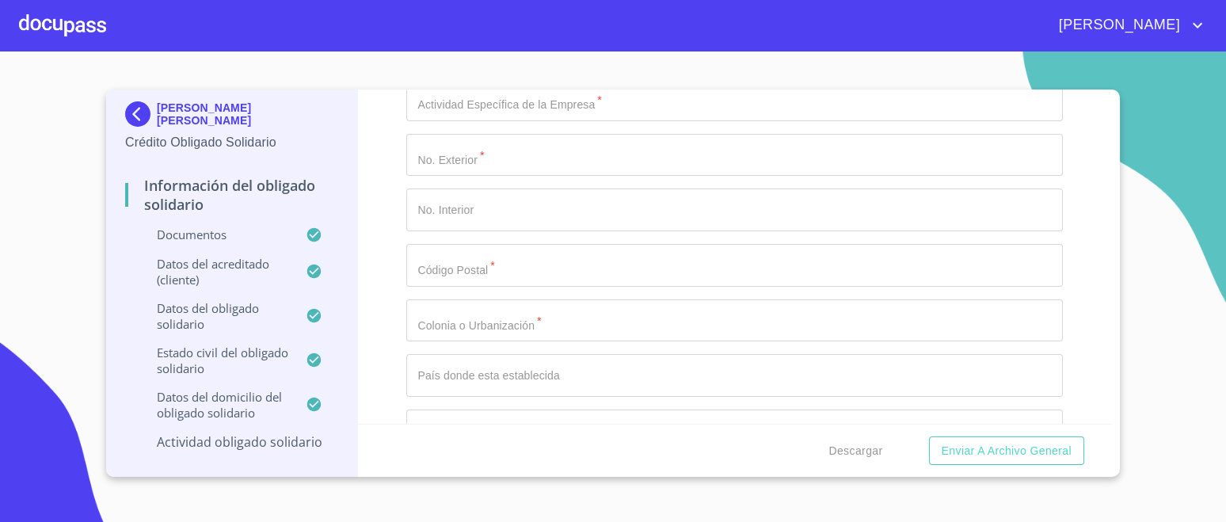
paste input "[PHONE_NUMBER]"
type input "[PHONE_NUMBER]"
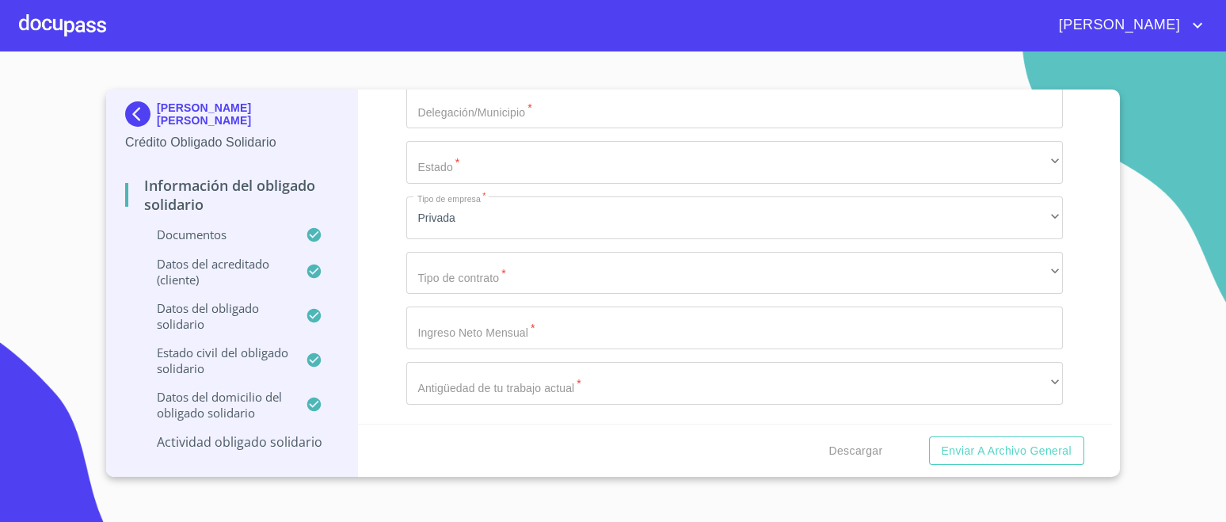
type input "FLETES DE PRODUCTOS PARA REMODELAR"
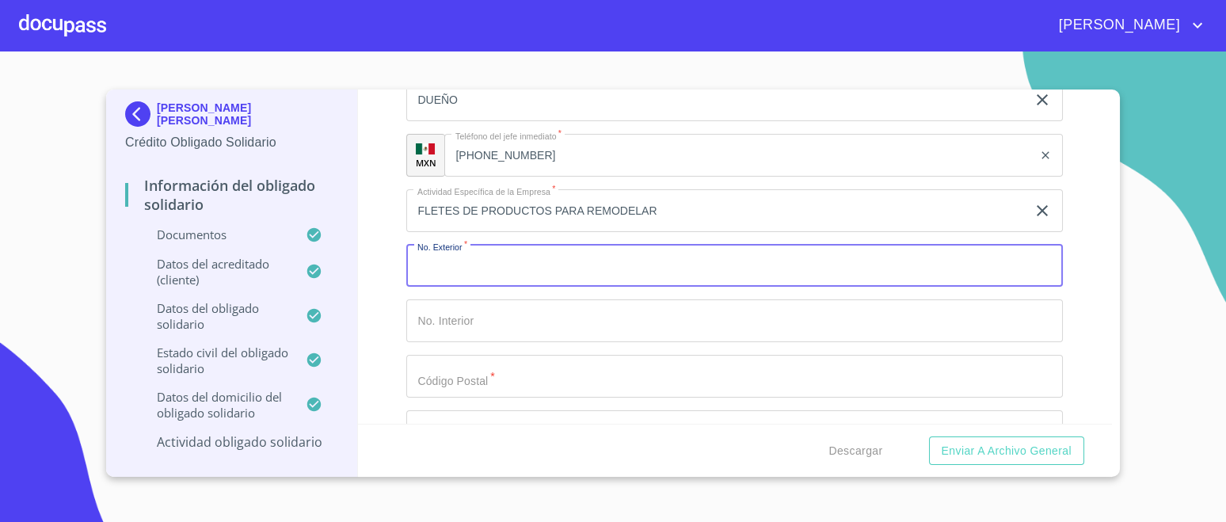
scroll to position [7023, 0]
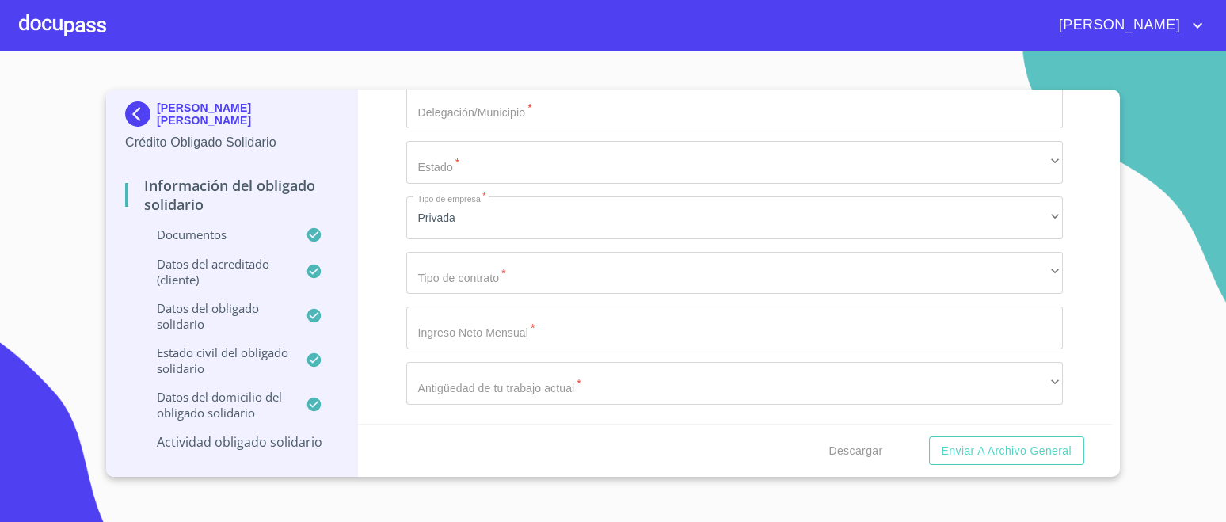
scroll to position [7419, 0]
type input "VISTA PRIMAVERA"
type input "1490"
type input "4"
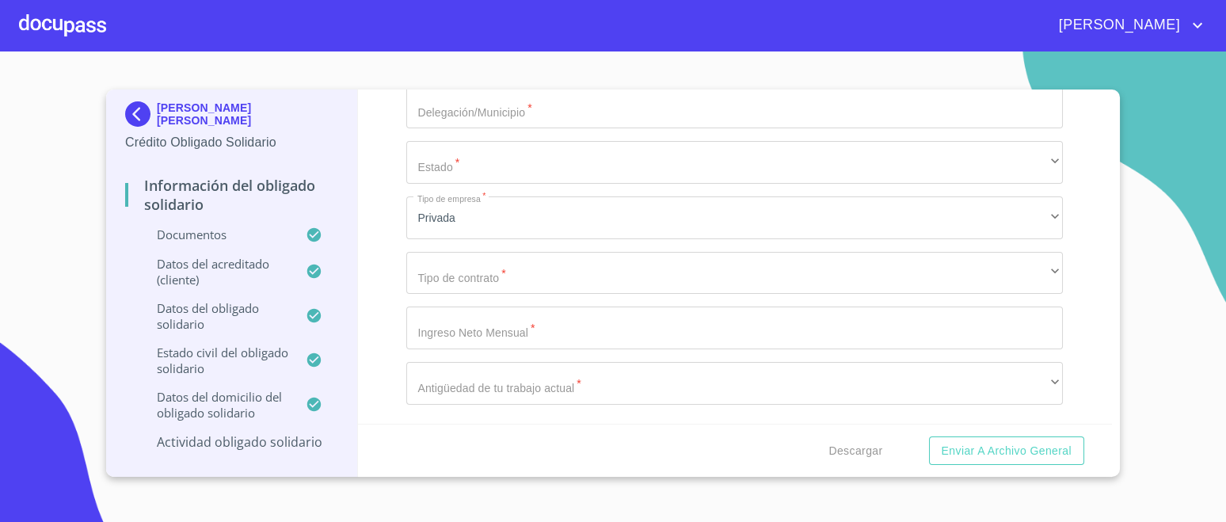
type input "45599"
type input "FRACCIONAMIENTO LAS TERRAZAS"
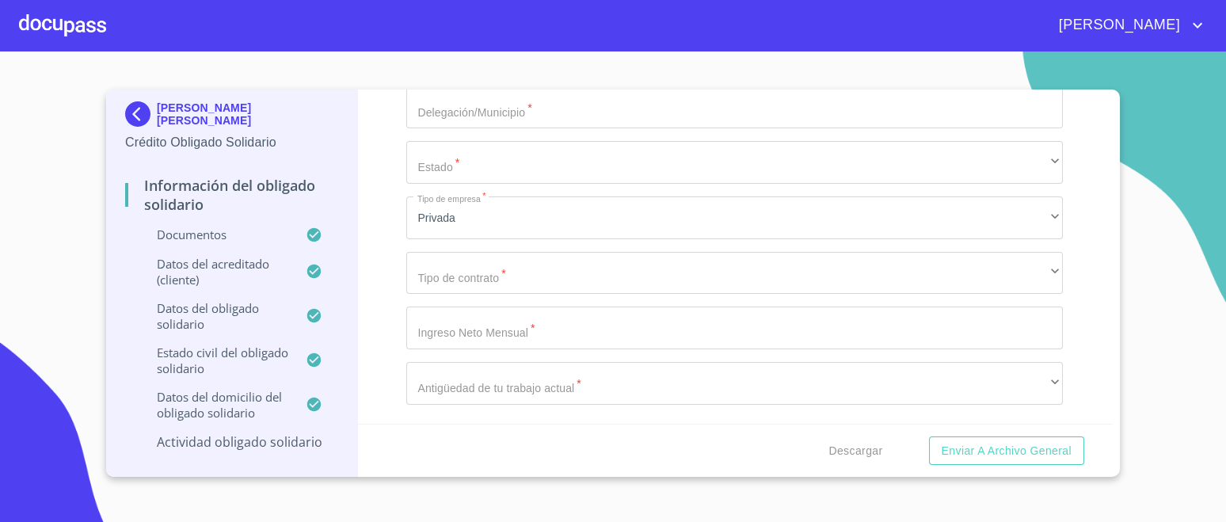
click at [524, 74] on input "Documento de identificación Obligado Solidario.   *" at bounding box center [734, 52] width 656 height 43
type input "[GEOGRAPHIC_DATA]"
click at [437, 129] on input "Documento de identificación Obligado Solidario.   *" at bounding box center [734, 107] width 656 height 43
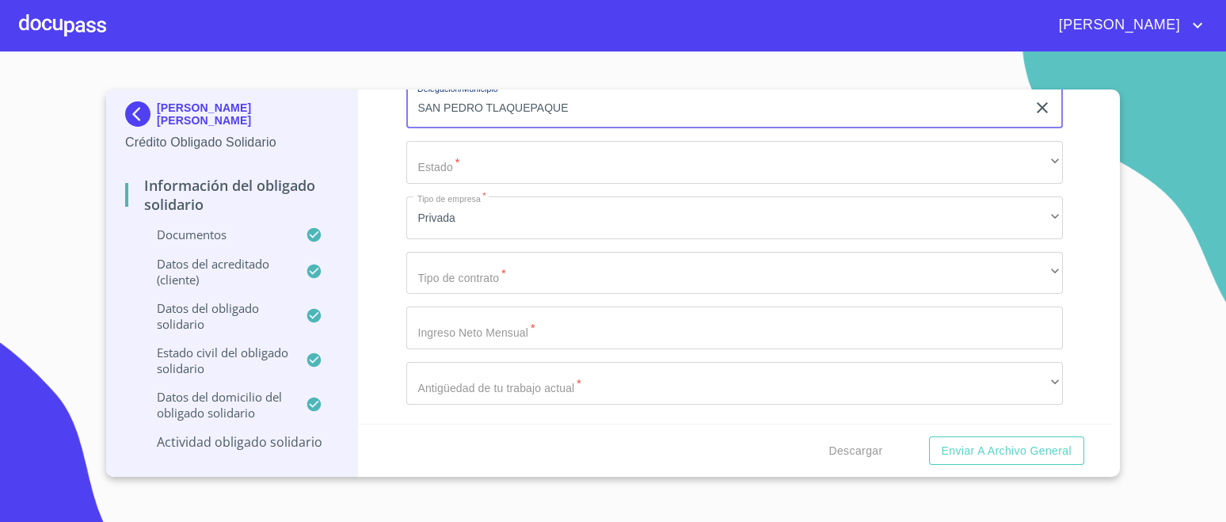
type input "SAN PEDRO TLAQUEPAQUE"
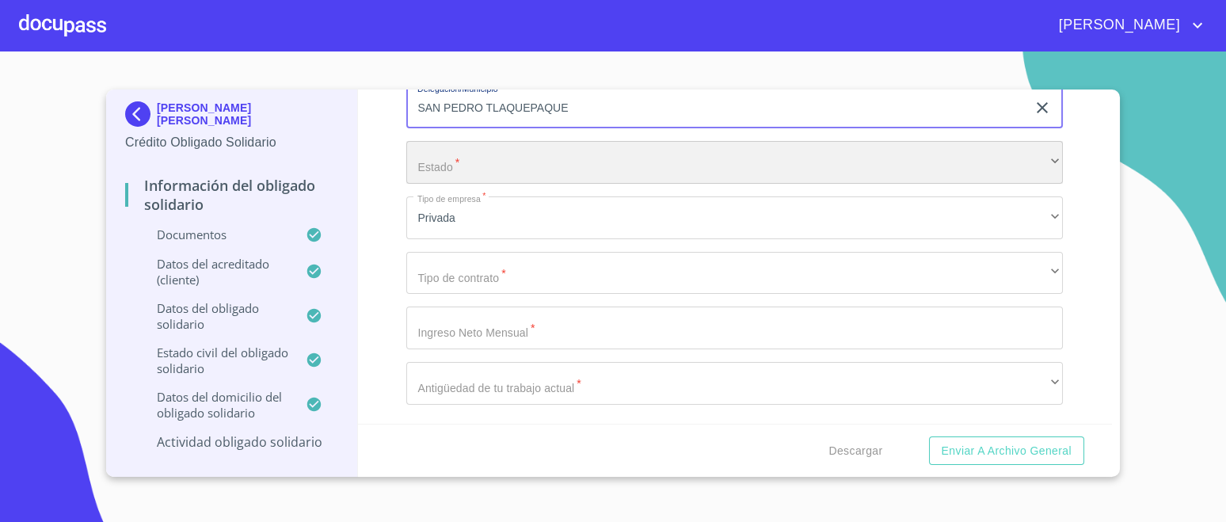
click at [481, 184] on div "​" at bounding box center [734, 162] width 656 height 43
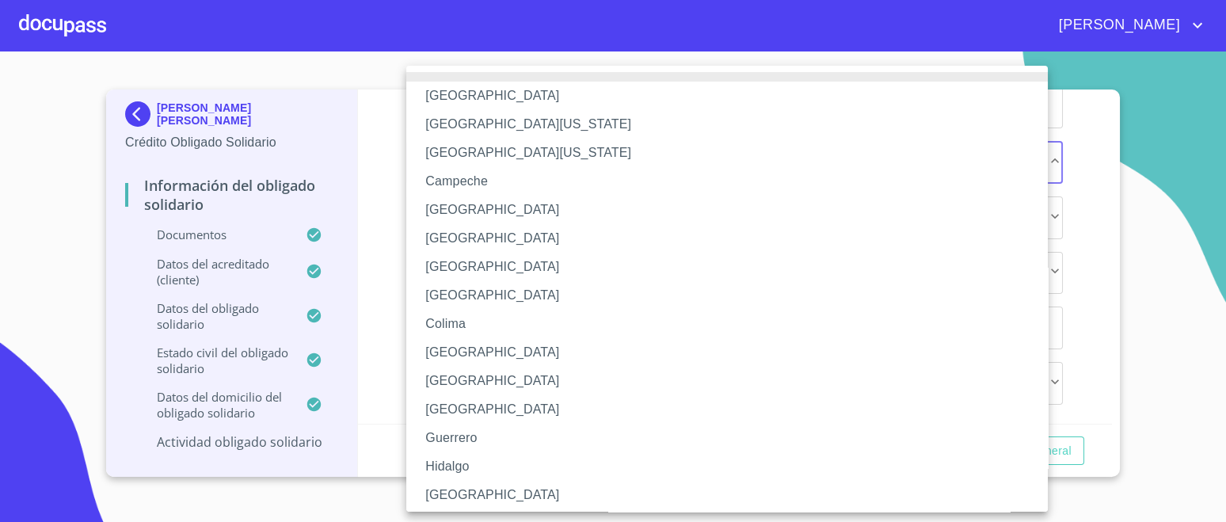
click at [449, 489] on li "[GEOGRAPHIC_DATA]" at bounding box center [734, 495] width 656 height 29
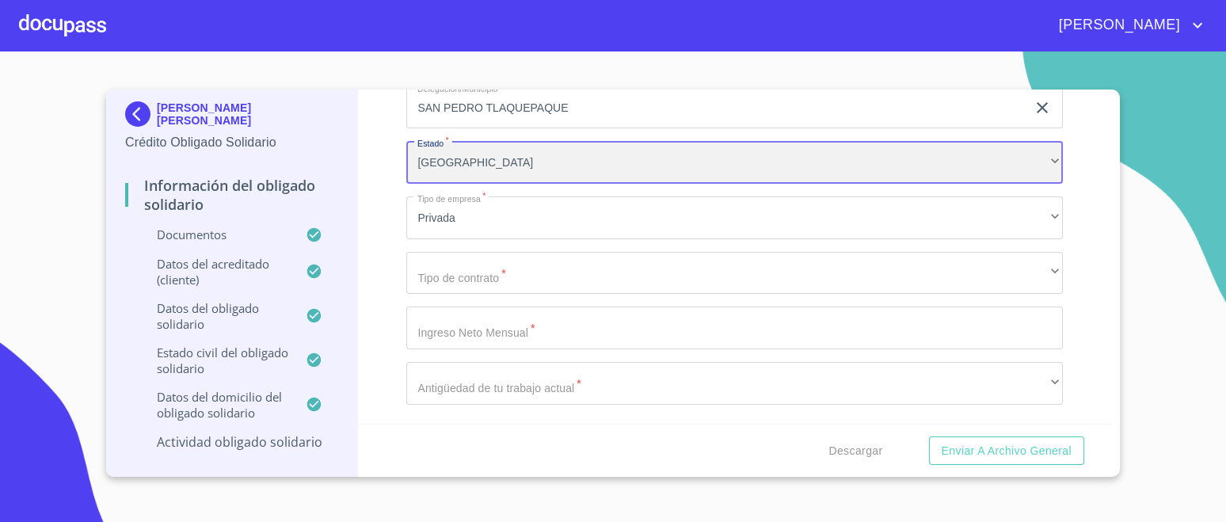
scroll to position [7815, 0]
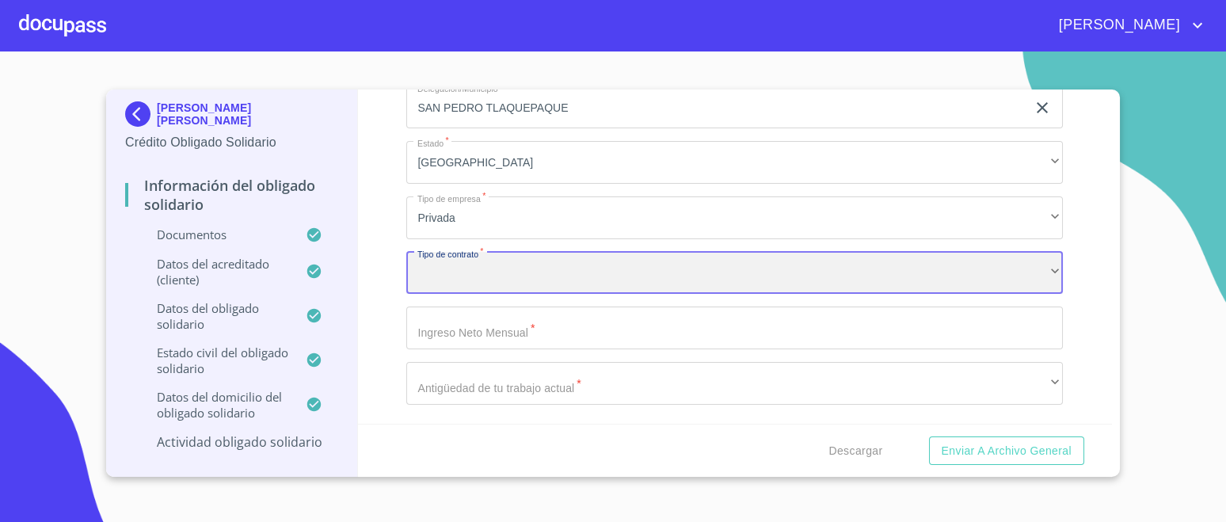
click at [505, 277] on div "​" at bounding box center [734, 273] width 656 height 43
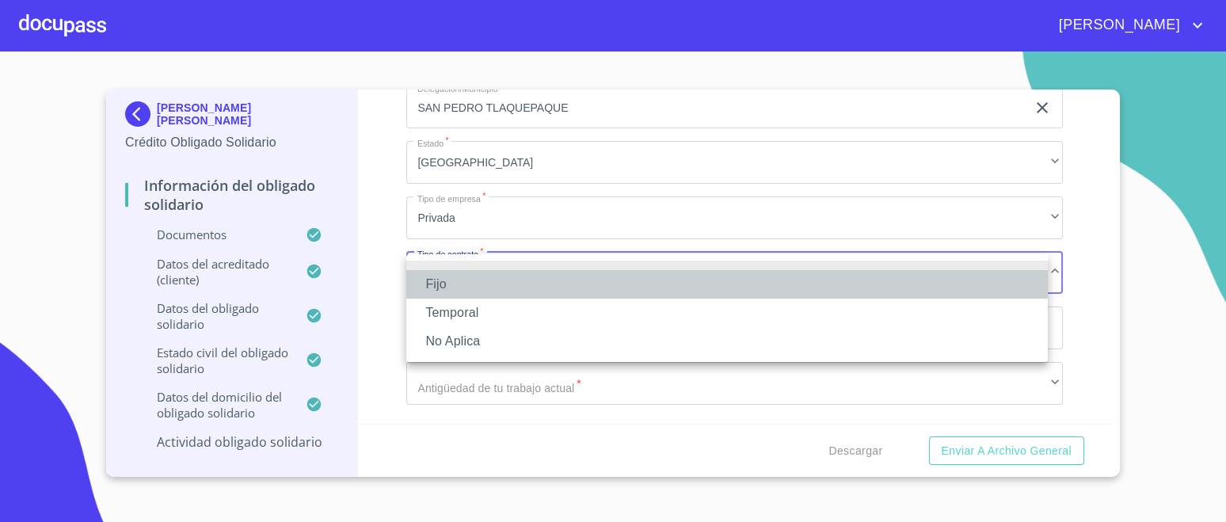
click at [454, 292] on li "Fijo" at bounding box center [726, 284] width 641 height 29
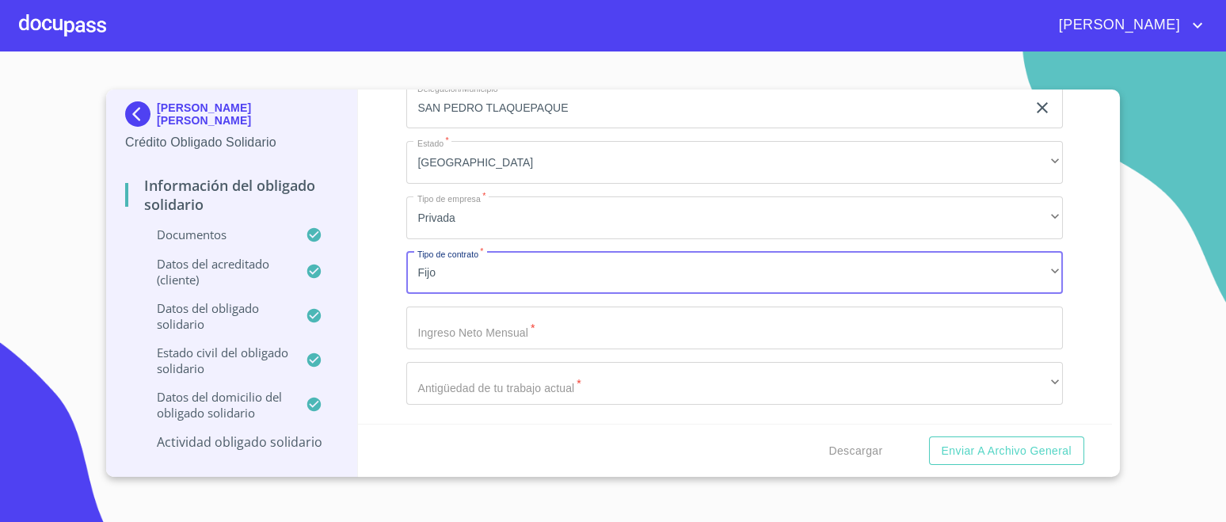
click at [496, 338] on input "Documento de identificación Obligado Solidario.   *" at bounding box center [734, 327] width 656 height 43
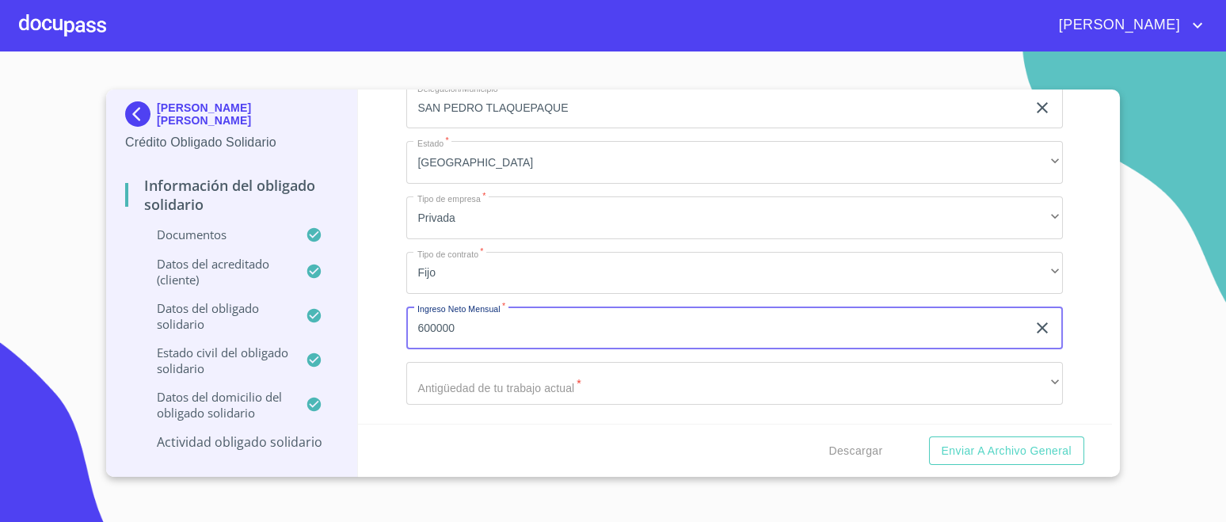
click at [395, 364] on div "Información del Obligado Solidario Documentos Documento de identificación Oblig…" at bounding box center [735, 256] width 754 height 334
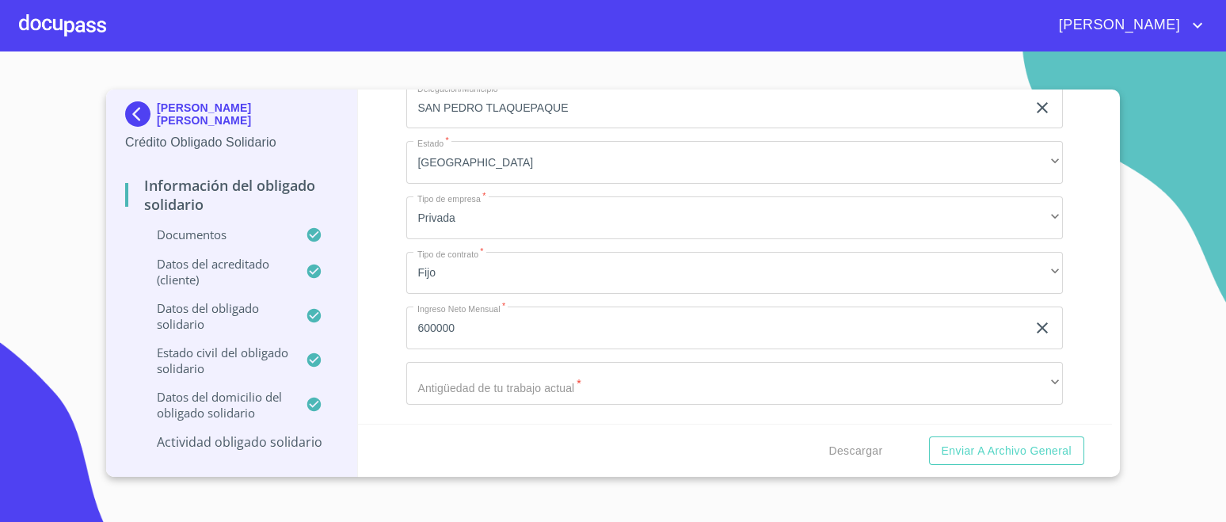
click at [435, 323] on input "600000" at bounding box center [716, 327] width 620 height 43
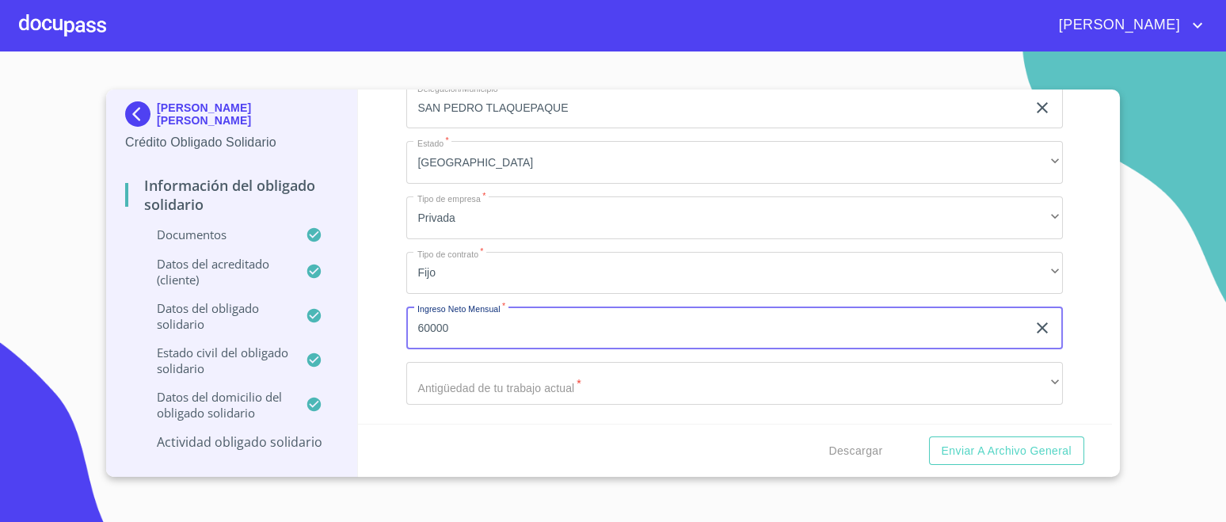
type input "600000"
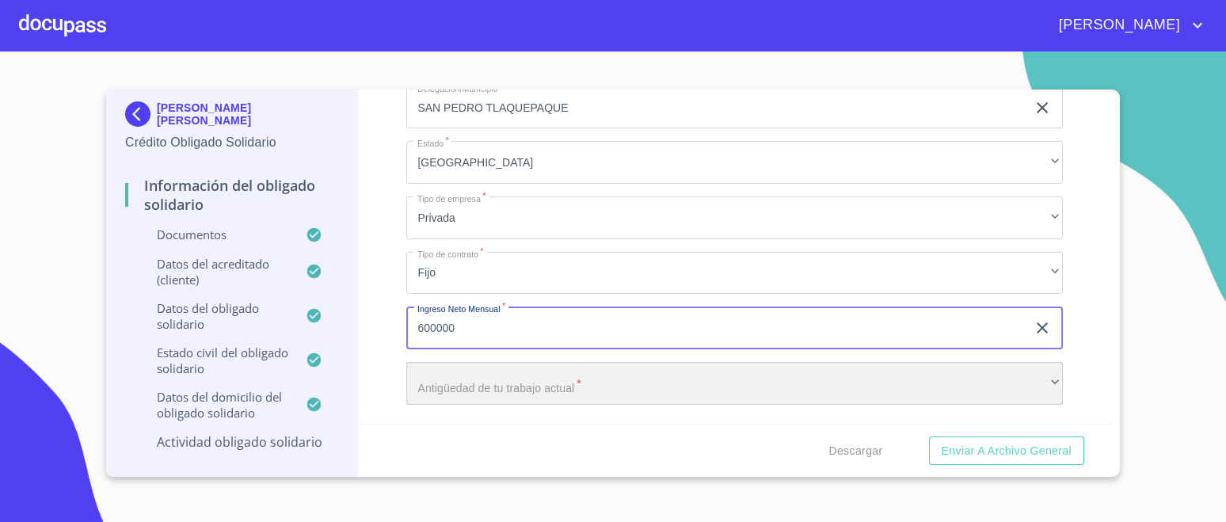
click at [467, 392] on div "​" at bounding box center [734, 383] width 656 height 43
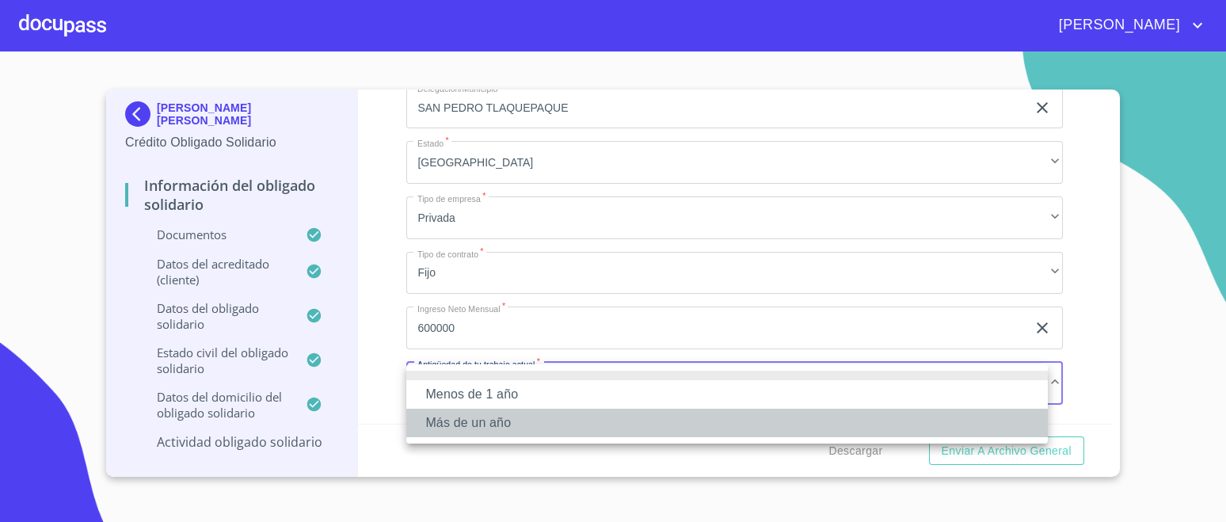
click at [477, 429] on li "Más de un año" at bounding box center [726, 423] width 641 height 29
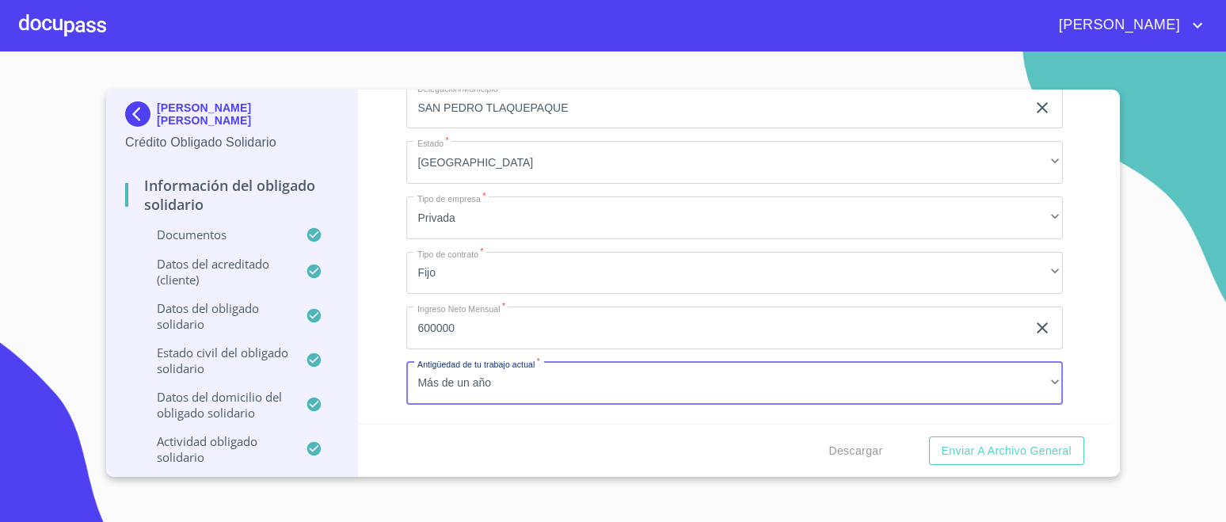
click at [1002, 451] on span "Enviar a Archivo General" at bounding box center [1006, 451] width 130 height 20
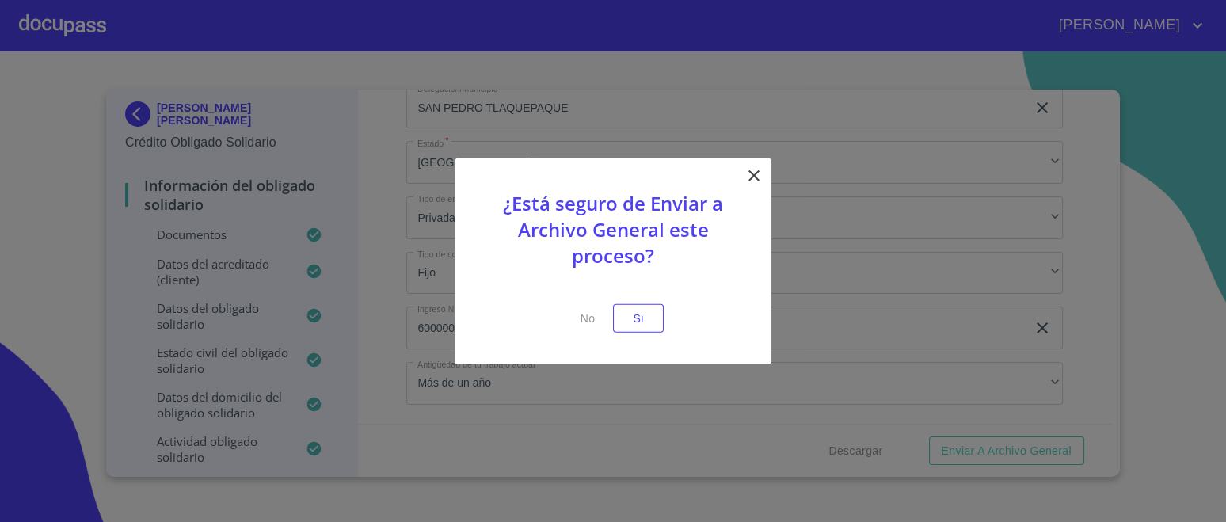
click at [646, 326] on span "Si" at bounding box center [637, 318] width 25 height 20
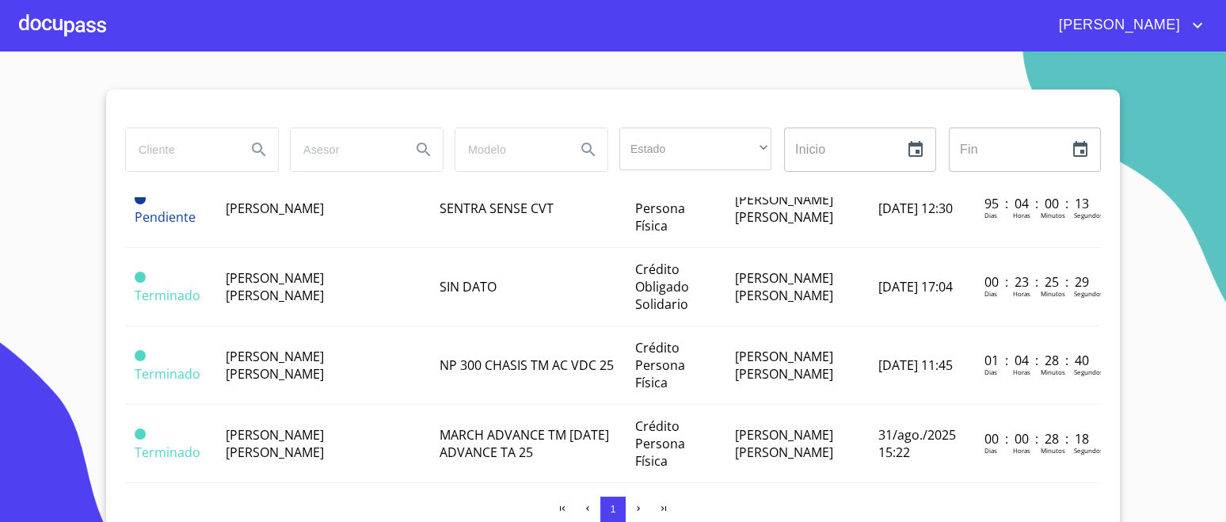
scroll to position [197, 0]
